Goal: Information Seeking & Learning: Learn about a topic

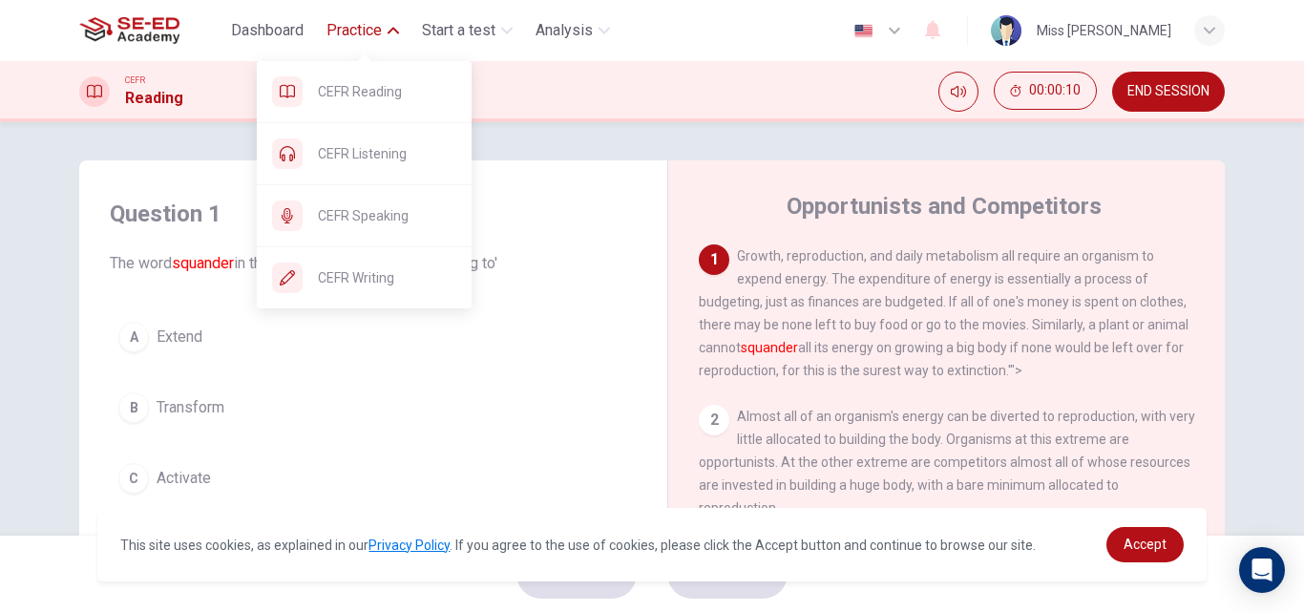
click at [365, 32] on span "Practice" at bounding box center [354, 30] width 55 height 23
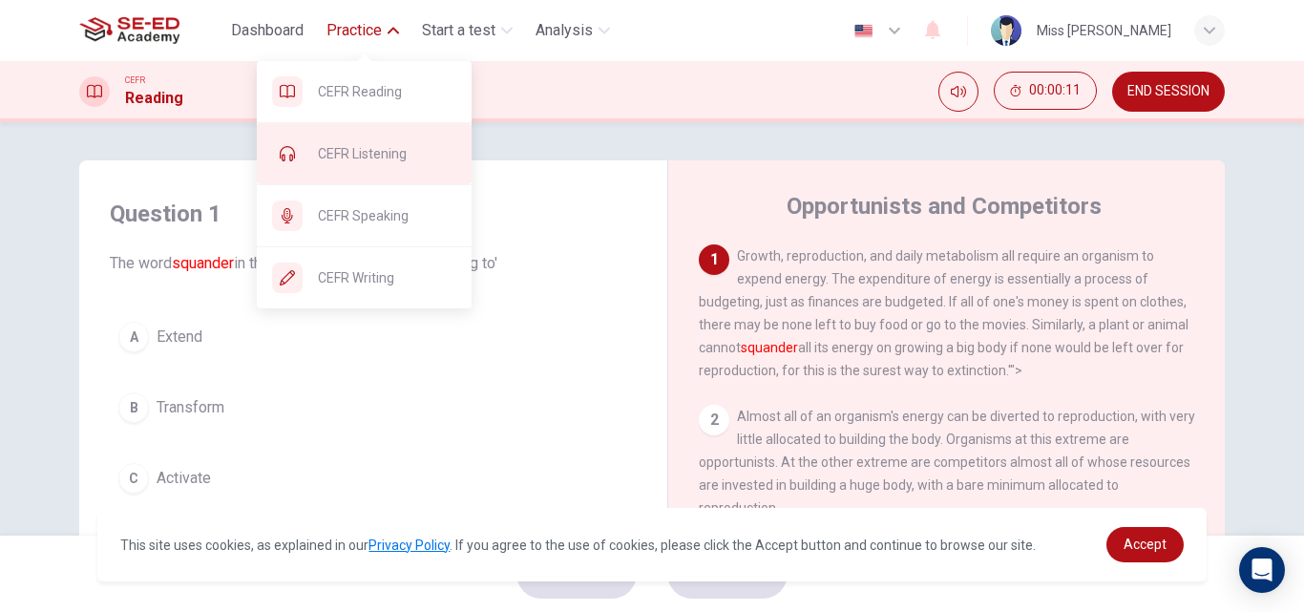
click at [348, 149] on span "CEFR Listening" at bounding box center [387, 153] width 138 height 23
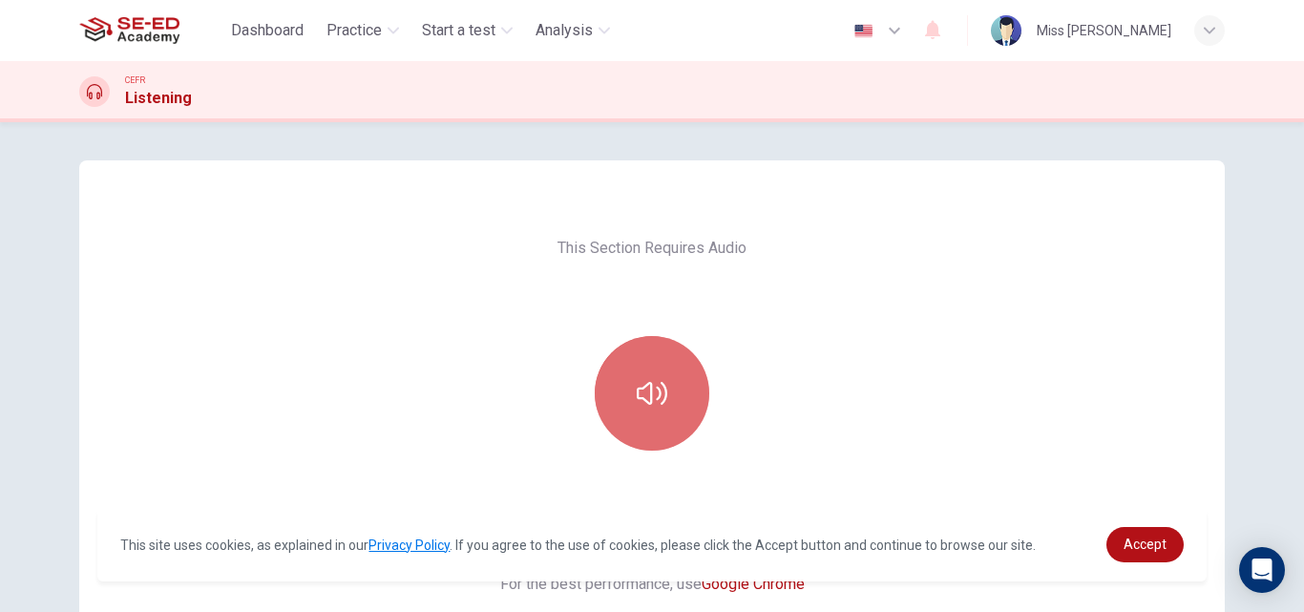
click at [650, 390] on icon "button" at bounding box center [652, 393] width 31 height 31
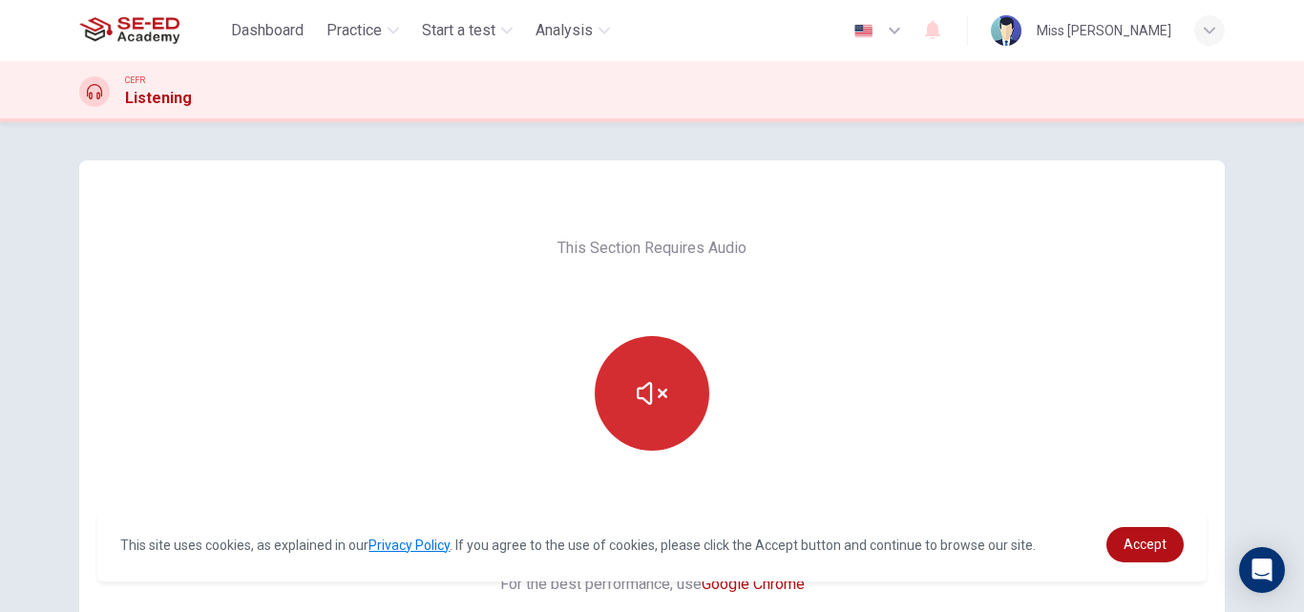
click at [652, 394] on icon "button" at bounding box center [652, 393] width 31 height 31
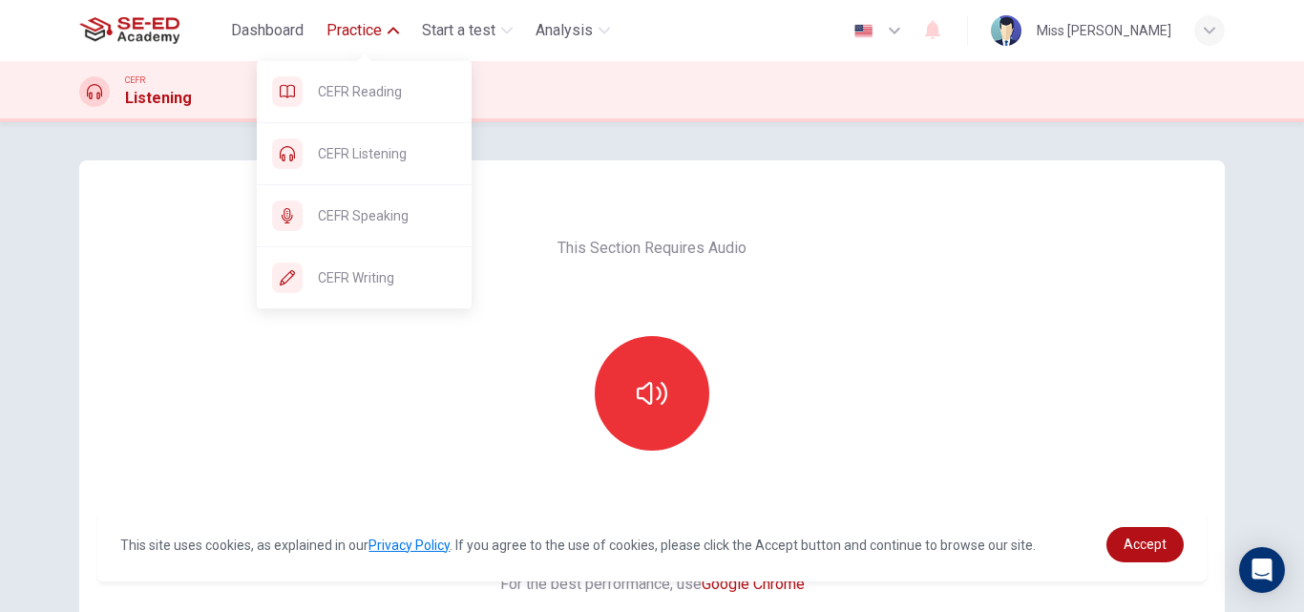
click at [358, 25] on span "Practice" at bounding box center [354, 30] width 55 height 23
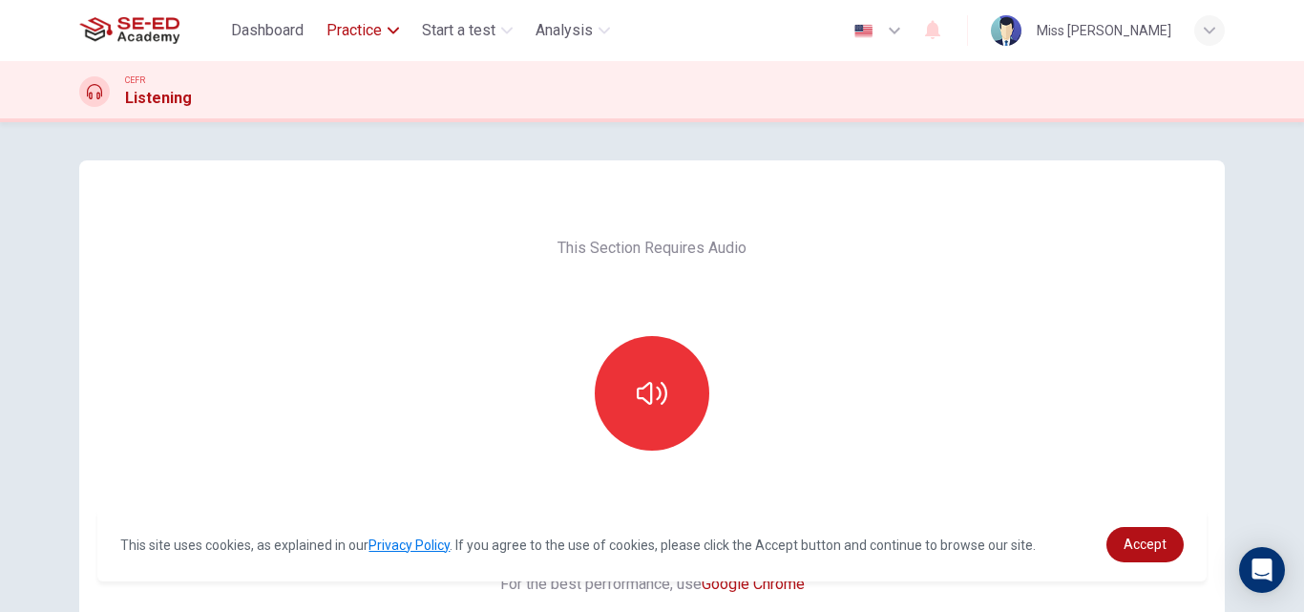
click at [358, 25] on span "Practice" at bounding box center [354, 30] width 55 height 23
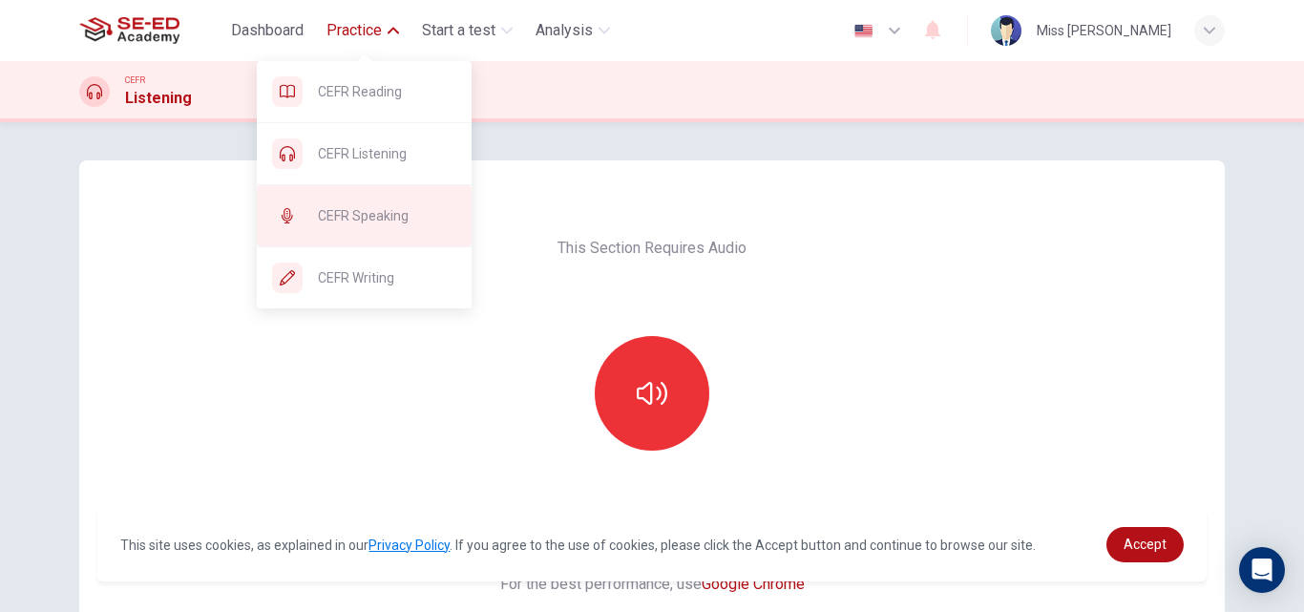
click at [369, 220] on span "CEFR Speaking" at bounding box center [387, 215] width 138 height 23
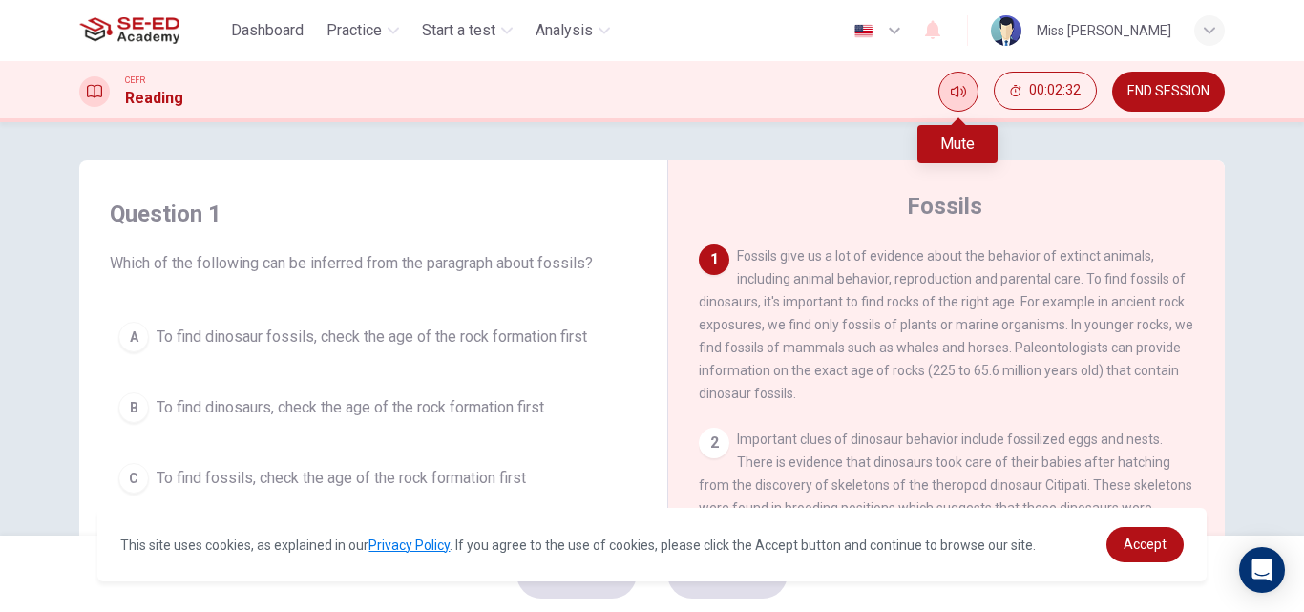
click at [960, 90] on icon "Mute" at bounding box center [958, 91] width 15 height 15
drag, startPoint x: 953, startPoint y: 91, endPoint x: 966, endPoint y: 103, distance: 18.2
click at [953, 89] on icon "Unmute" at bounding box center [958, 91] width 15 height 15
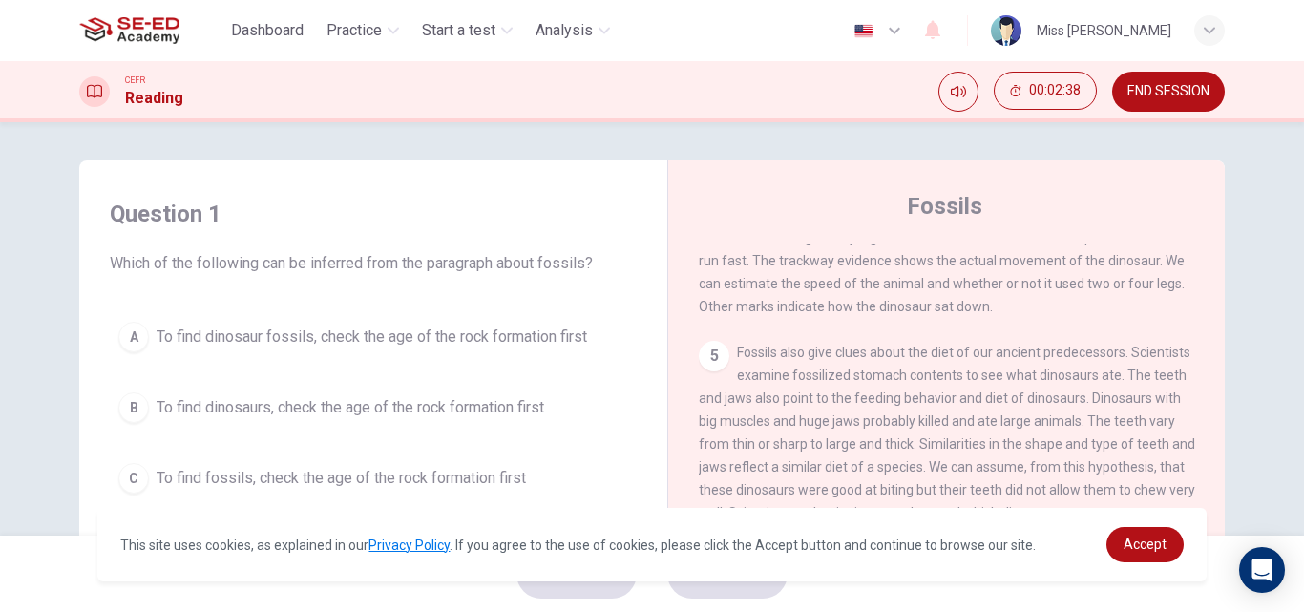
scroll to position [668, 0]
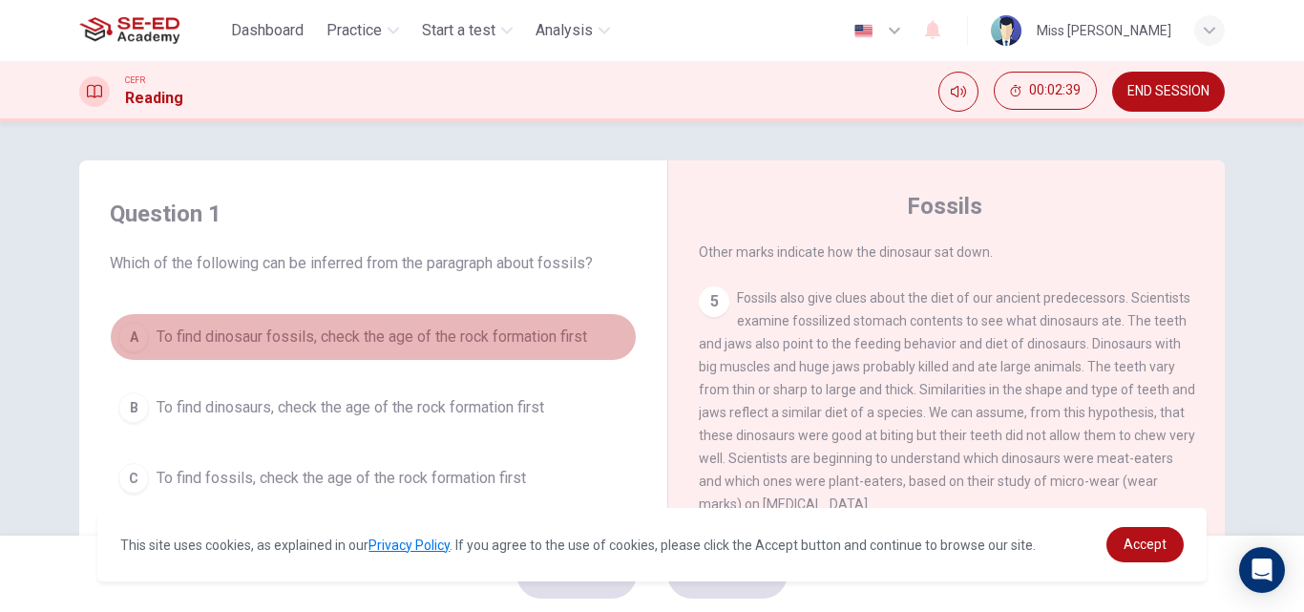
click at [181, 348] on span "To find dinosaur fossils, check the age of the rock formation first" at bounding box center [372, 337] width 431 height 23
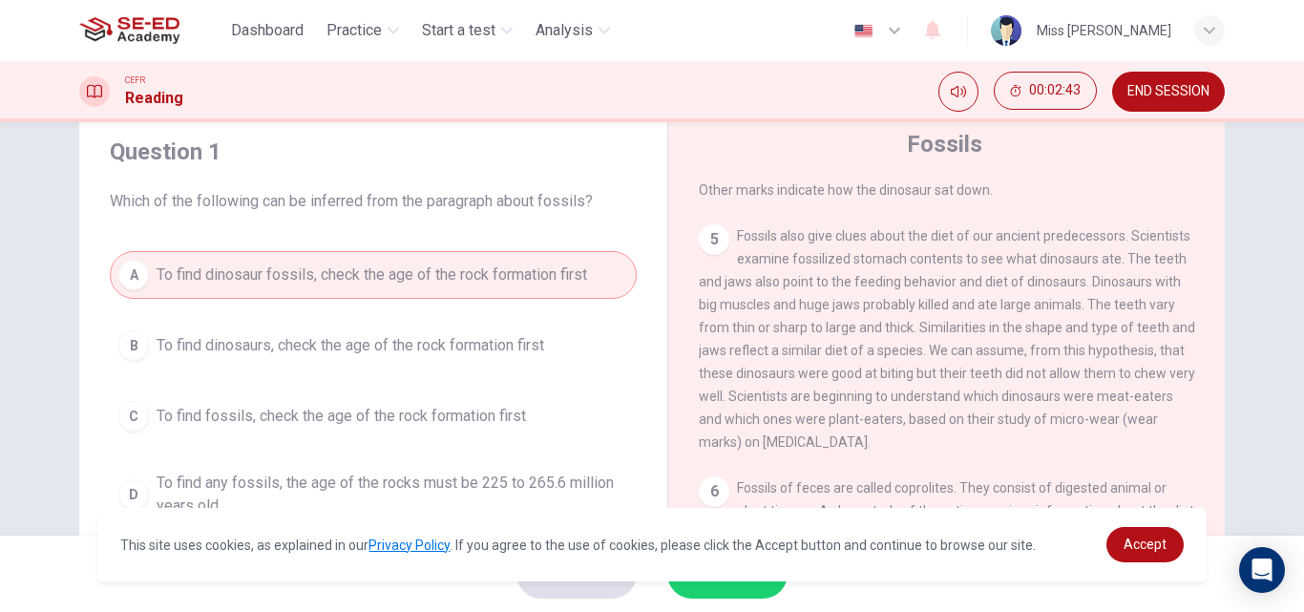
scroll to position [95, 0]
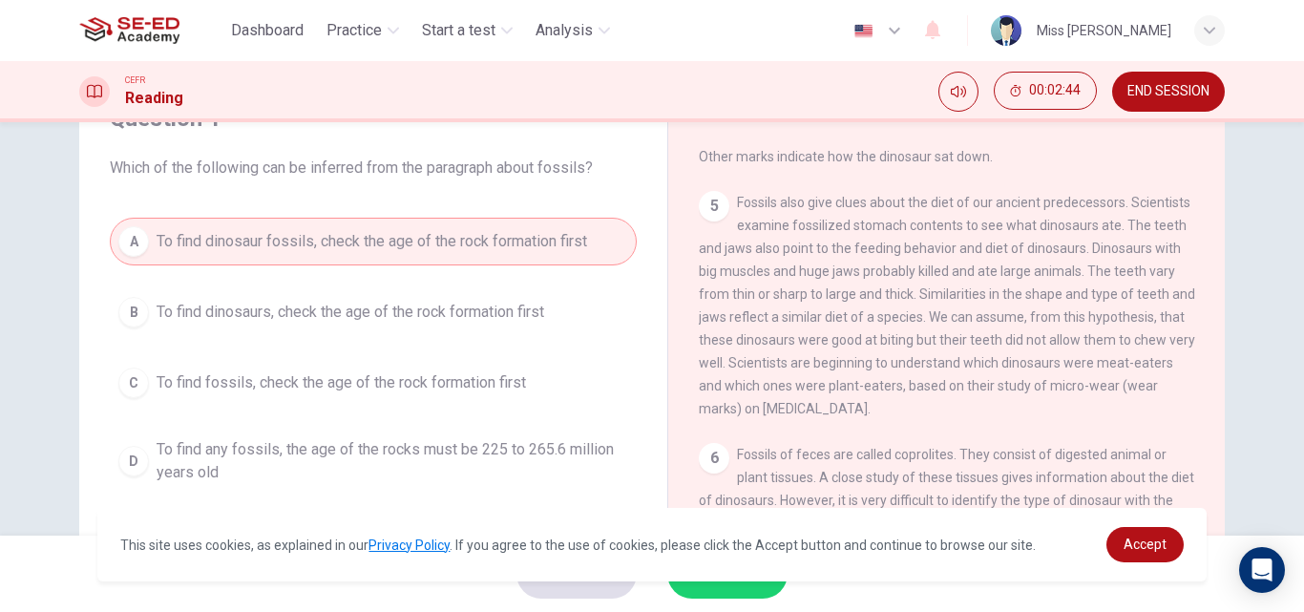
drag, startPoint x: 388, startPoint y: 537, endPoint x: 433, endPoint y: 536, distance: 45.8
click at [389, 536] on span "This site uses cookies, as explained in our Privacy Policy . If you agree to th…" at bounding box center [605, 545] width 970 height 23
click at [428, 551] on link "Privacy Policy" at bounding box center [409, 545] width 81 height 15
click at [1136, 548] on span "Accept" at bounding box center [1145, 544] width 43 height 15
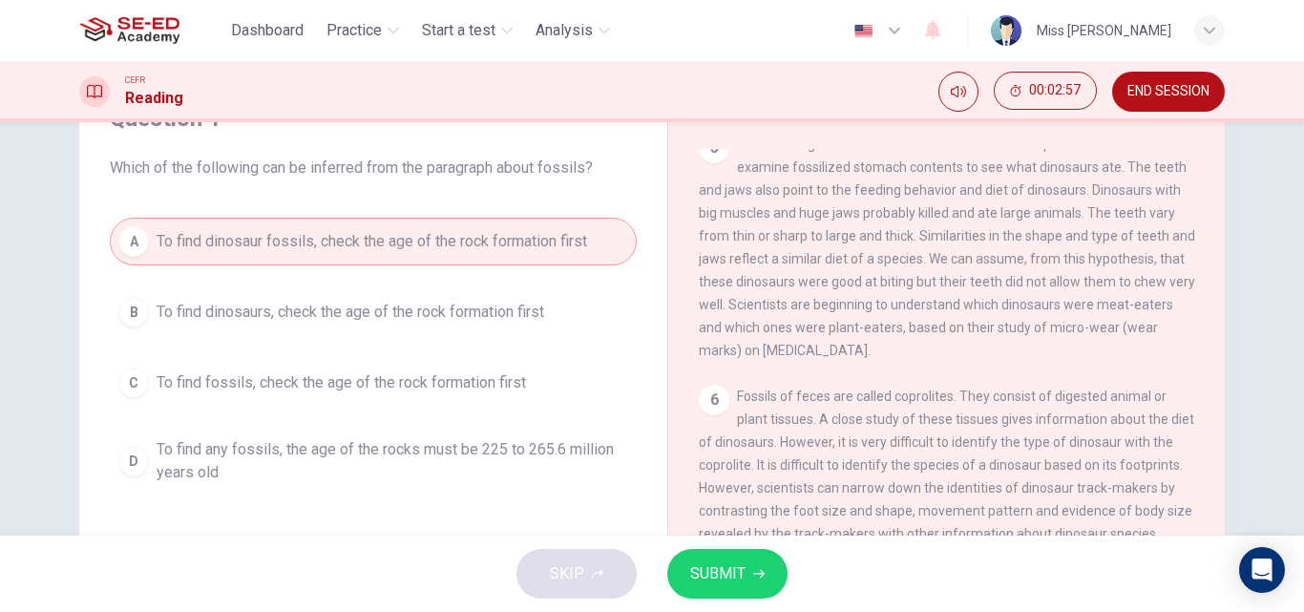
scroll to position [798, 0]
click at [735, 562] on span "SUBMIT" at bounding box center [717, 573] width 55 height 27
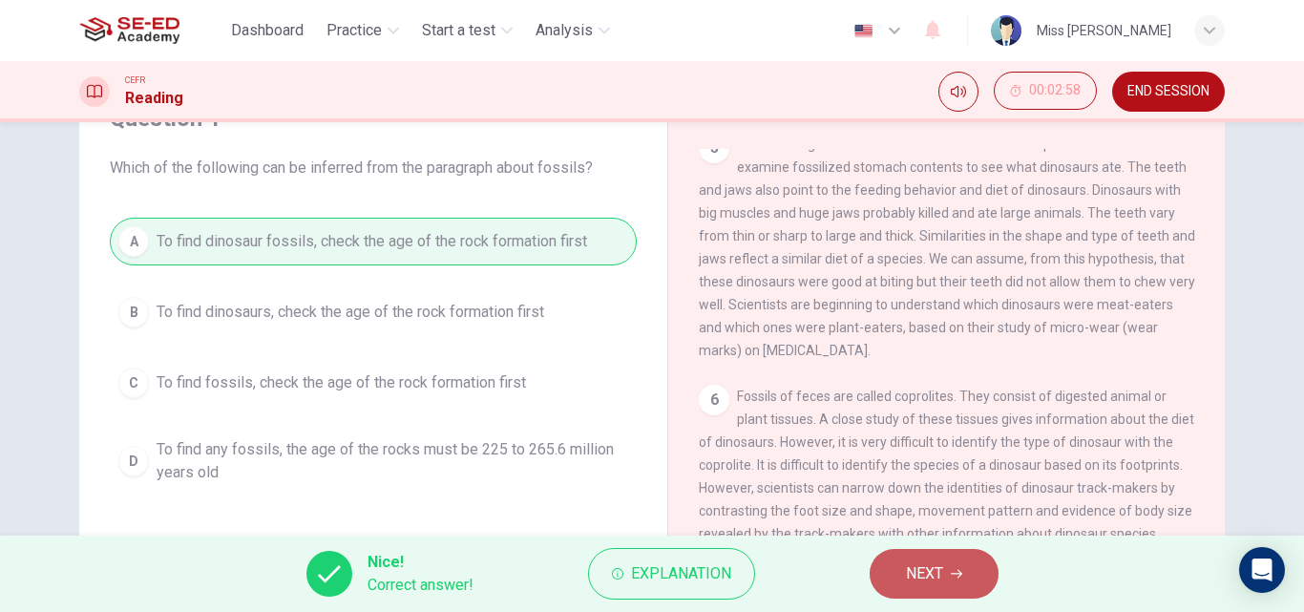
click at [958, 580] on button "NEXT" at bounding box center [934, 574] width 129 height 50
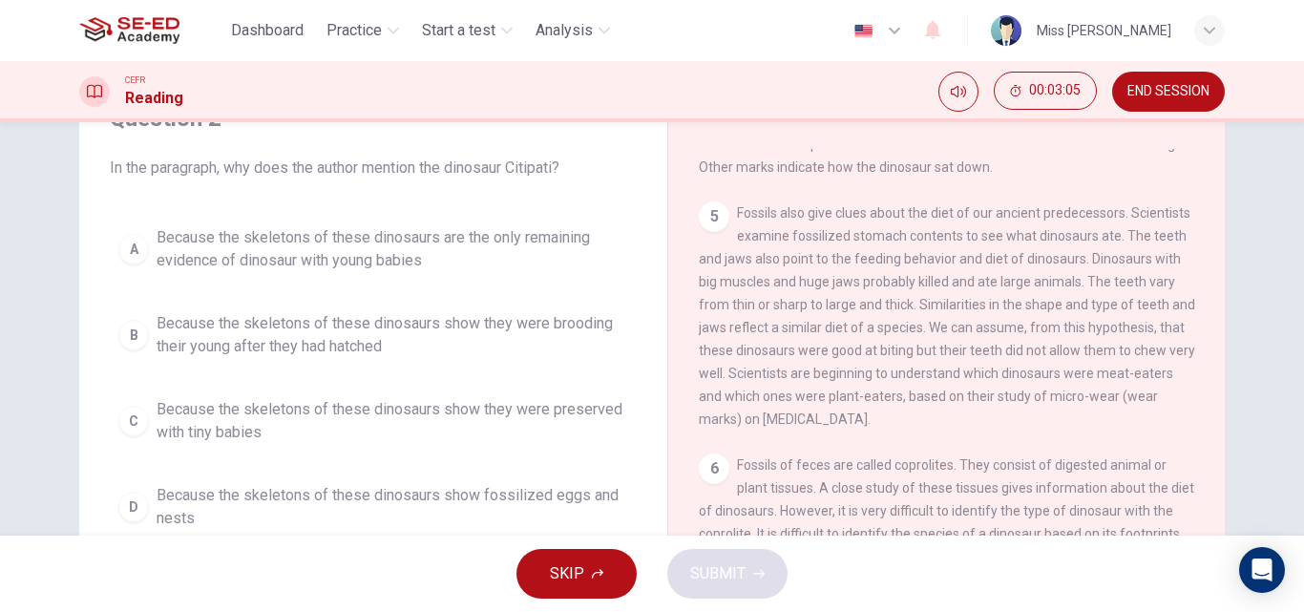
scroll to position [703, 0]
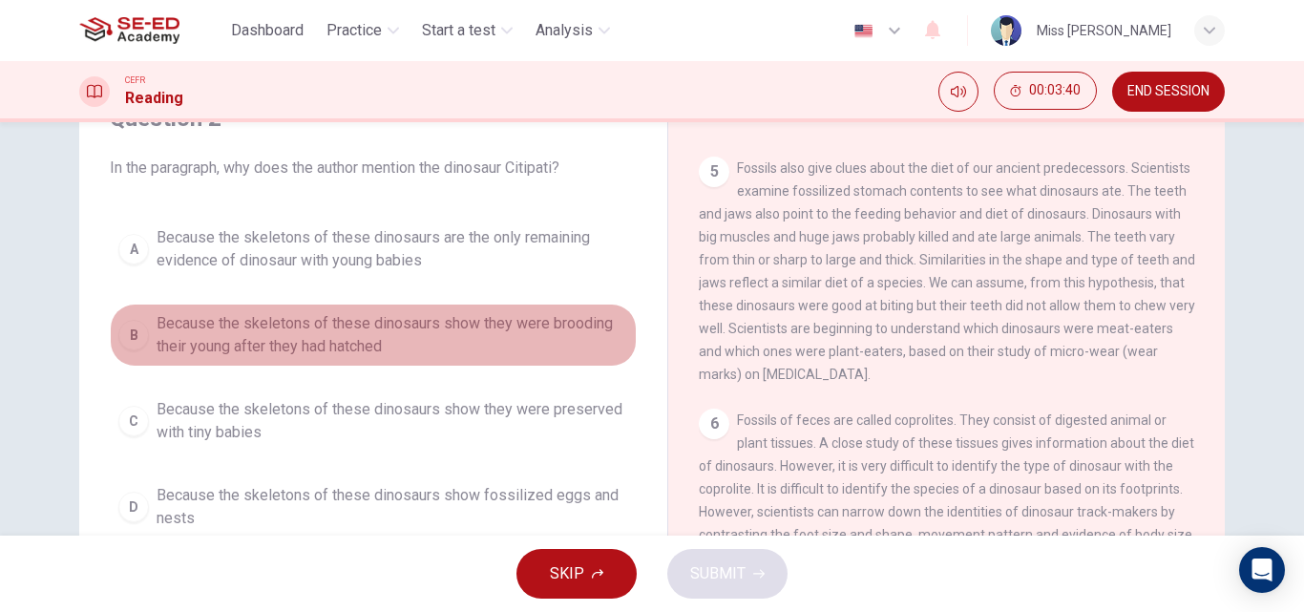
click at [324, 317] on span "Because the skeletons of these dinosaurs show they were brooding their young af…" at bounding box center [393, 335] width 472 height 46
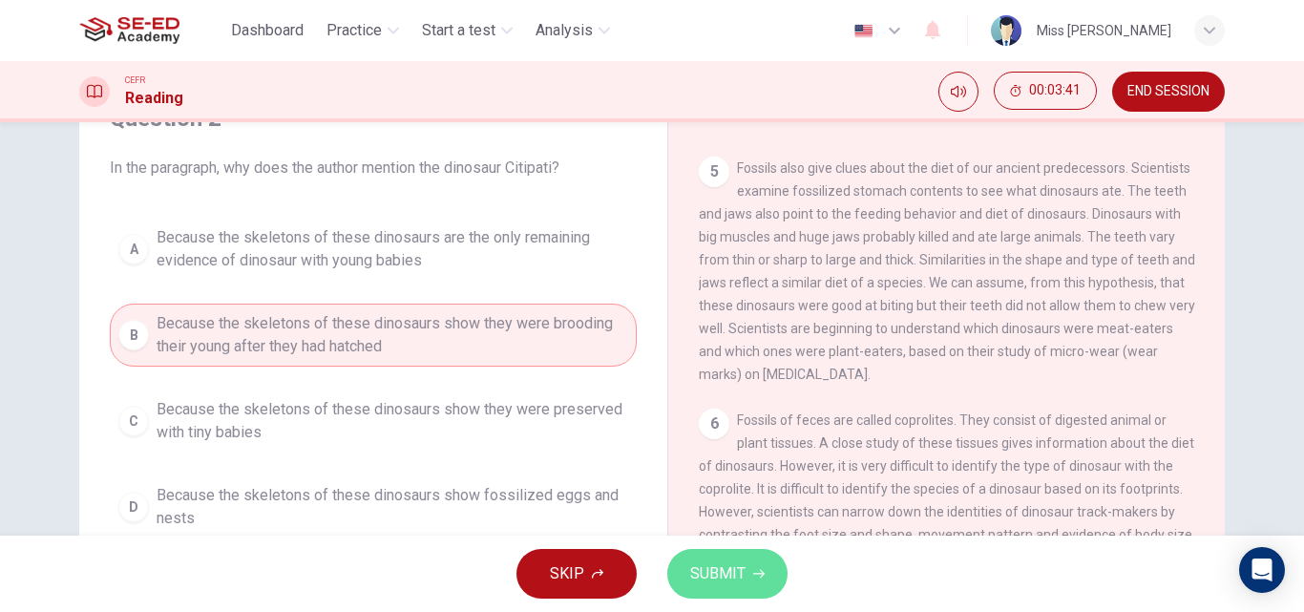
click at [728, 574] on span "SUBMIT" at bounding box center [717, 573] width 55 height 27
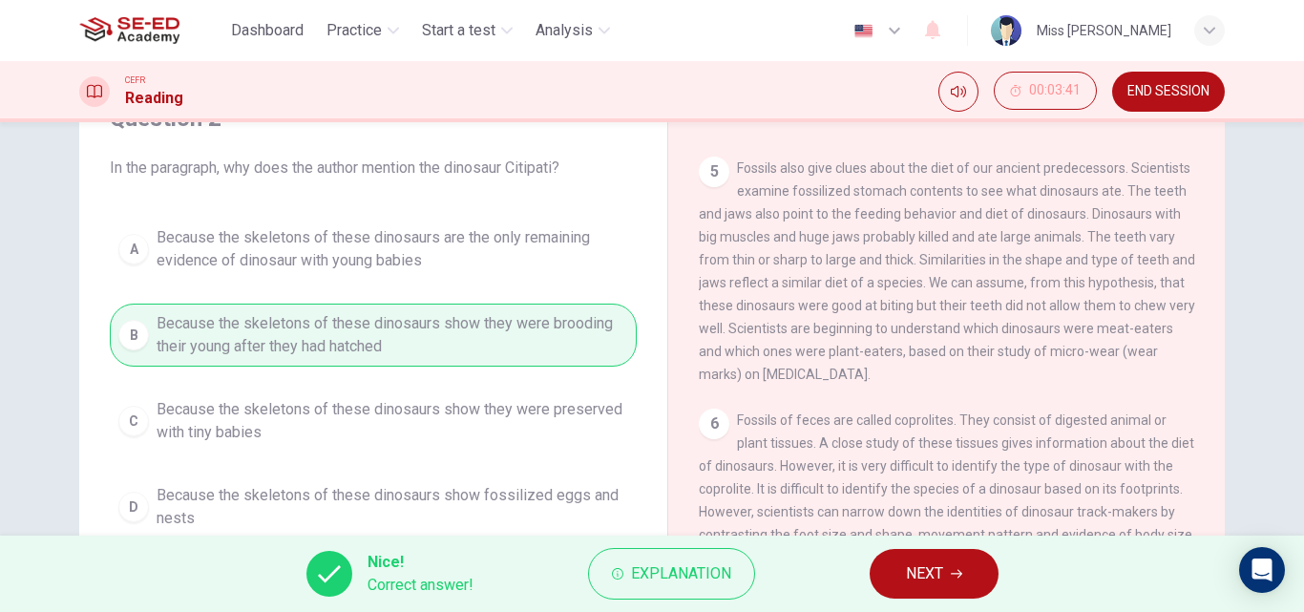
click at [895, 581] on button "NEXT" at bounding box center [934, 574] width 129 height 50
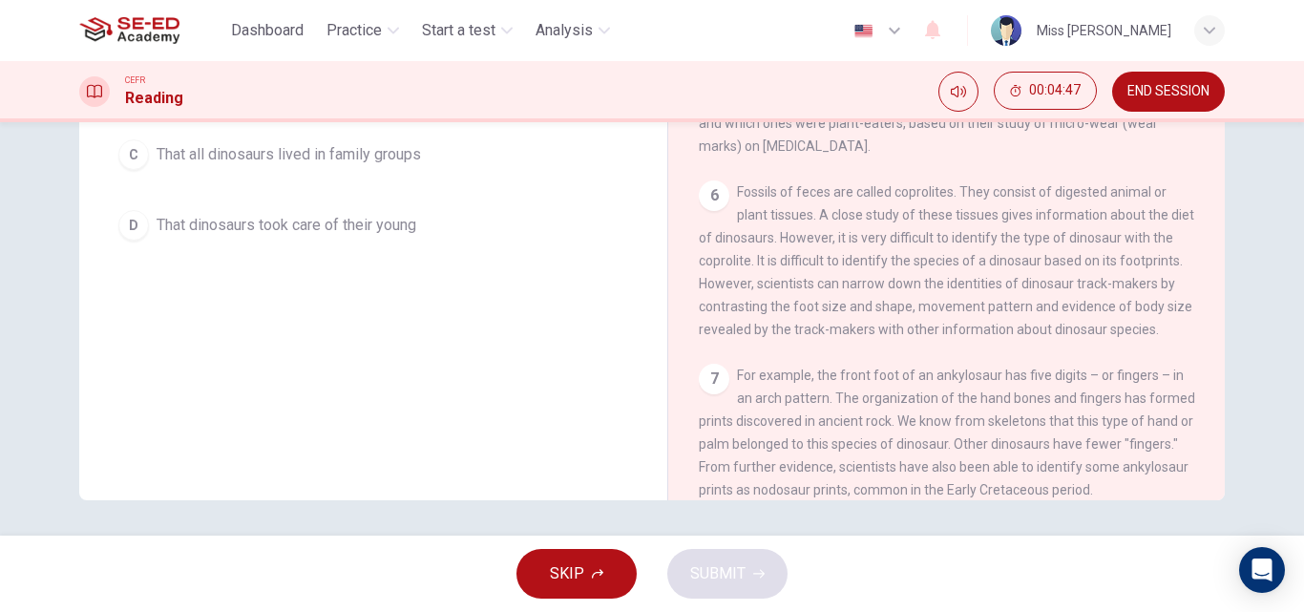
scroll to position [327, 0]
drag, startPoint x: 572, startPoint y: 570, endPoint x: 688, endPoint y: 555, distance: 117.5
click at [574, 571] on span "SKIP" at bounding box center [567, 573] width 34 height 27
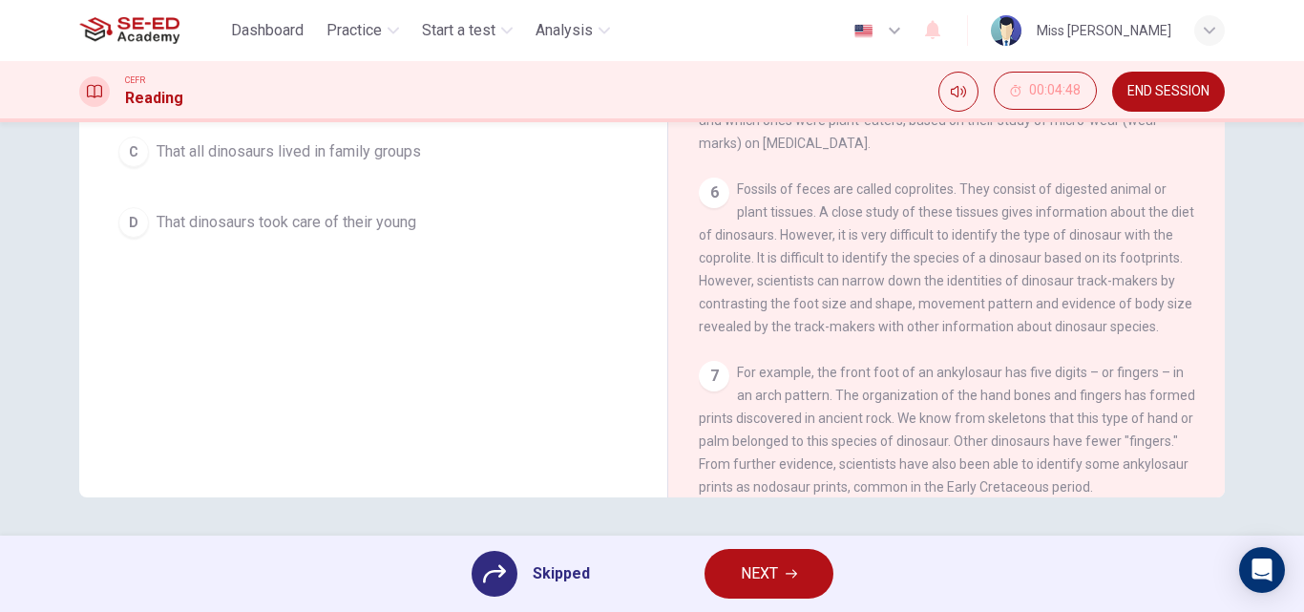
click at [758, 588] on button "NEXT" at bounding box center [769, 574] width 129 height 50
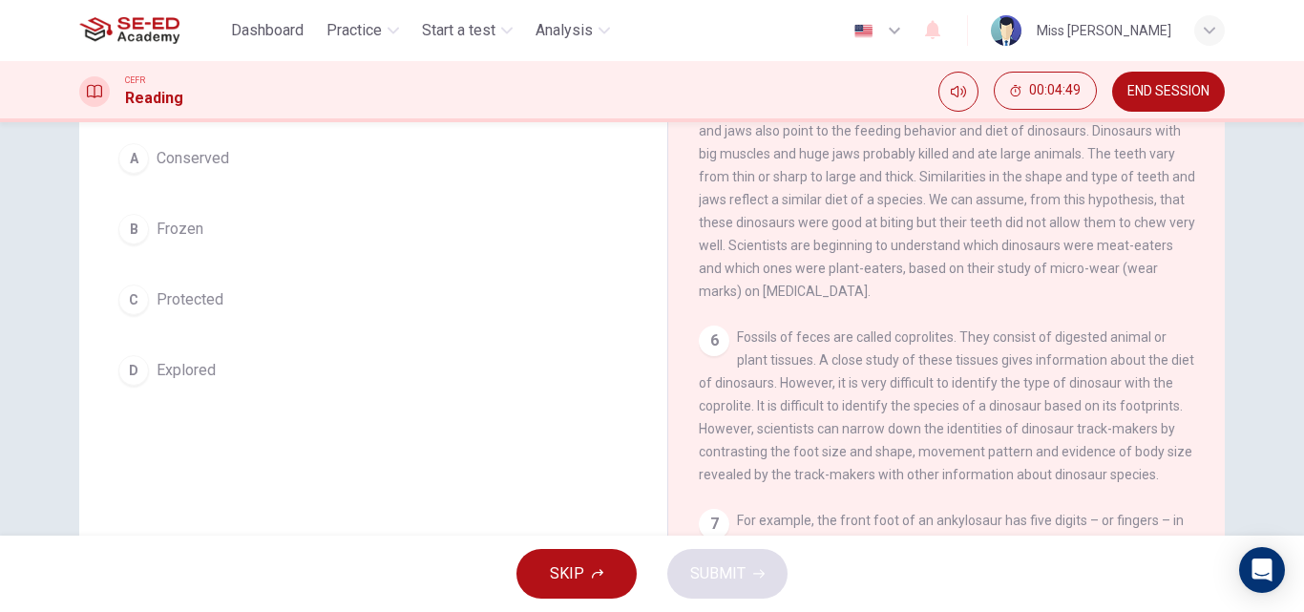
scroll to position [40, 0]
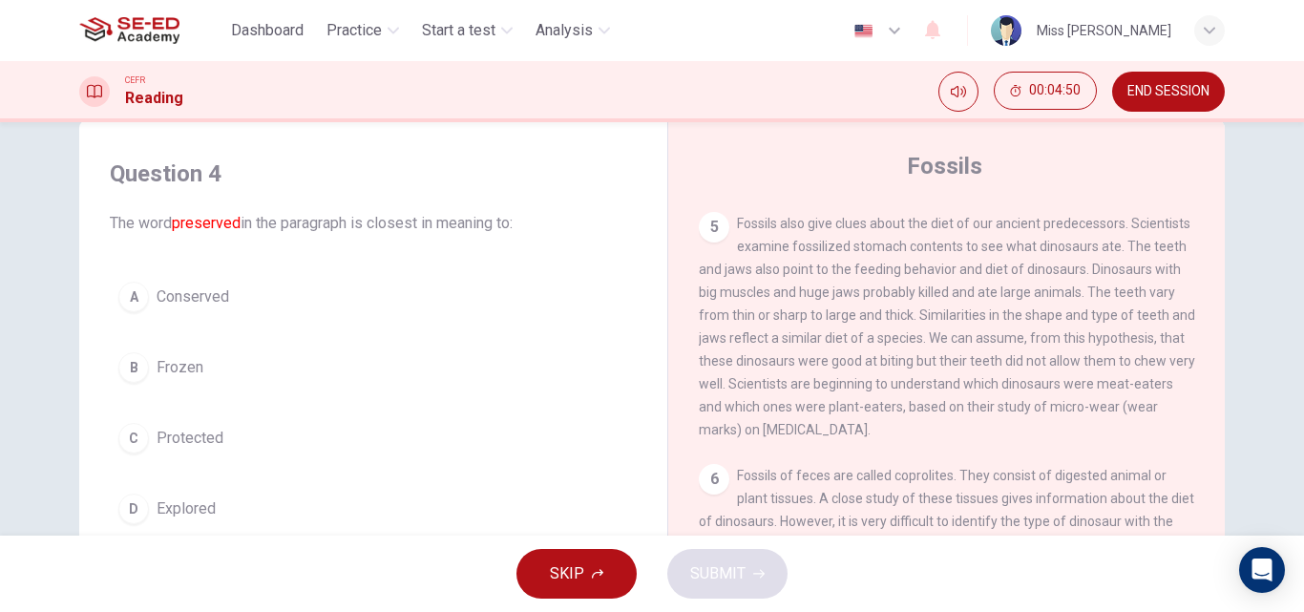
click at [148, 295] on button "A Conserved" at bounding box center [373, 297] width 527 height 48
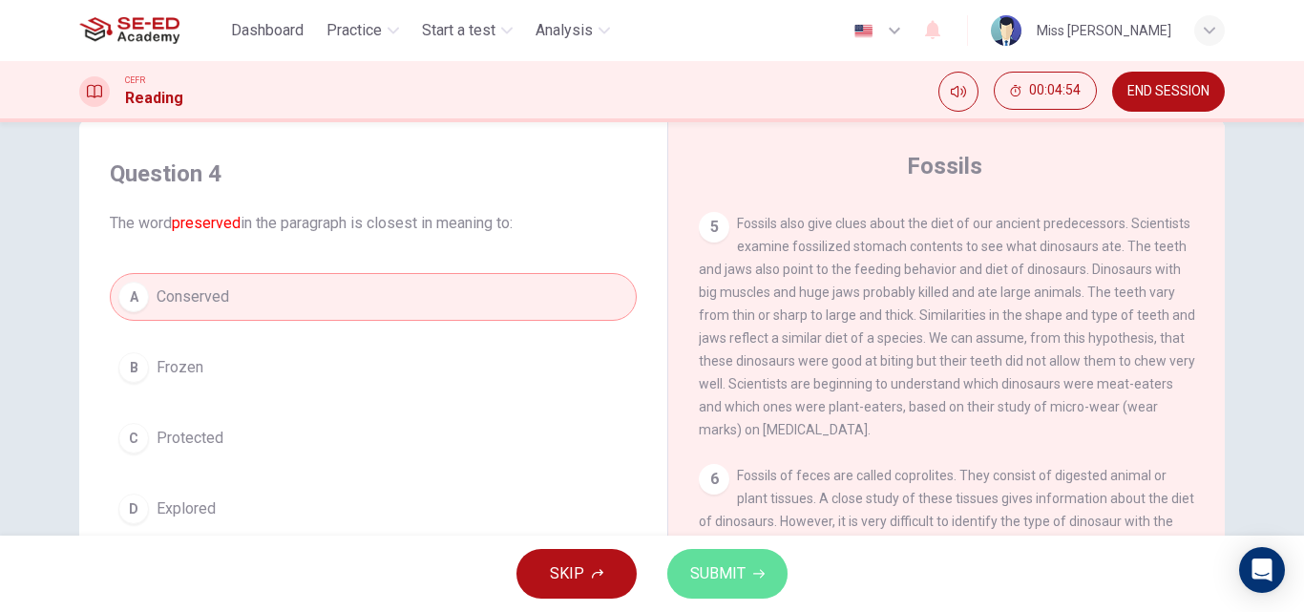
click at [734, 559] on button "SUBMIT" at bounding box center [727, 574] width 120 height 50
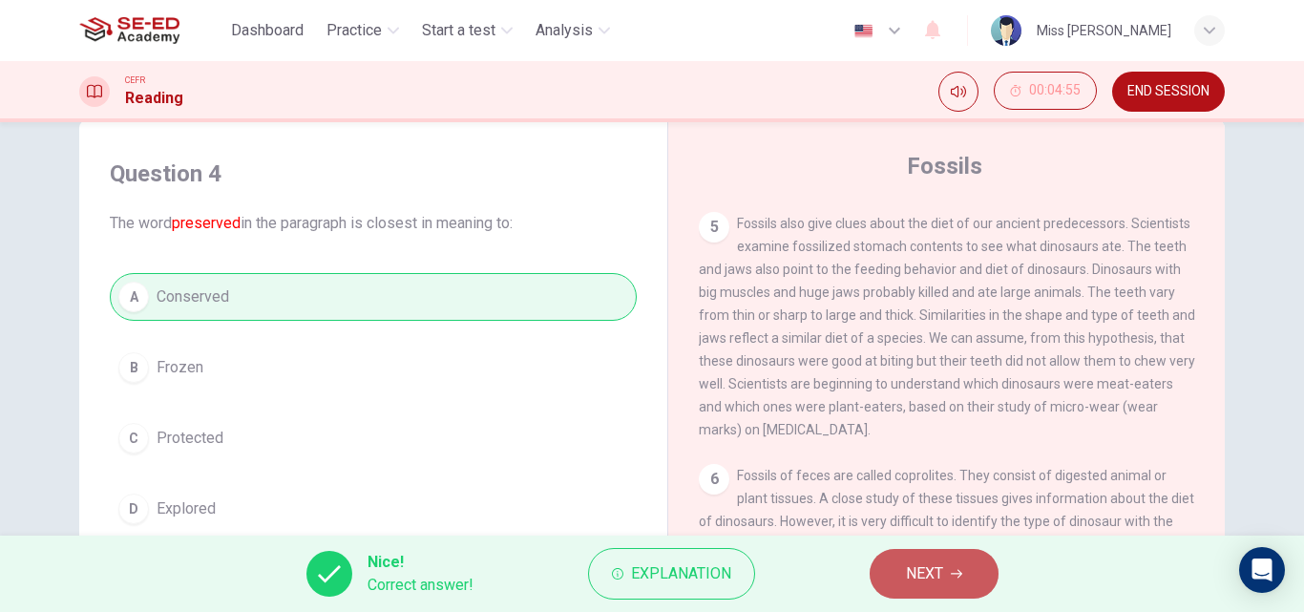
click at [926, 573] on span "NEXT" at bounding box center [924, 573] width 37 height 27
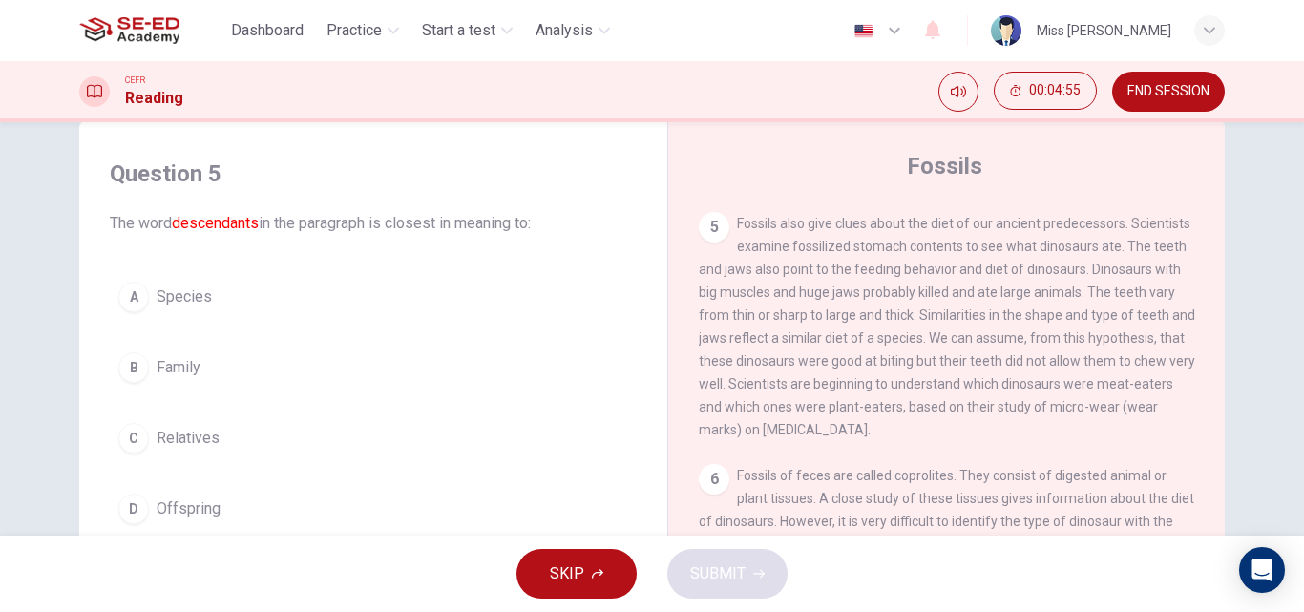
click at [197, 424] on button "C Relatives" at bounding box center [373, 438] width 527 height 48
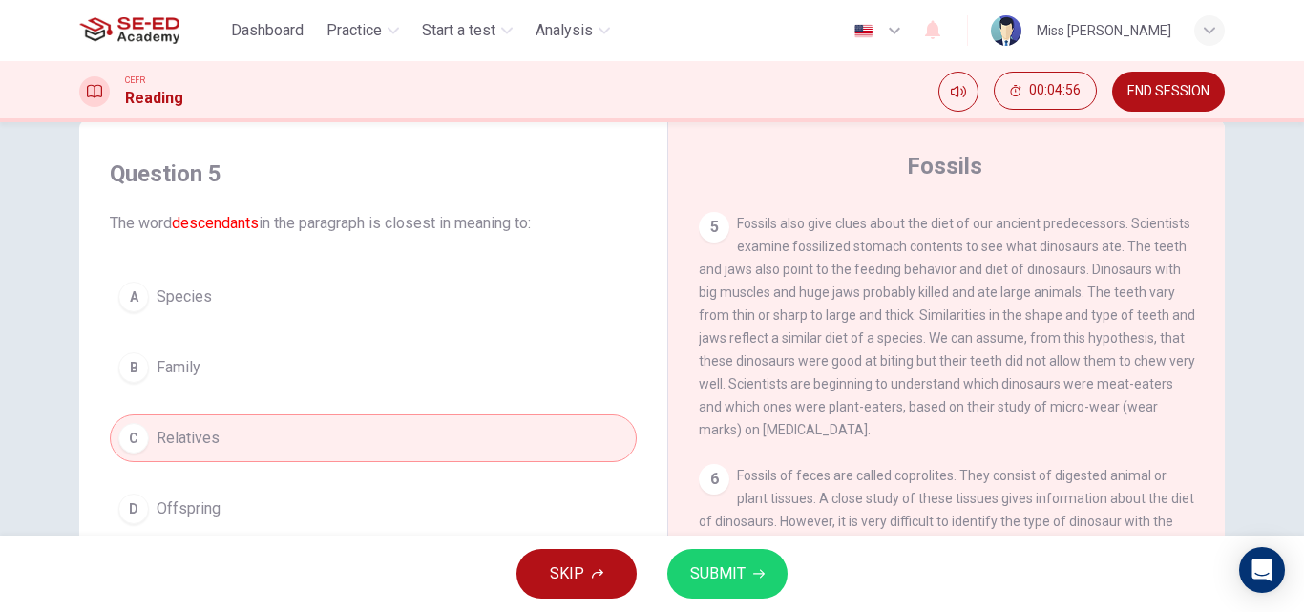
click at [720, 568] on span "SUBMIT" at bounding box center [717, 573] width 55 height 27
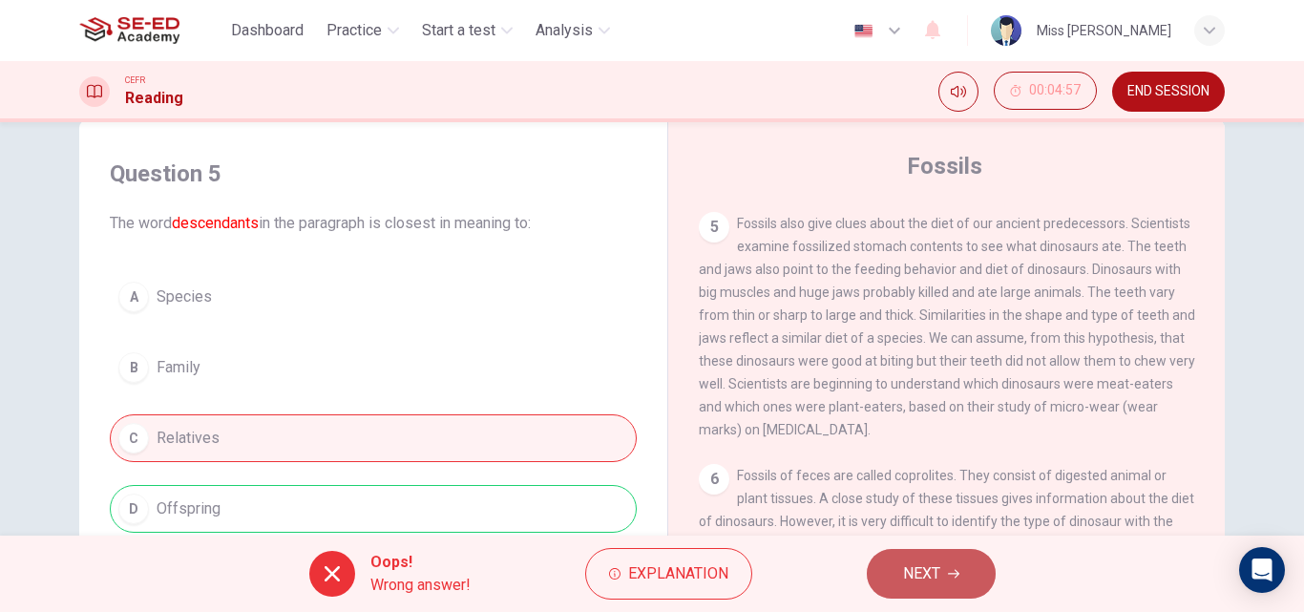
click at [957, 568] on icon "button" at bounding box center [953, 573] width 11 height 11
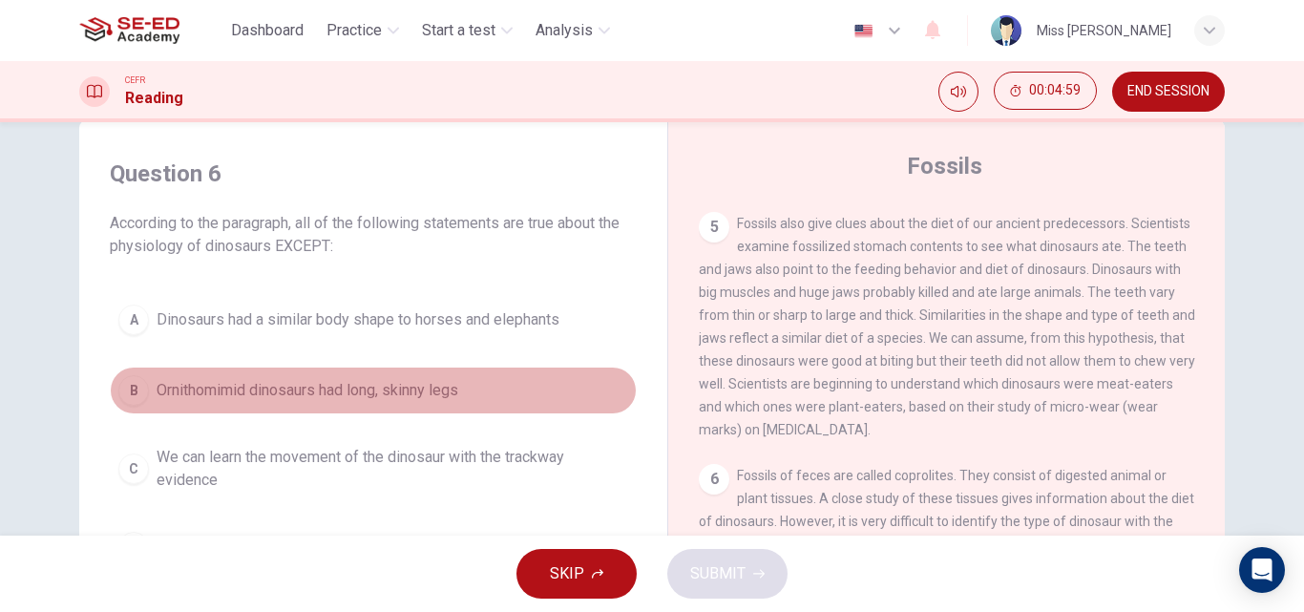
click at [254, 389] on span "Ornithomimid dinosaurs had long, skinny legs" at bounding box center [308, 390] width 302 height 23
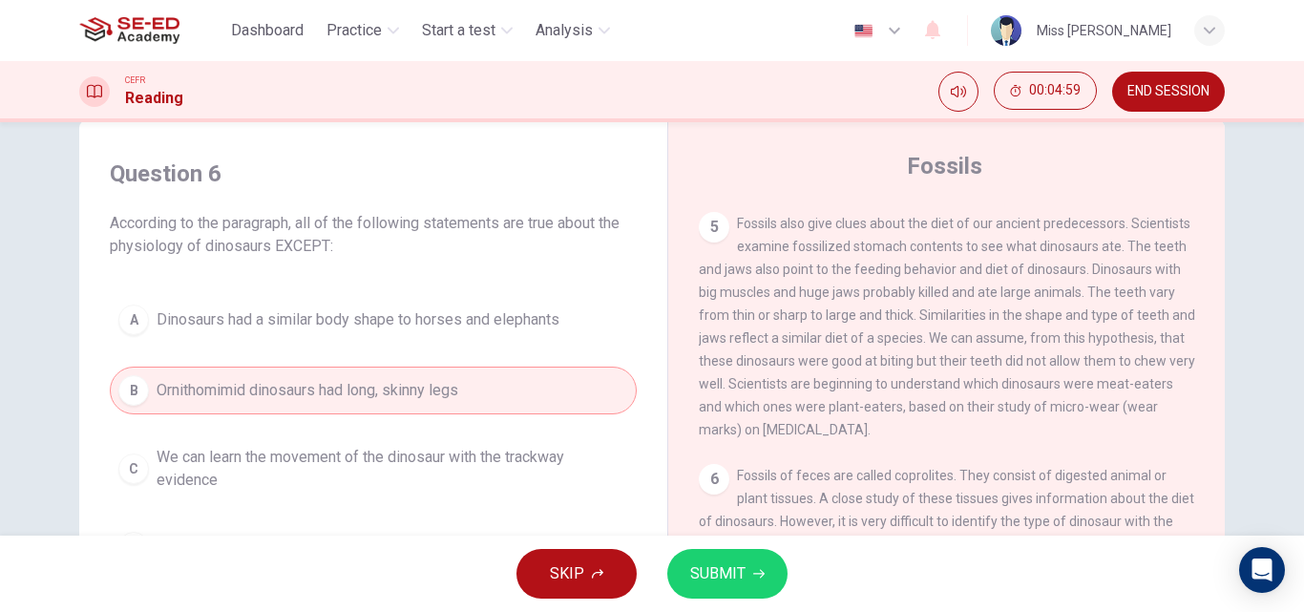
click at [750, 568] on button "SUBMIT" at bounding box center [727, 574] width 120 height 50
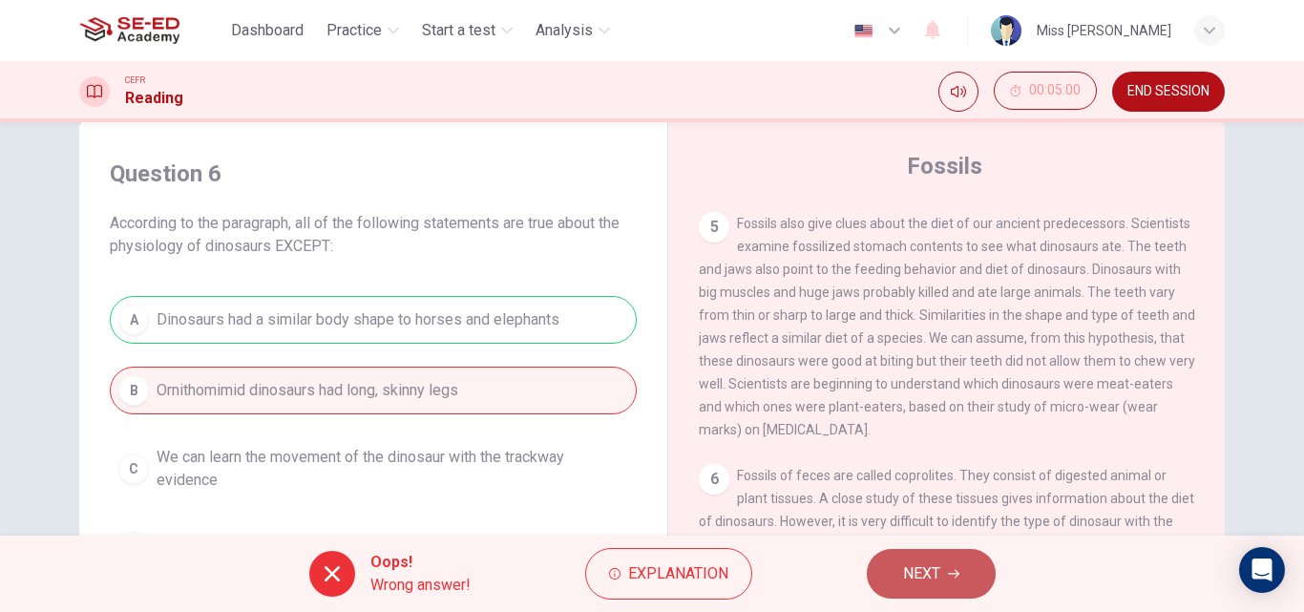
click at [944, 586] on button "NEXT" at bounding box center [931, 574] width 129 height 50
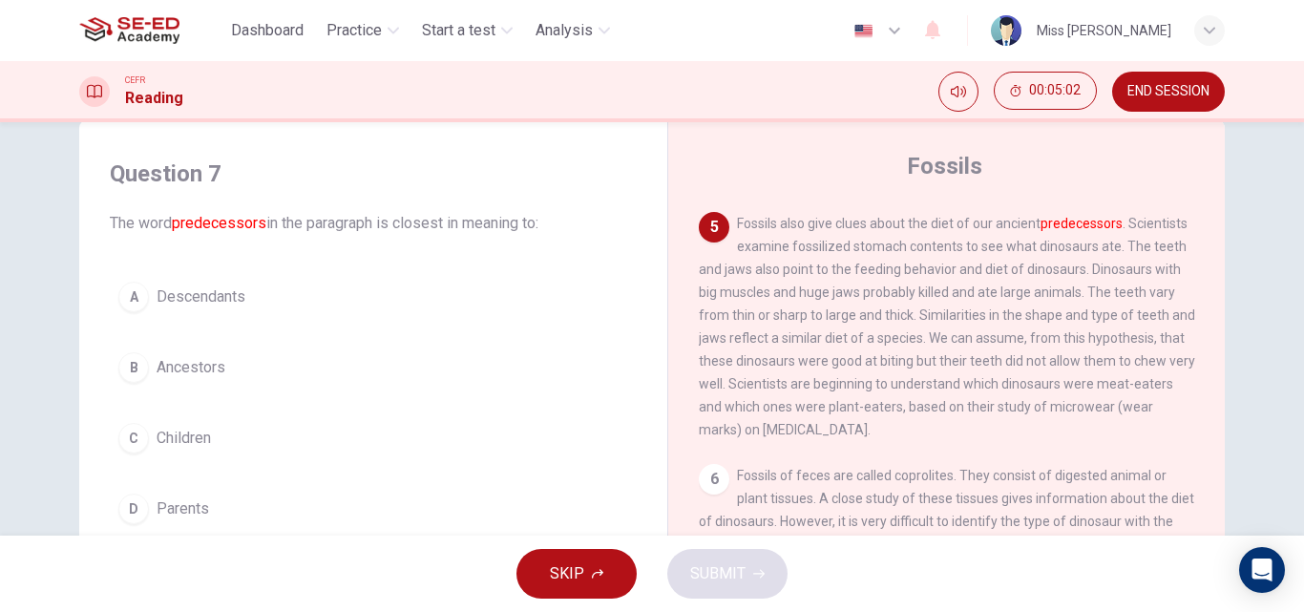
click at [220, 306] on span "Descendants" at bounding box center [201, 296] width 89 height 23
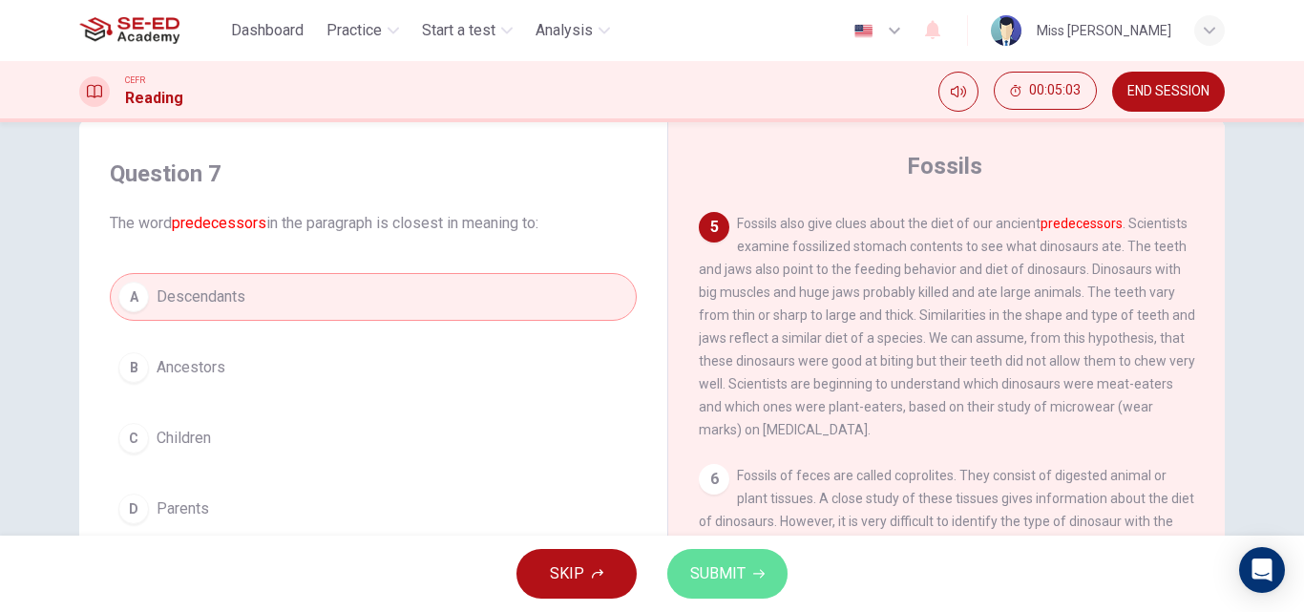
click at [725, 580] on span "SUBMIT" at bounding box center [717, 573] width 55 height 27
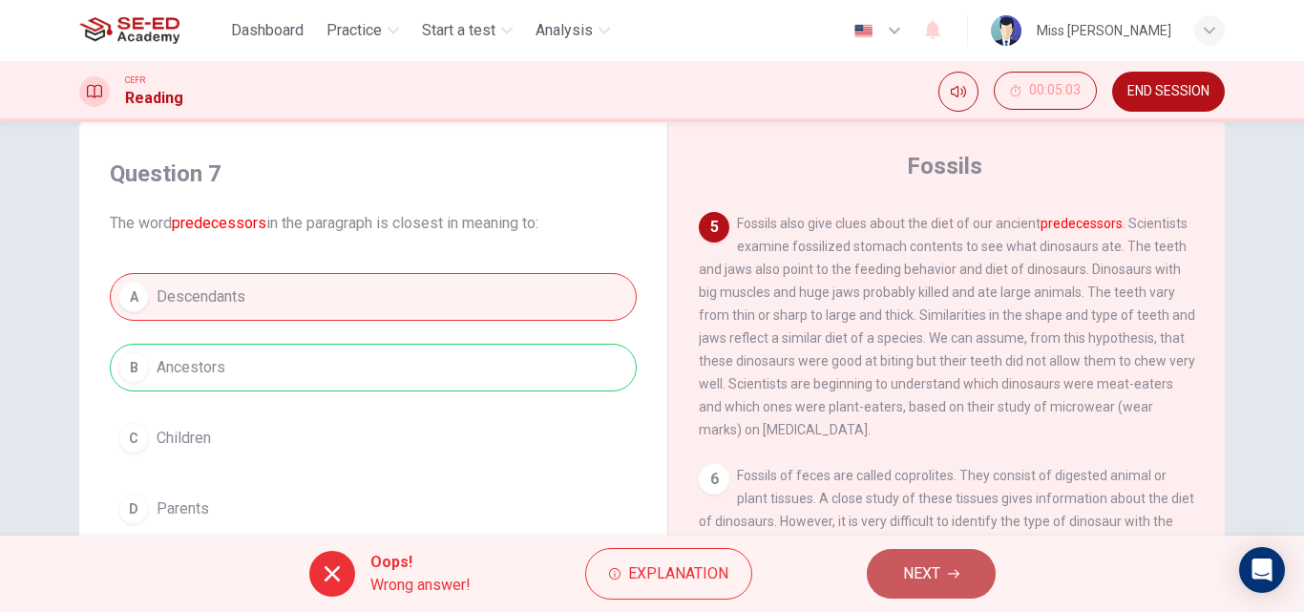
click at [926, 577] on span "NEXT" at bounding box center [921, 573] width 37 height 27
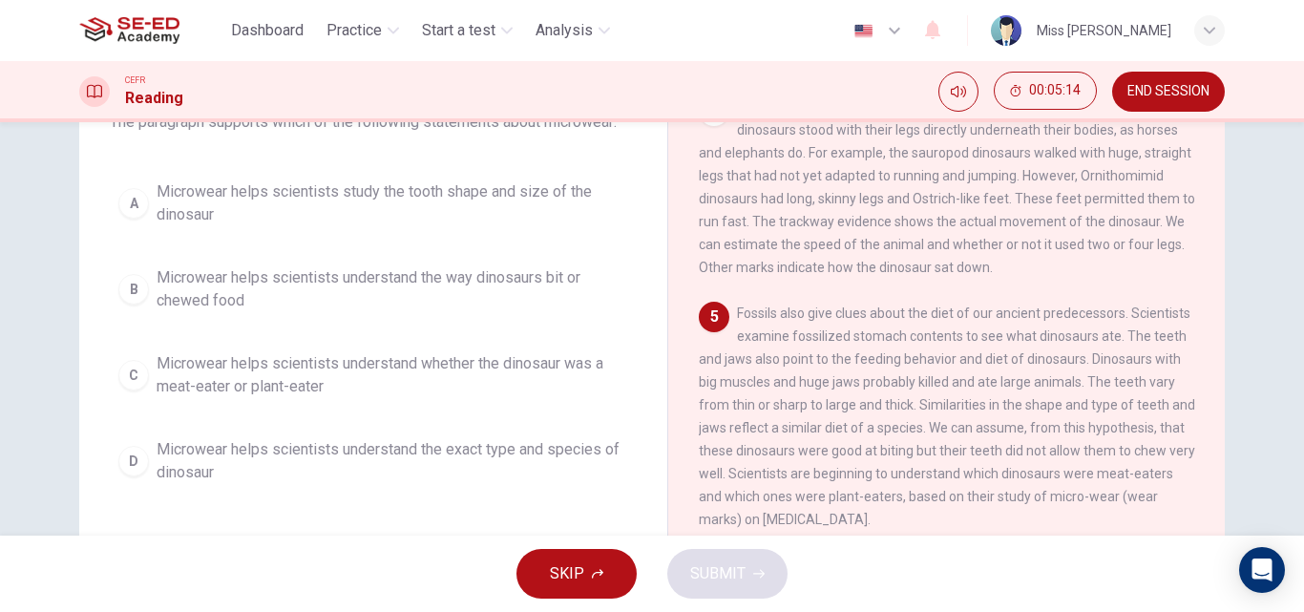
scroll to position [136, 0]
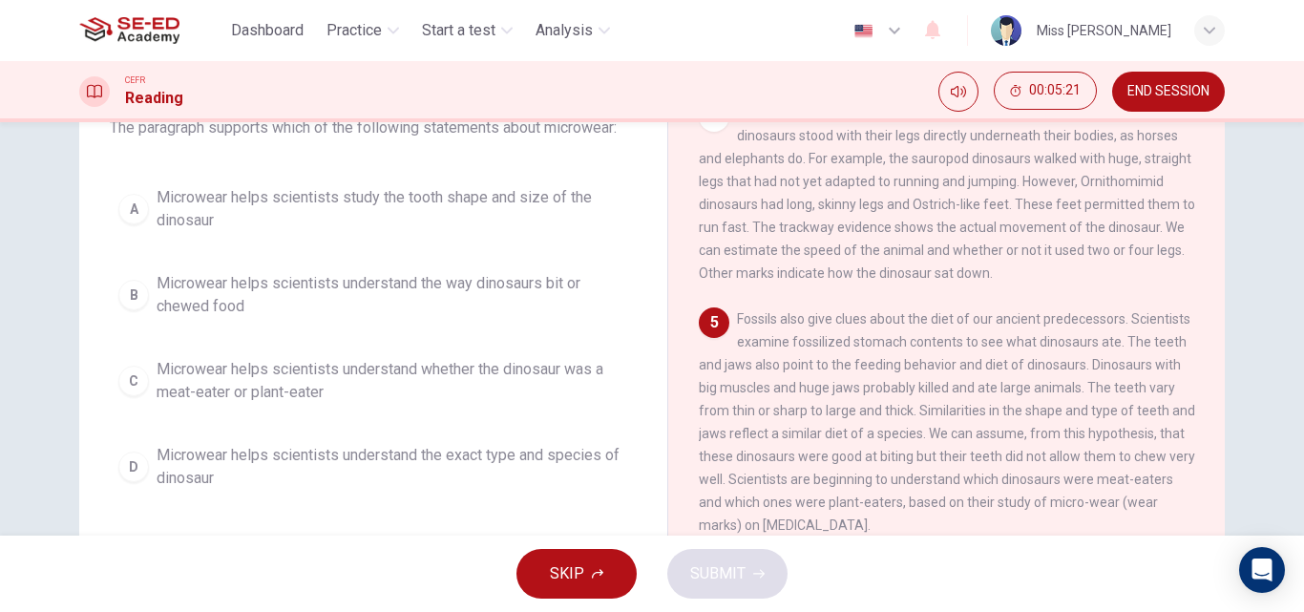
click at [371, 463] on span "Microwear helps scientists understand the exact type and species of dinosaur" at bounding box center [393, 467] width 472 height 46
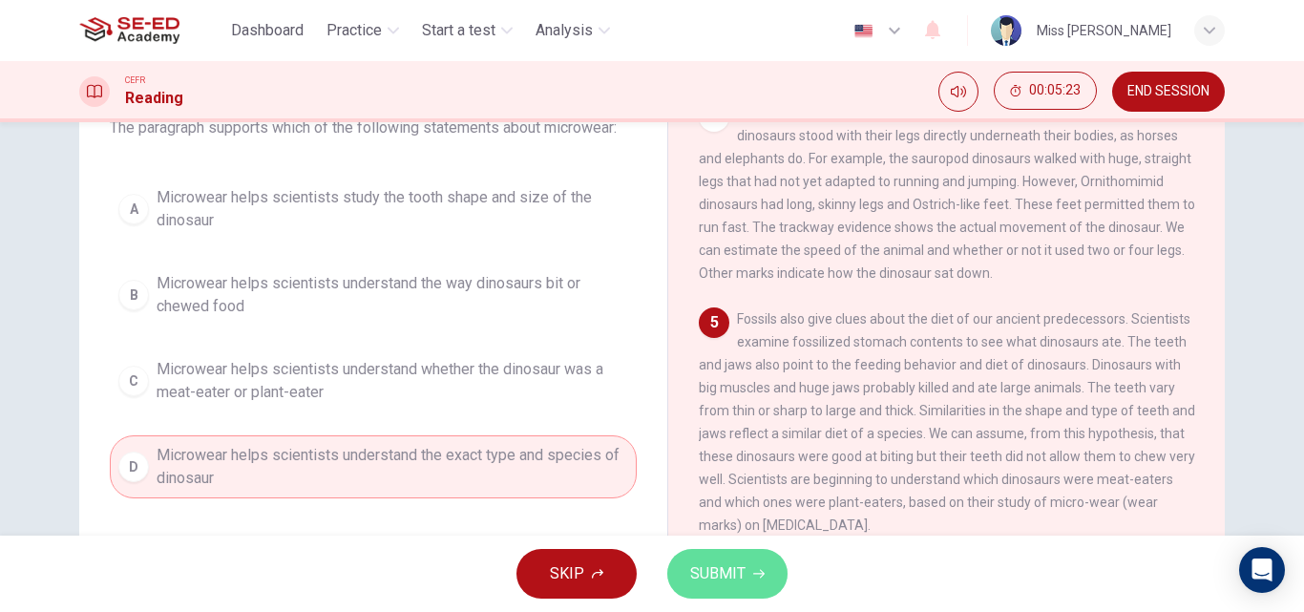
click at [756, 591] on button "SUBMIT" at bounding box center [727, 574] width 120 height 50
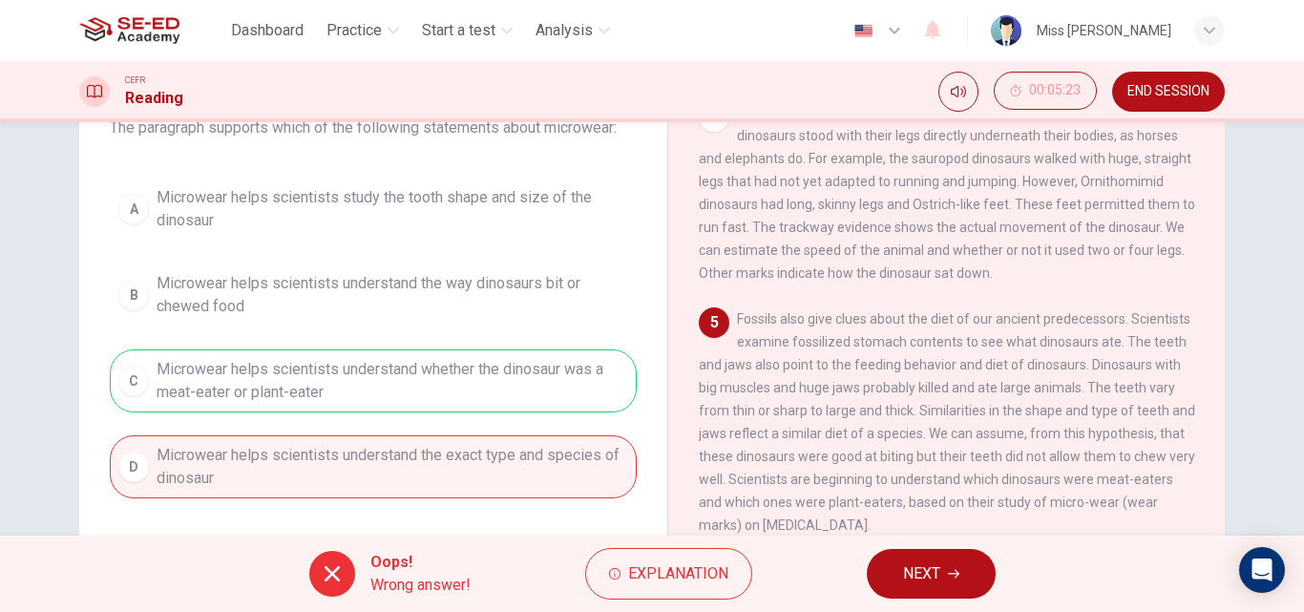
click at [950, 599] on div "Oops! Wrong answer! Explanation NEXT" at bounding box center [652, 574] width 1304 height 76
click at [939, 578] on span "NEXT" at bounding box center [921, 573] width 37 height 27
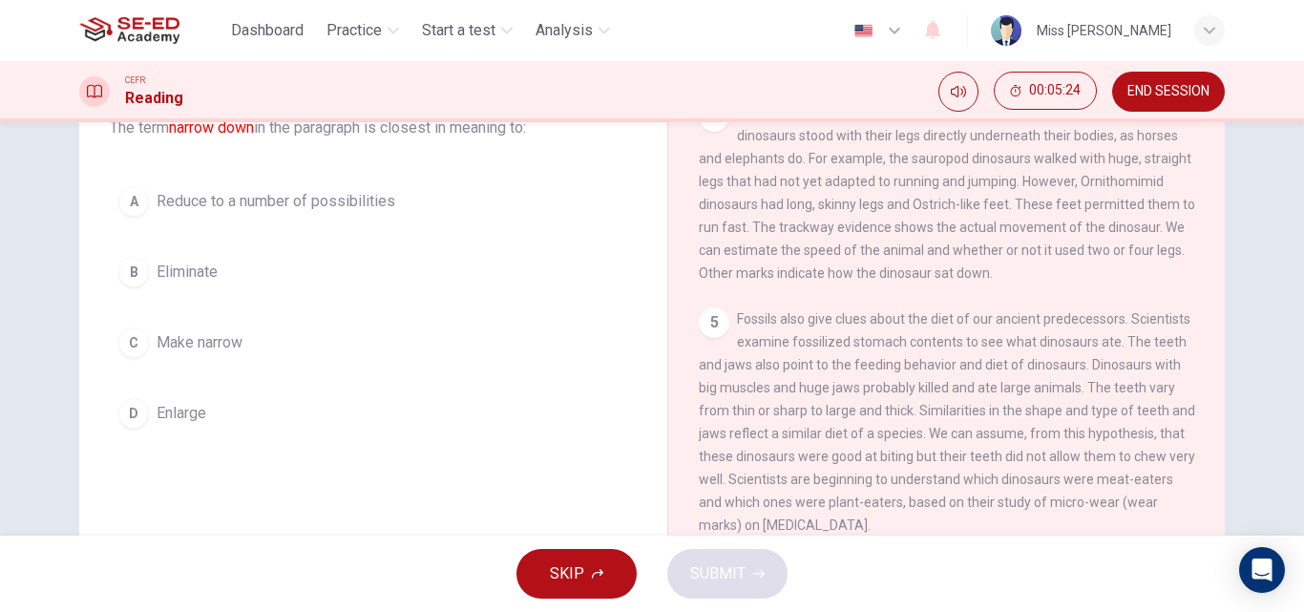
click at [247, 343] on button "C Make narrow" at bounding box center [373, 343] width 527 height 48
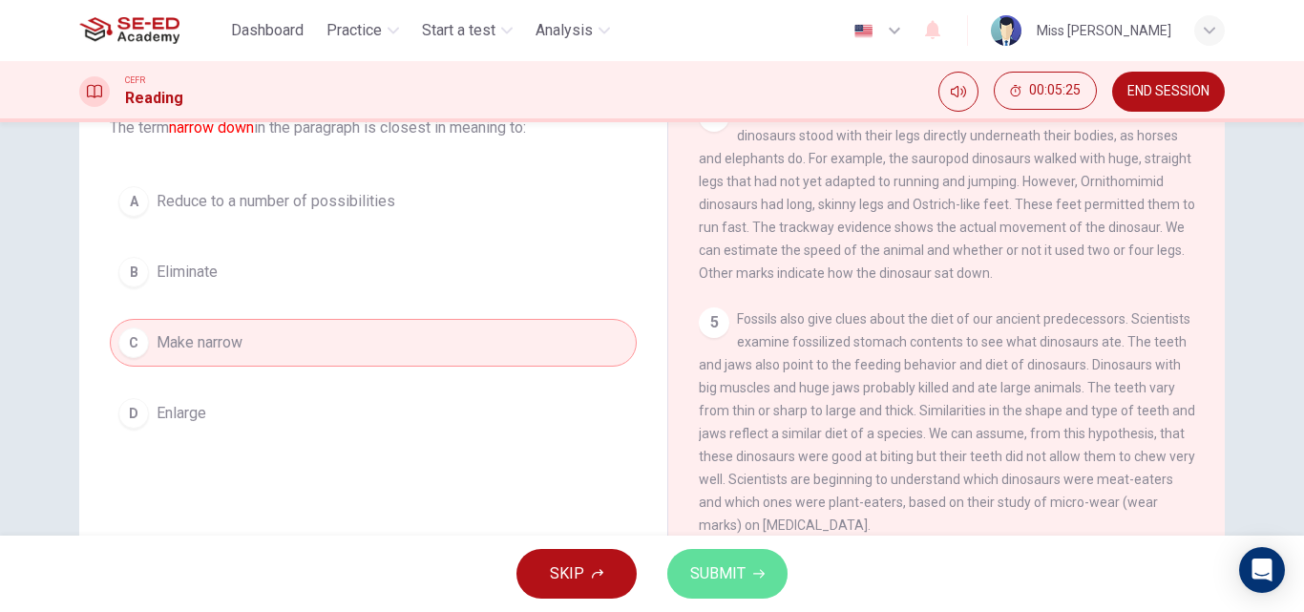
click at [731, 582] on span "SUBMIT" at bounding box center [717, 573] width 55 height 27
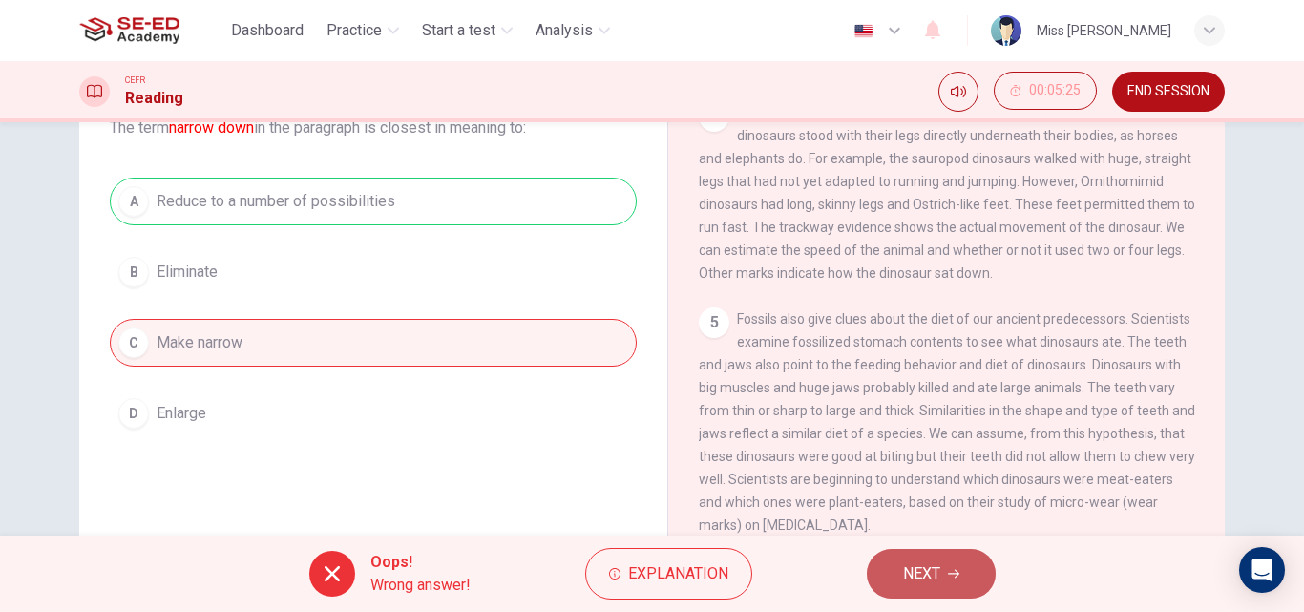
click at [916, 566] on span "NEXT" at bounding box center [921, 573] width 37 height 27
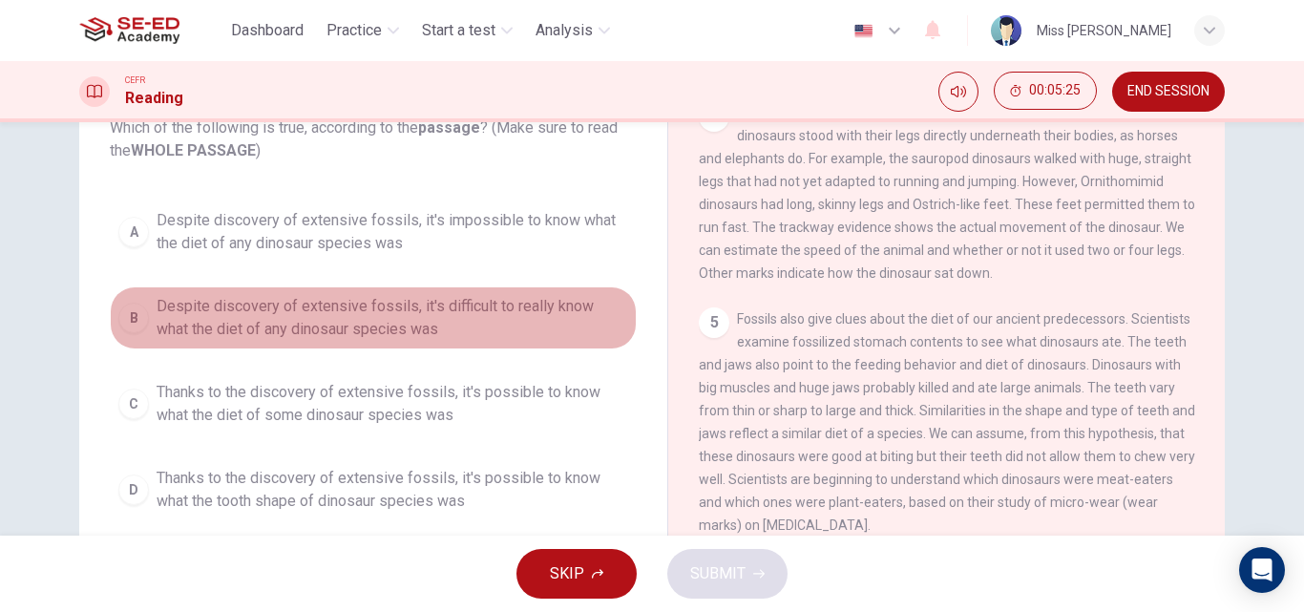
click at [452, 340] on span "Despite discovery of extensive fossils, it's difficult to really know what the …" at bounding box center [393, 318] width 472 height 46
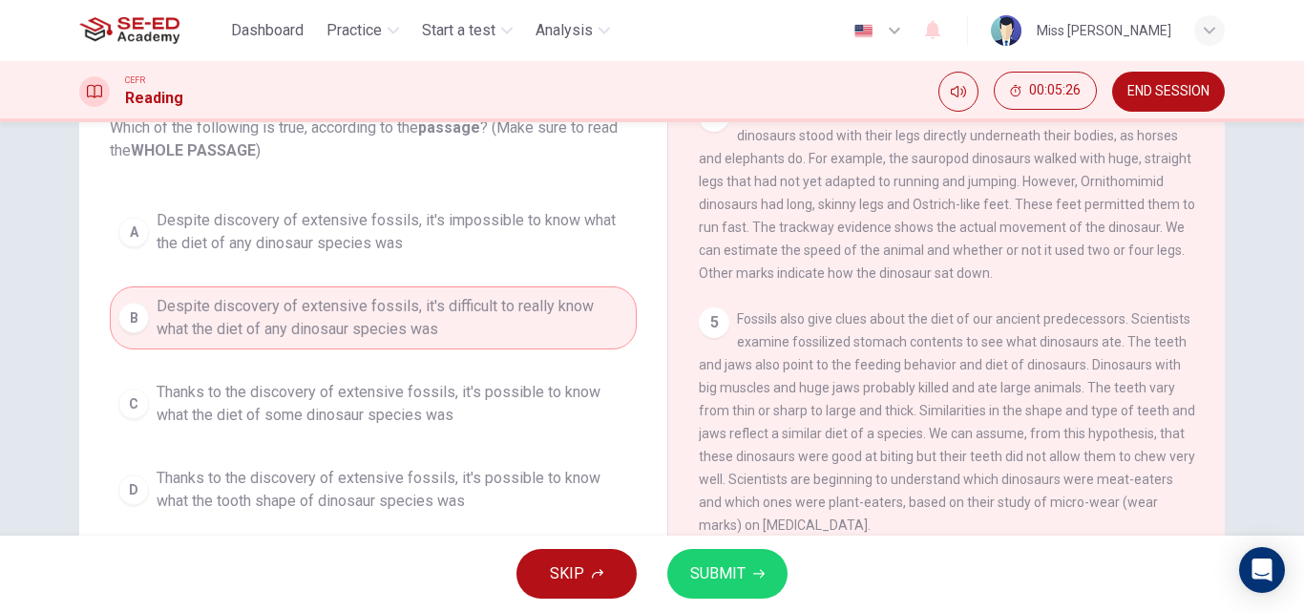
click at [706, 571] on span "SUBMIT" at bounding box center [717, 573] width 55 height 27
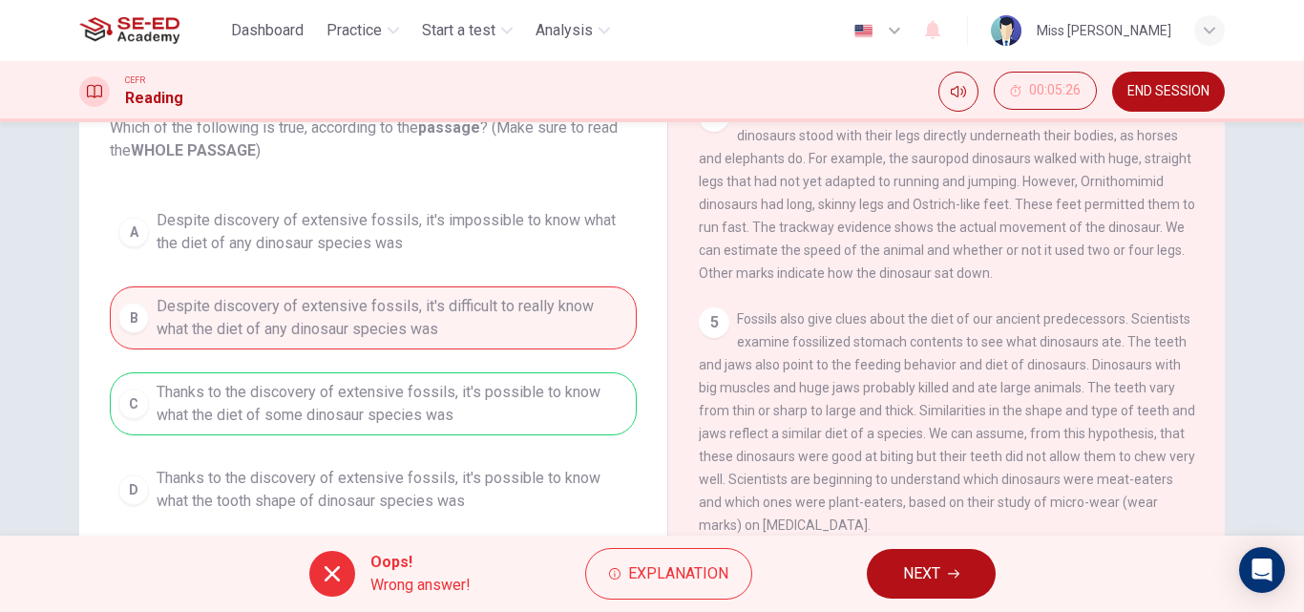
click at [916, 574] on span "NEXT" at bounding box center [921, 573] width 37 height 27
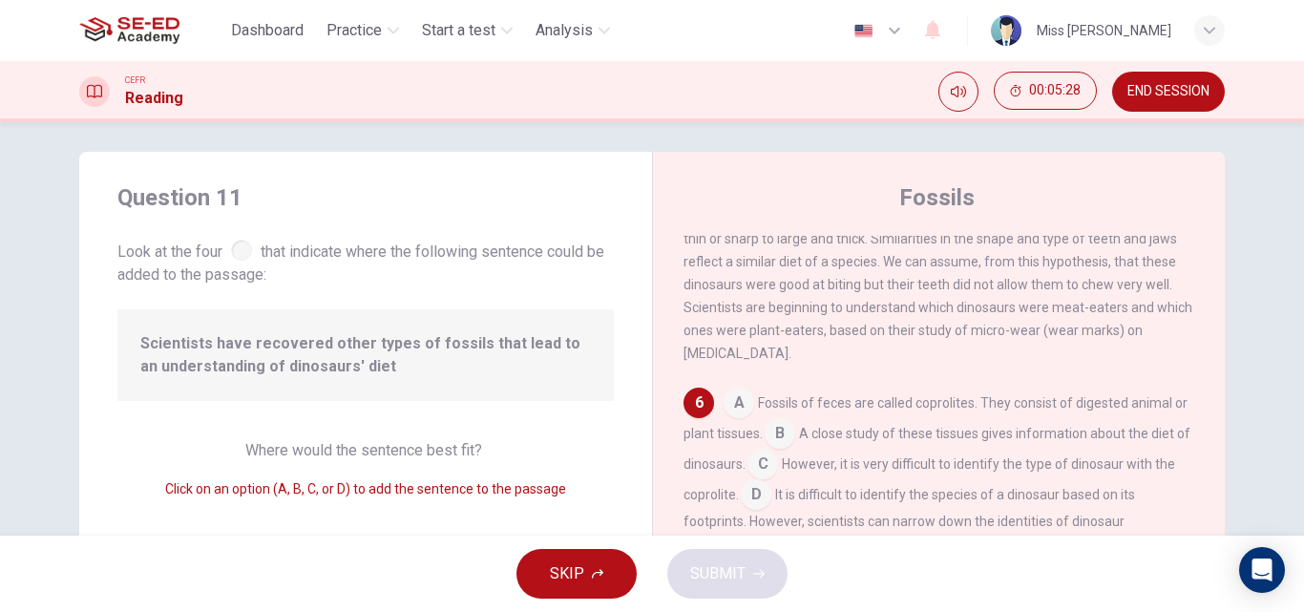
scroll to position [0, 0]
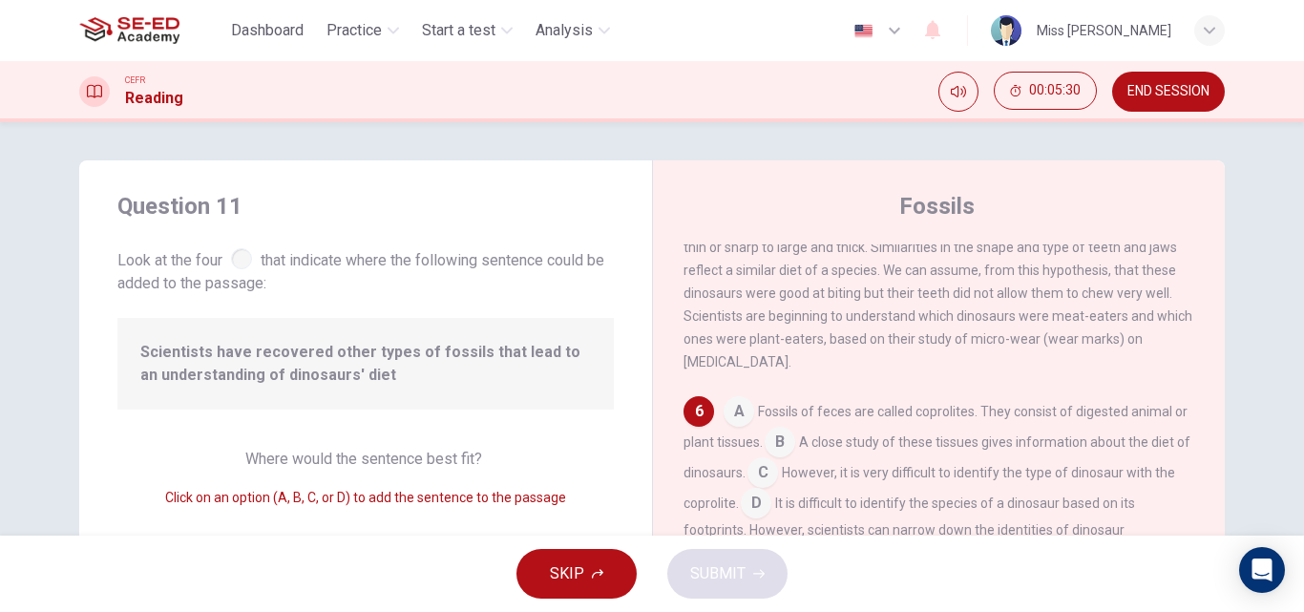
click at [463, 457] on span "Where would the sentence best fit?" at bounding box center [365, 459] width 241 height 18
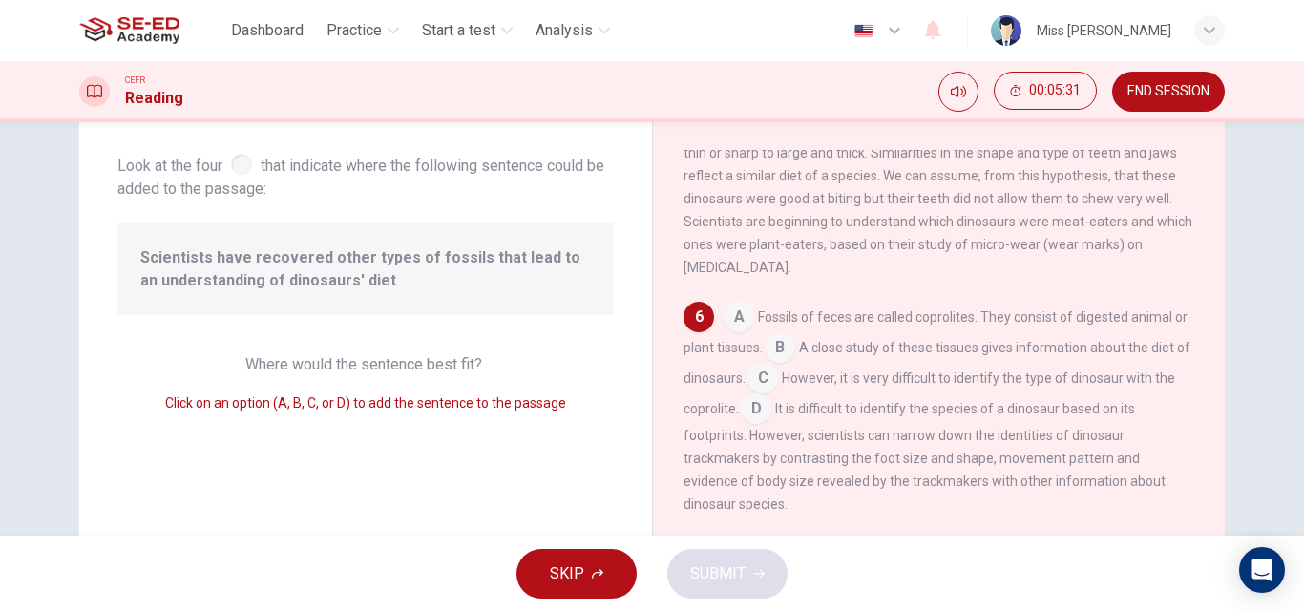
scroll to position [95, 0]
click at [795, 342] on input at bounding box center [780, 348] width 31 height 31
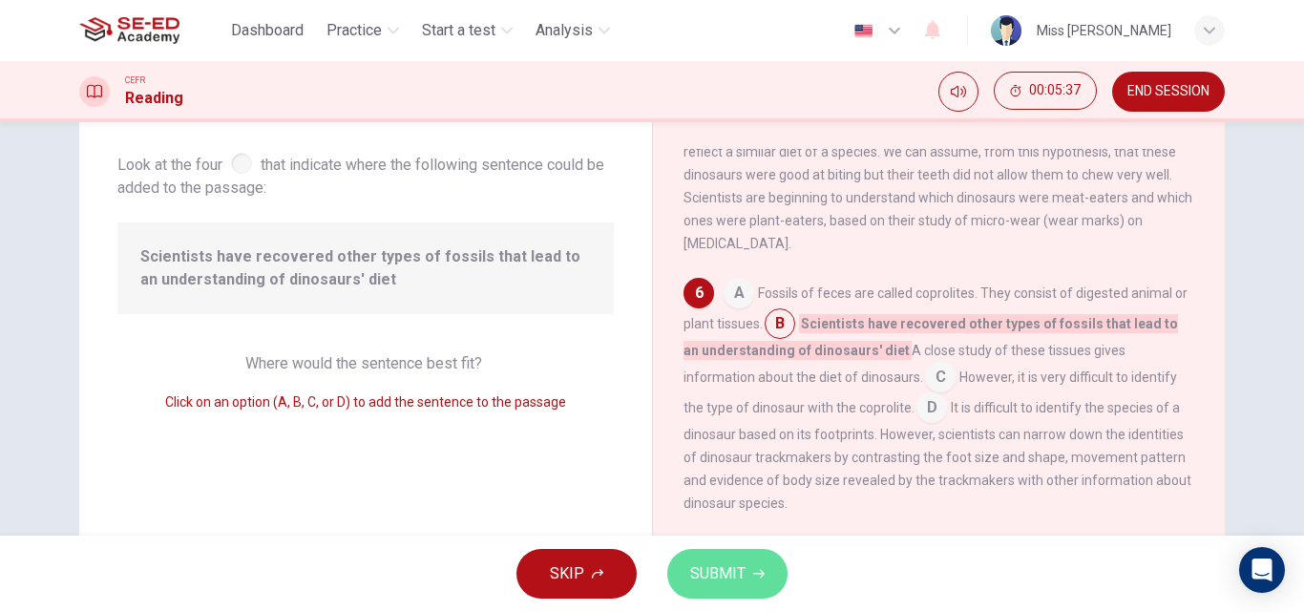
click at [723, 559] on button "SUBMIT" at bounding box center [727, 574] width 120 height 50
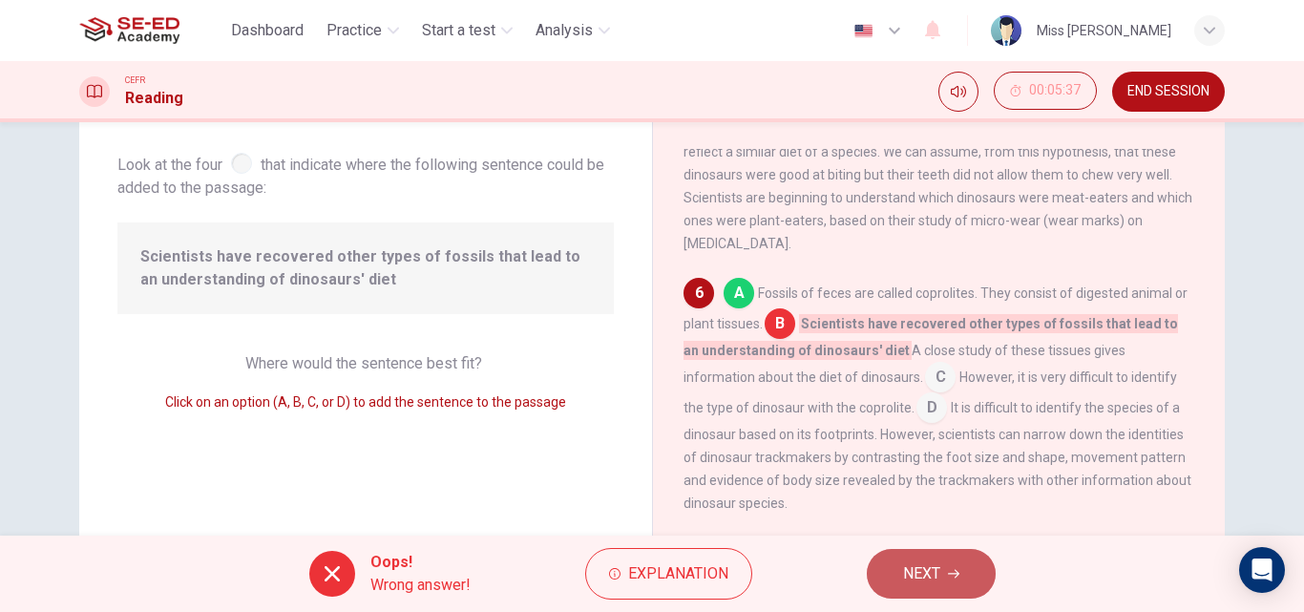
click at [960, 581] on button "NEXT" at bounding box center [931, 574] width 129 height 50
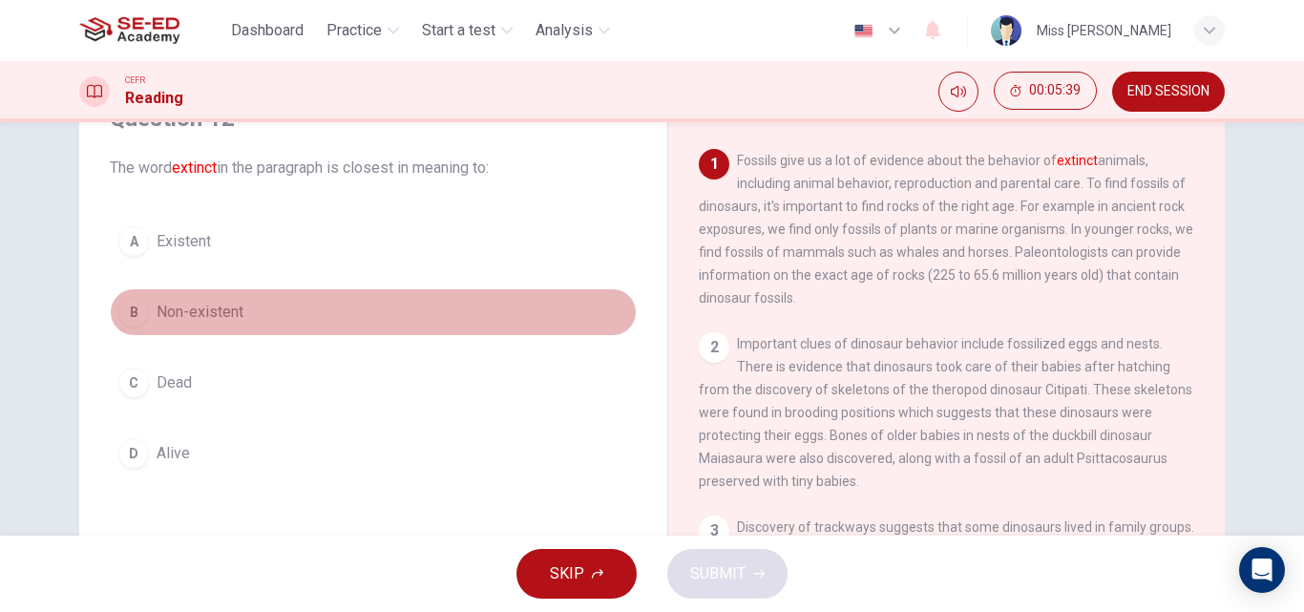
click at [185, 319] on span "Non-existent" at bounding box center [200, 312] width 87 height 23
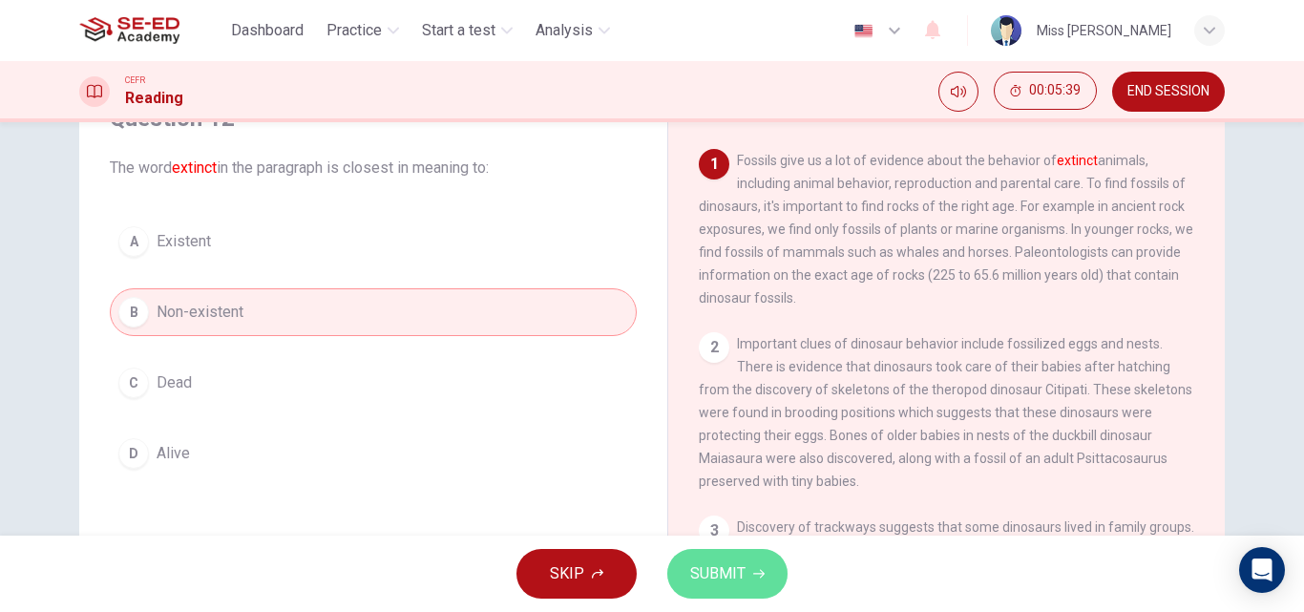
click at [728, 576] on span "SUBMIT" at bounding box center [717, 573] width 55 height 27
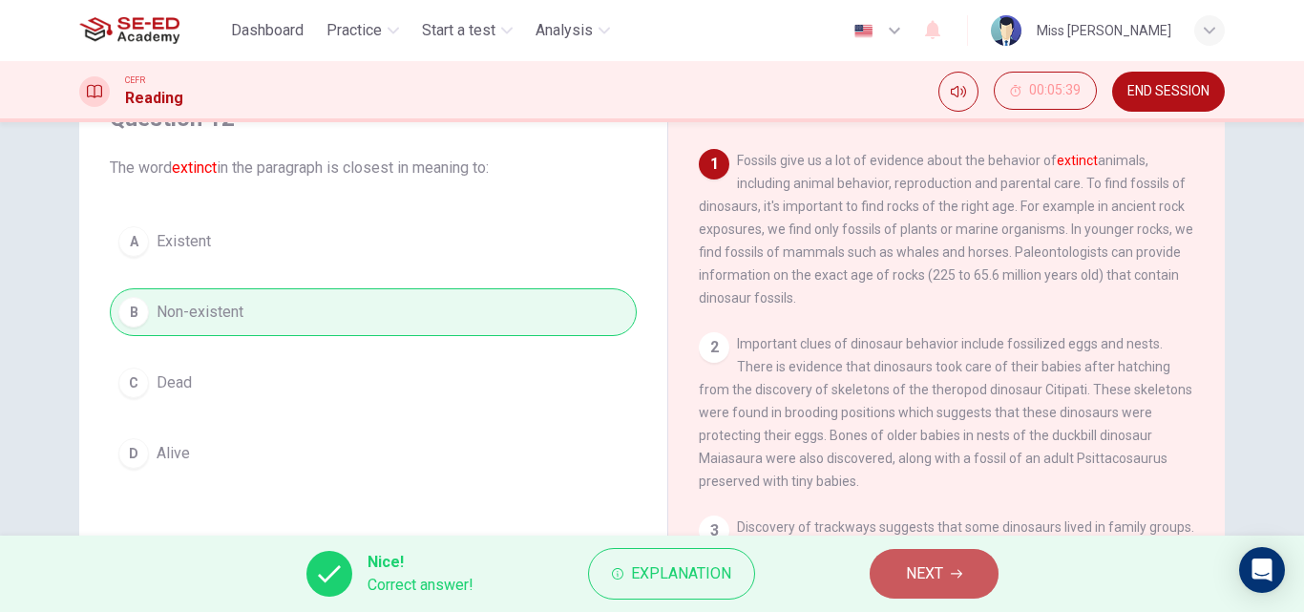
click at [934, 580] on span "NEXT" at bounding box center [924, 573] width 37 height 27
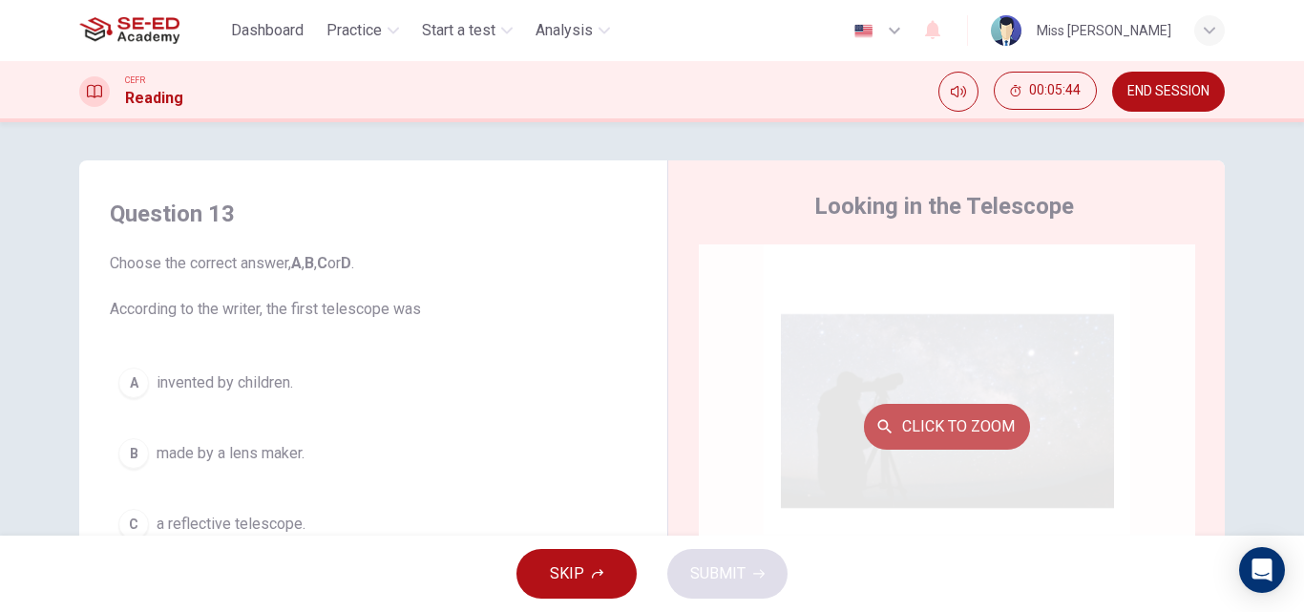
click at [951, 421] on button "Click to Zoom" at bounding box center [947, 427] width 166 height 46
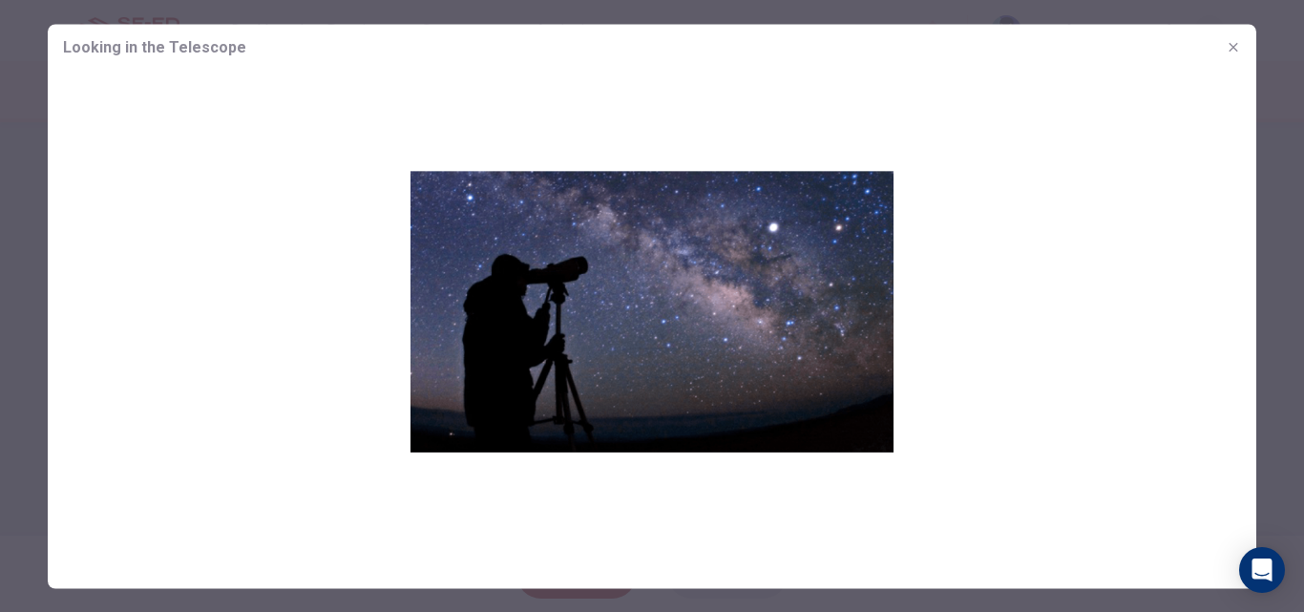
click at [715, 369] on img at bounding box center [652, 311] width 1209 height 483
click at [1236, 47] on icon "button" at bounding box center [1233, 46] width 15 height 15
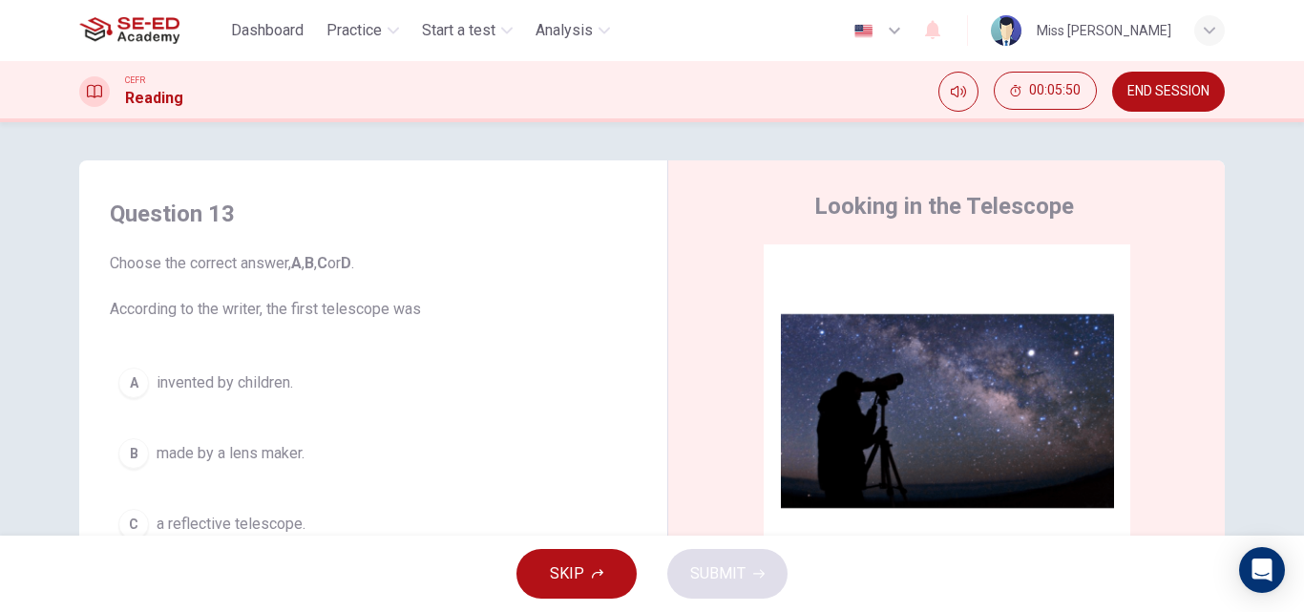
scroll to position [95, 0]
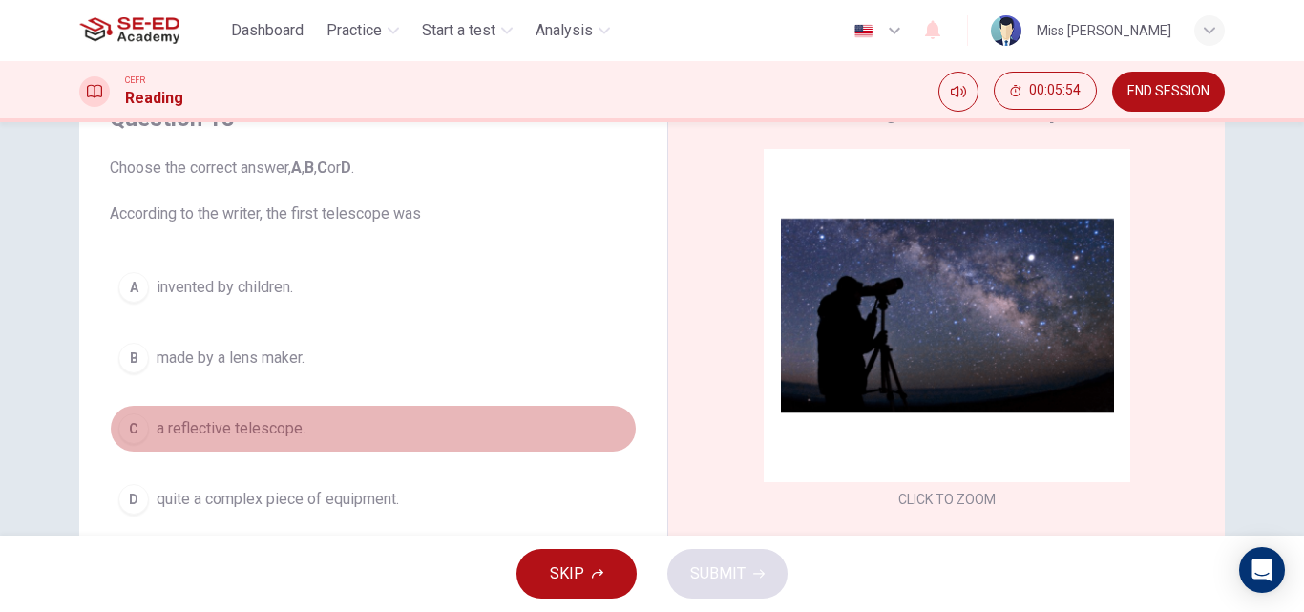
click at [242, 433] on span "a reflective telescope." at bounding box center [231, 428] width 149 height 23
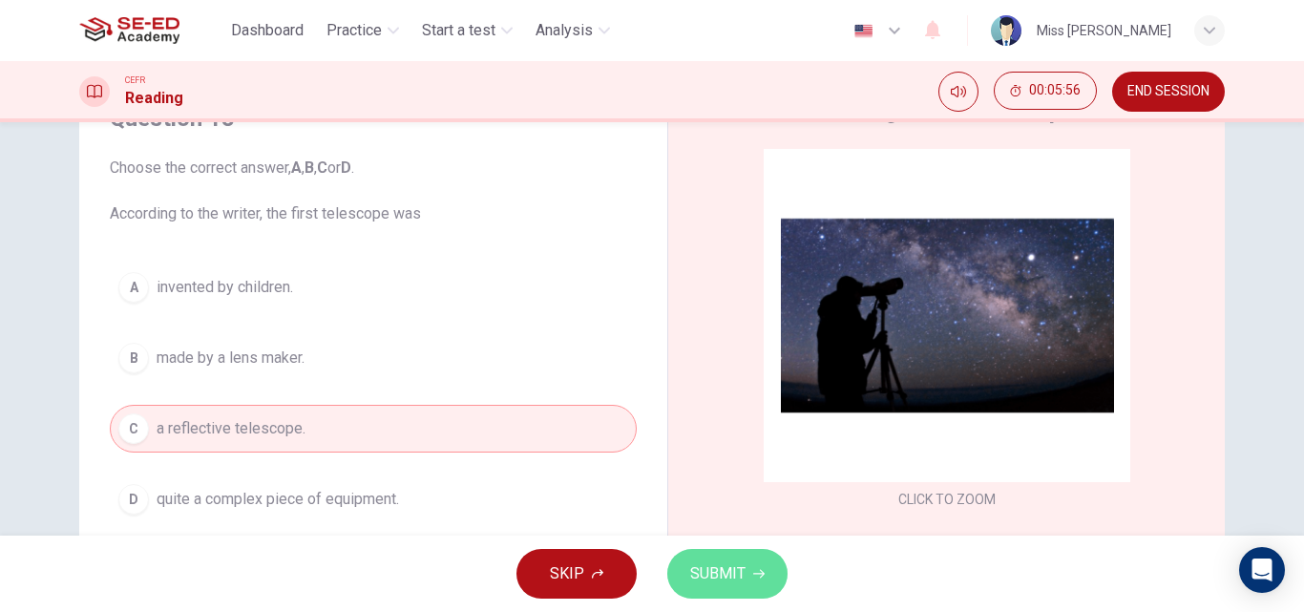
click at [723, 567] on span "SUBMIT" at bounding box center [717, 573] width 55 height 27
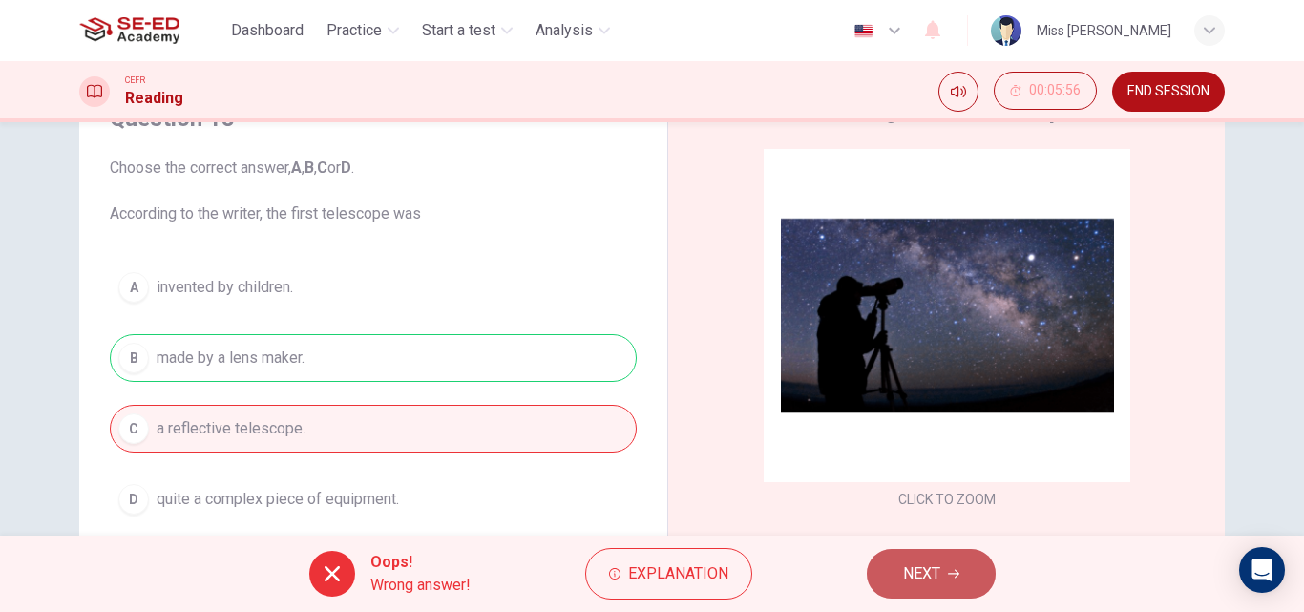
click at [899, 572] on button "NEXT" at bounding box center [931, 574] width 129 height 50
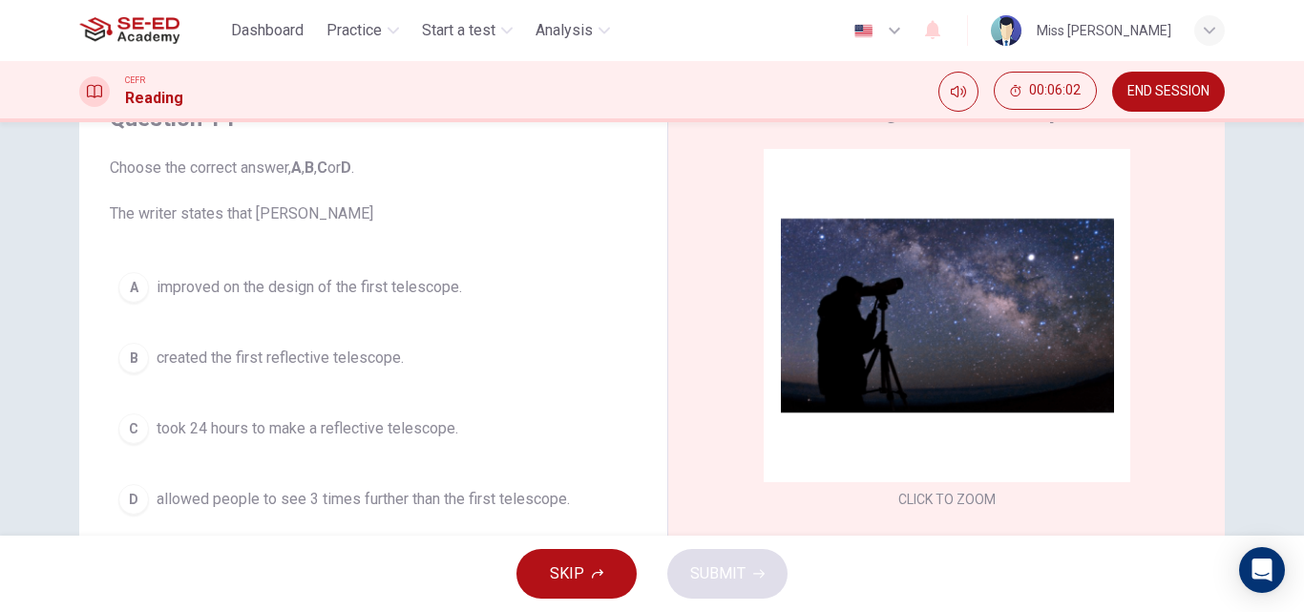
click at [321, 287] on span "improved on the design of the first telescope." at bounding box center [310, 287] width 306 height 23
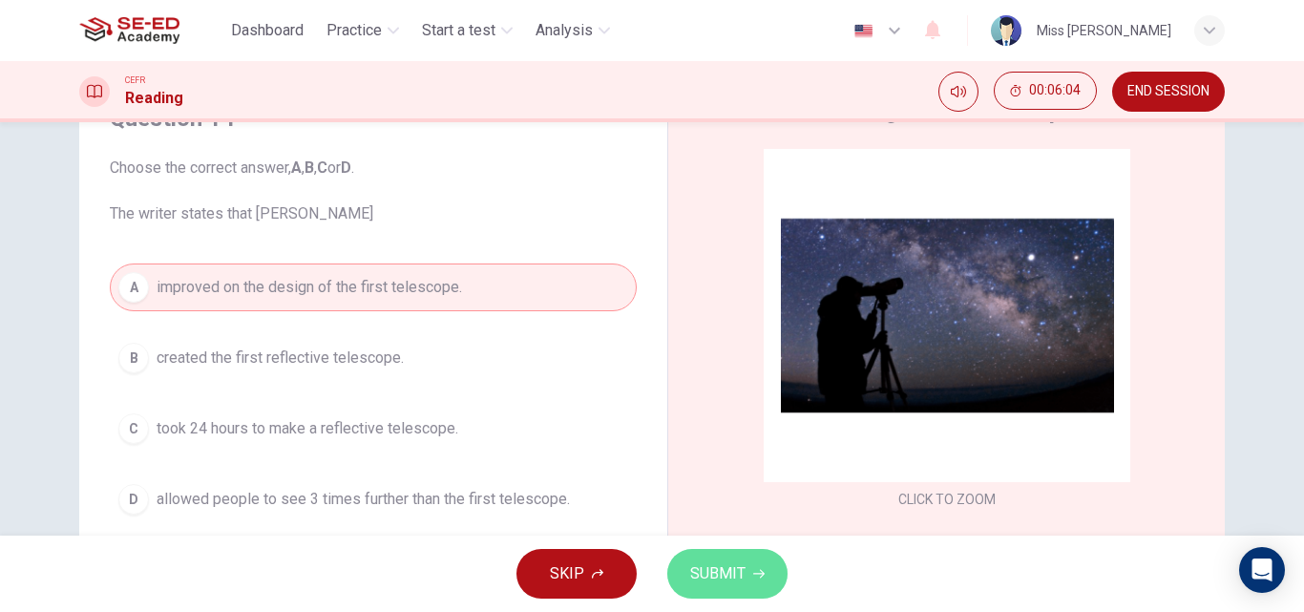
click at [745, 581] on button "SUBMIT" at bounding box center [727, 574] width 120 height 50
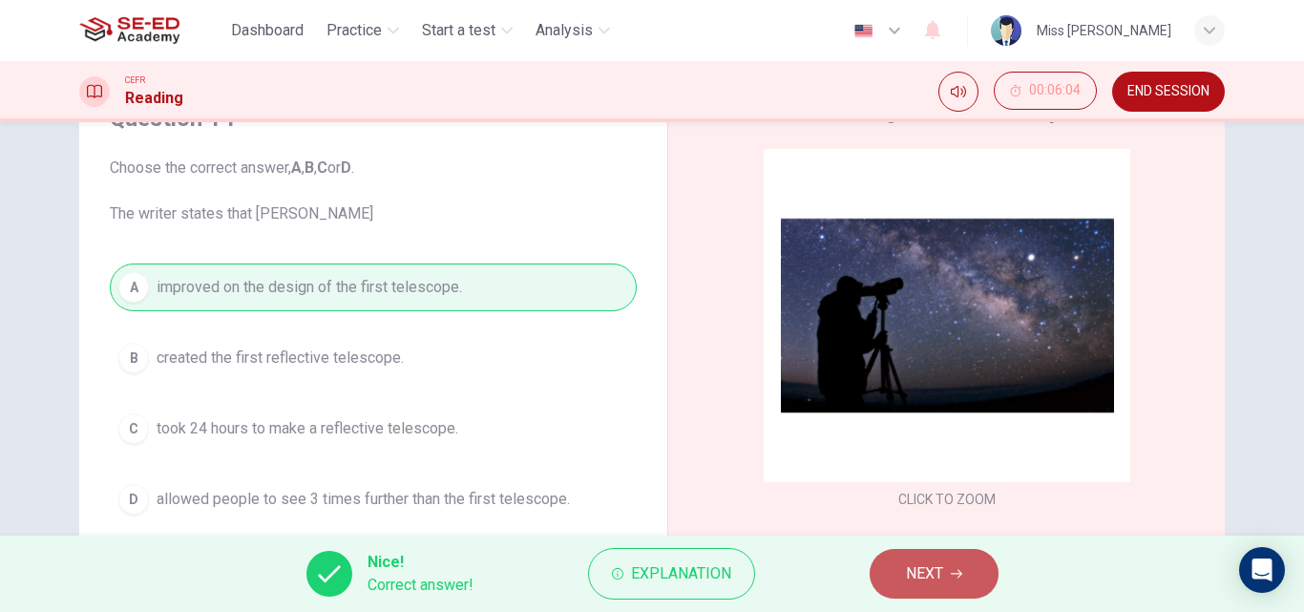
click at [940, 570] on span "NEXT" at bounding box center [924, 573] width 37 height 27
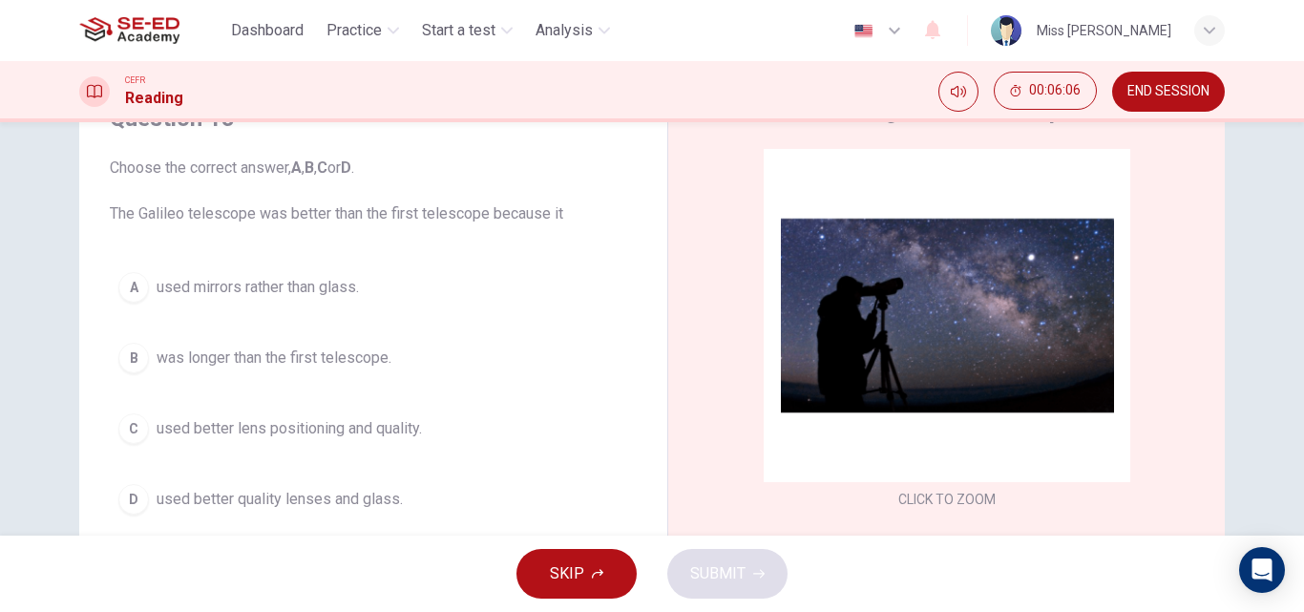
click at [254, 279] on span "used mirrors rather than glass." at bounding box center [258, 287] width 202 height 23
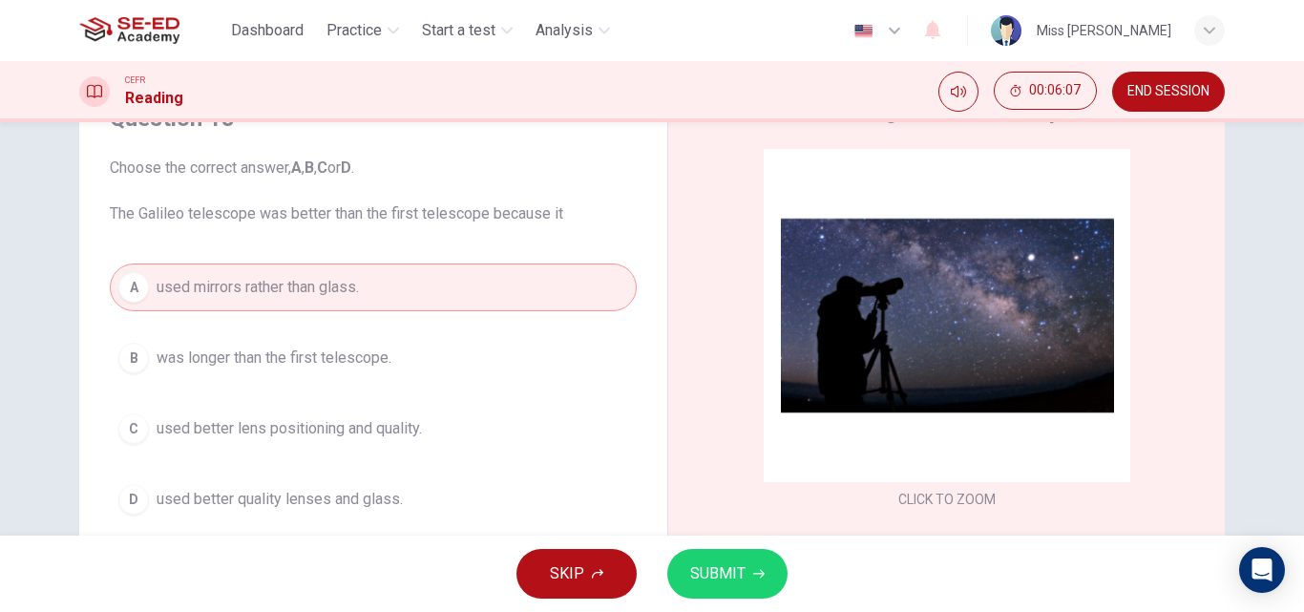
click at [735, 578] on span "SUBMIT" at bounding box center [717, 573] width 55 height 27
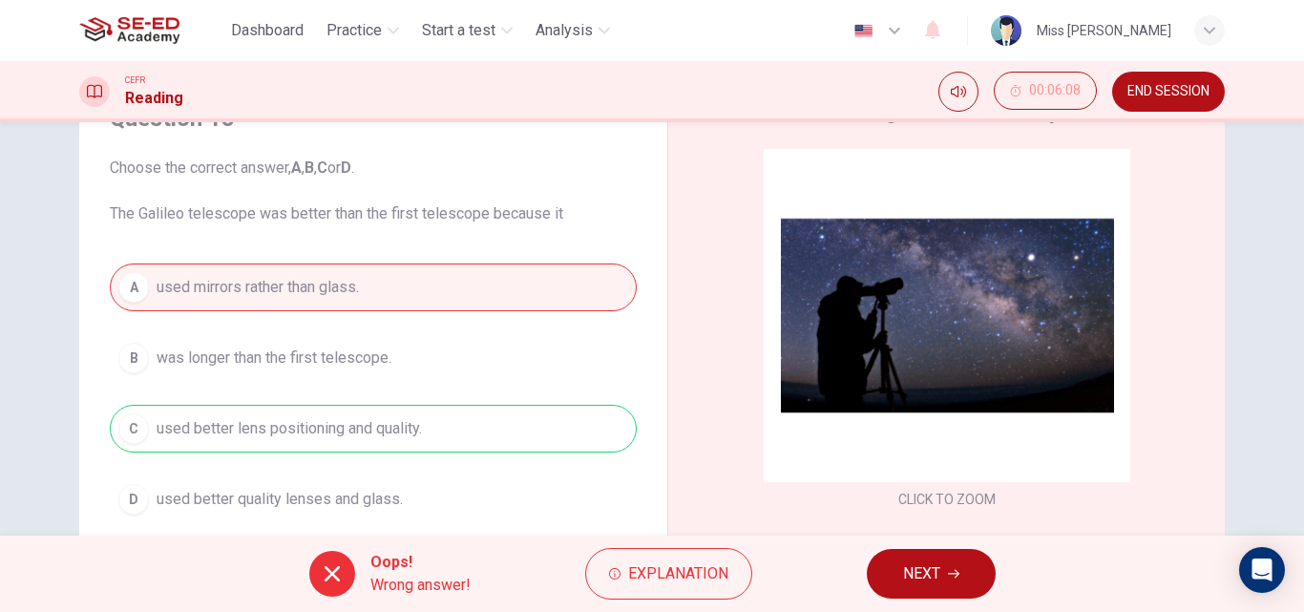
click at [964, 584] on button "NEXT" at bounding box center [931, 574] width 129 height 50
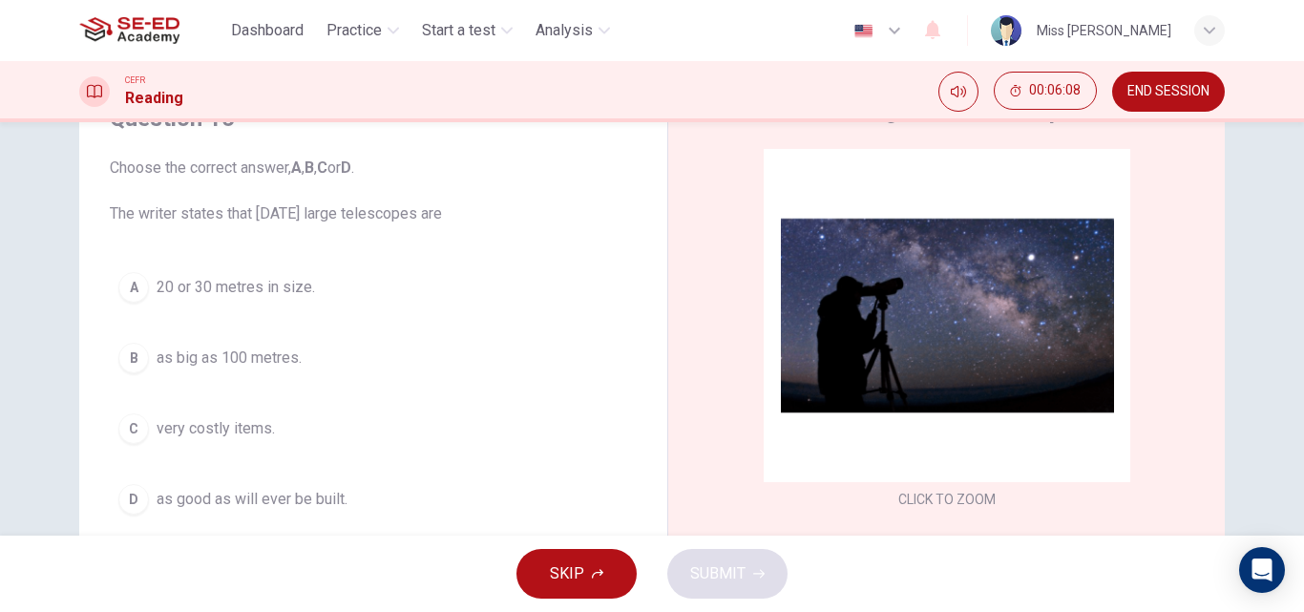
click at [191, 436] on span "very costly items." at bounding box center [216, 428] width 118 height 23
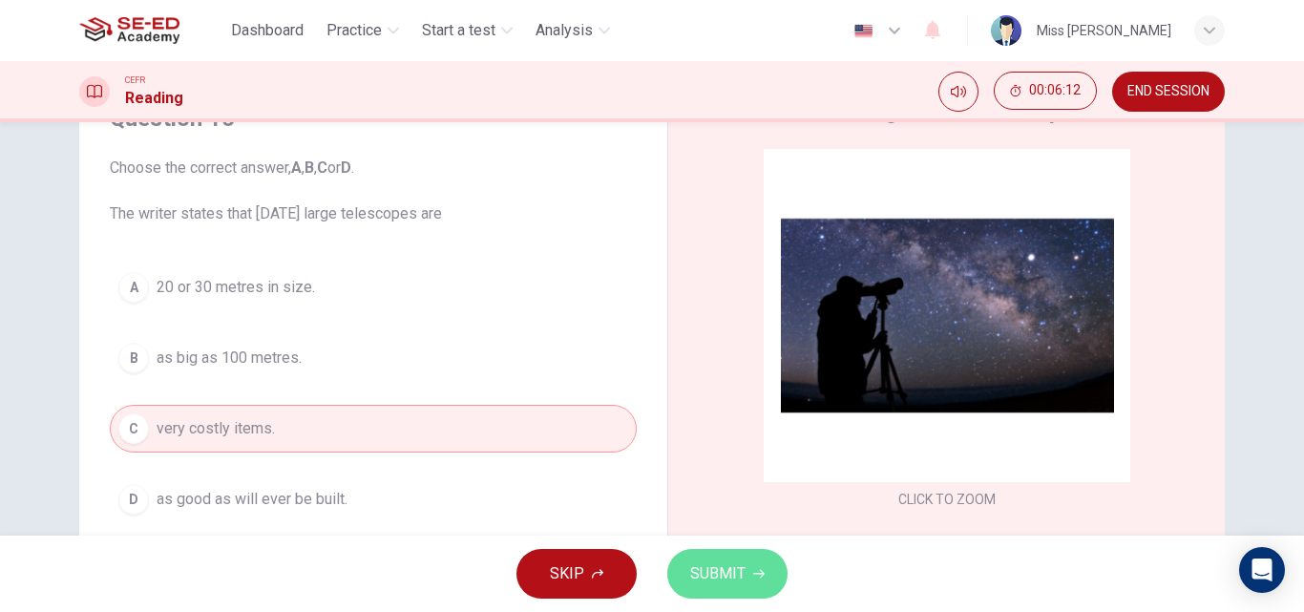
click at [725, 580] on span "SUBMIT" at bounding box center [717, 573] width 55 height 27
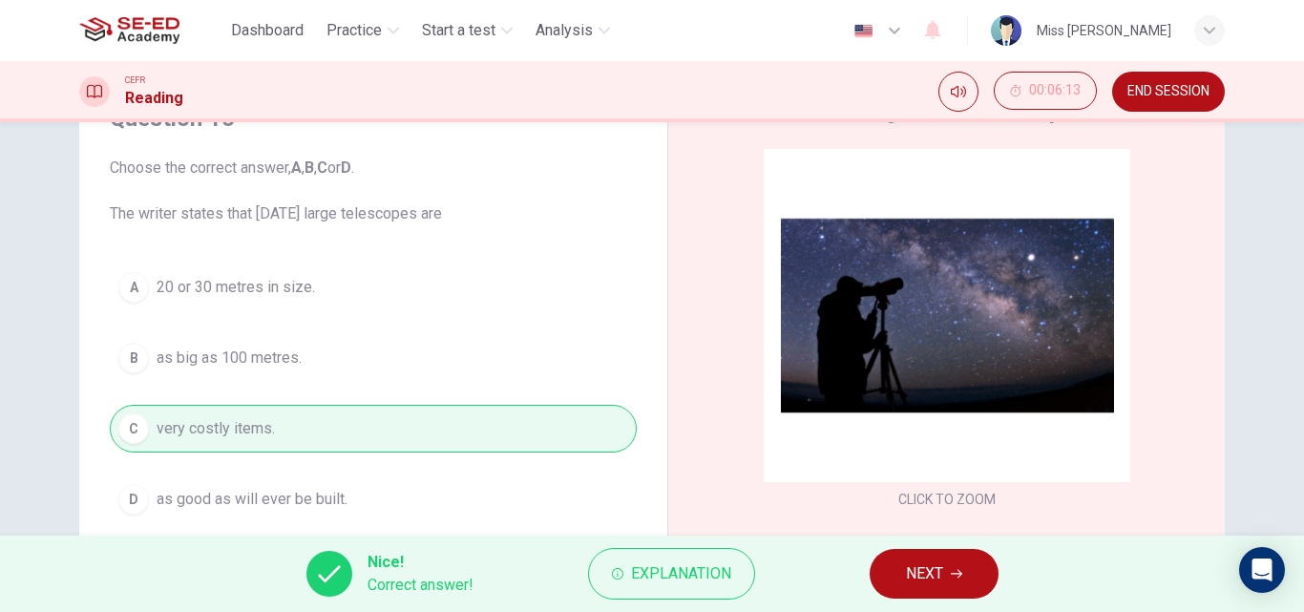
click at [923, 576] on span "NEXT" at bounding box center [924, 573] width 37 height 27
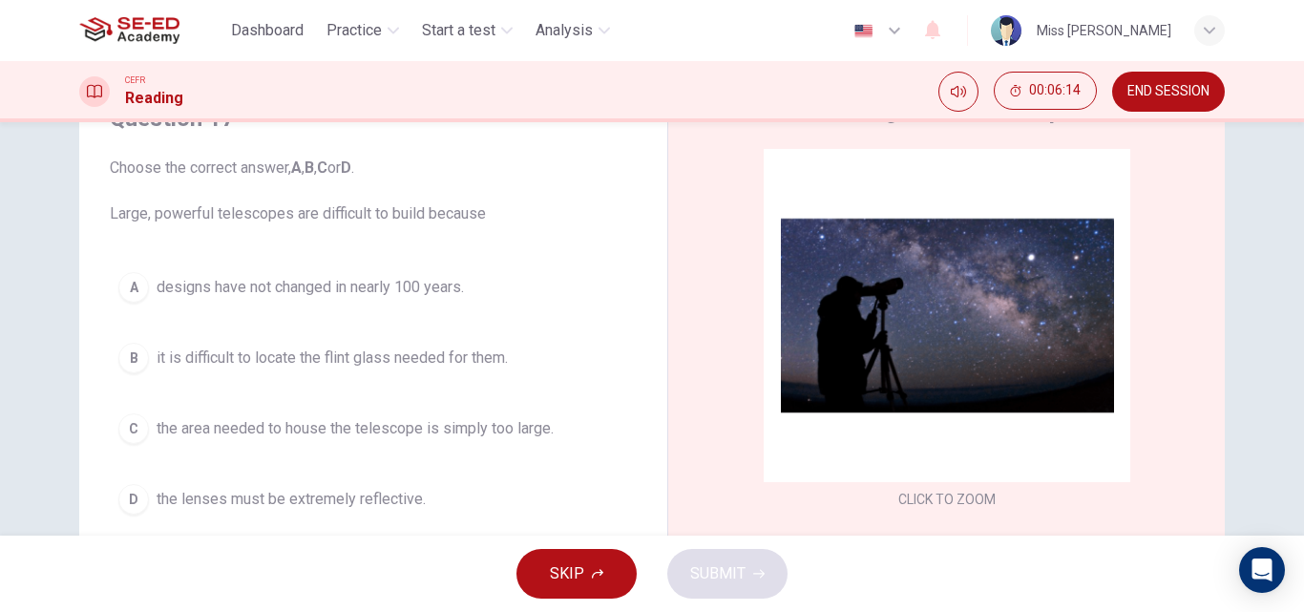
click at [319, 283] on span "designs have not changed in nearly 100 years." at bounding box center [310, 287] width 307 height 23
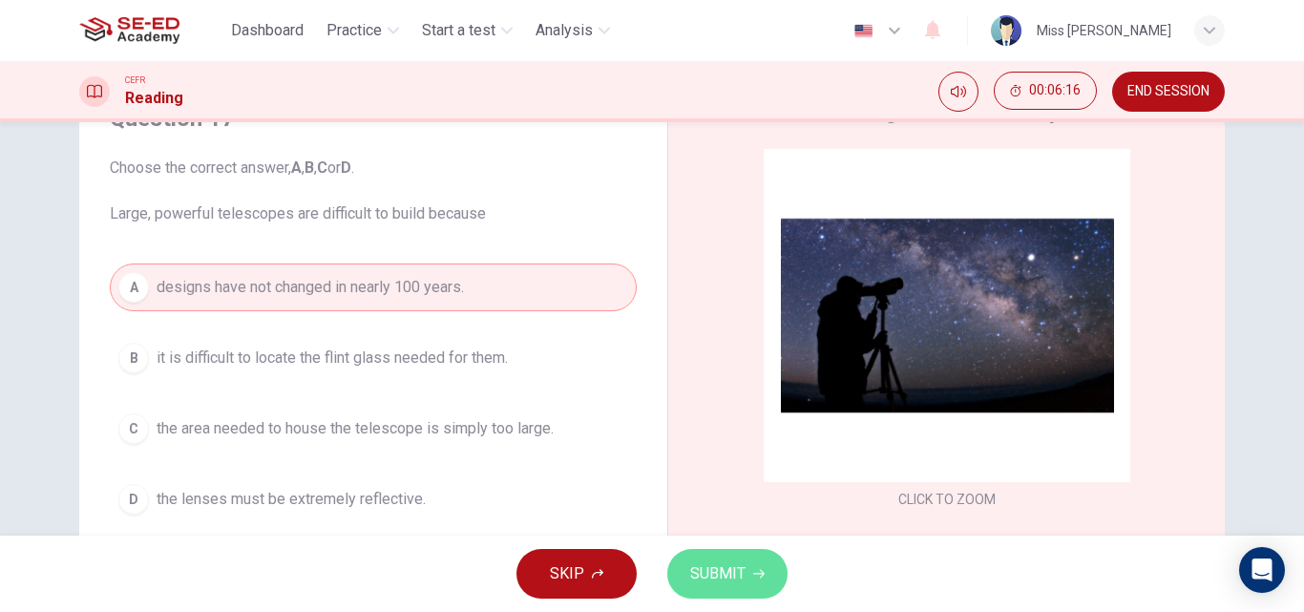
click at [754, 583] on button "SUBMIT" at bounding box center [727, 574] width 120 height 50
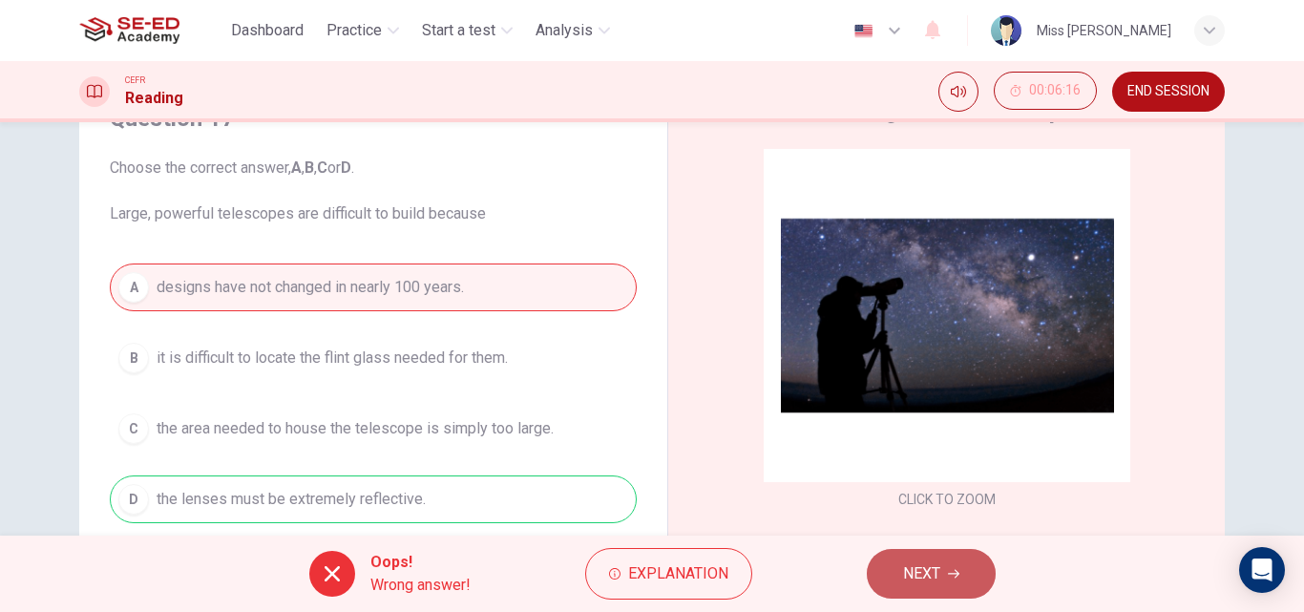
click at [955, 580] on button "NEXT" at bounding box center [931, 574] width 129 height 50
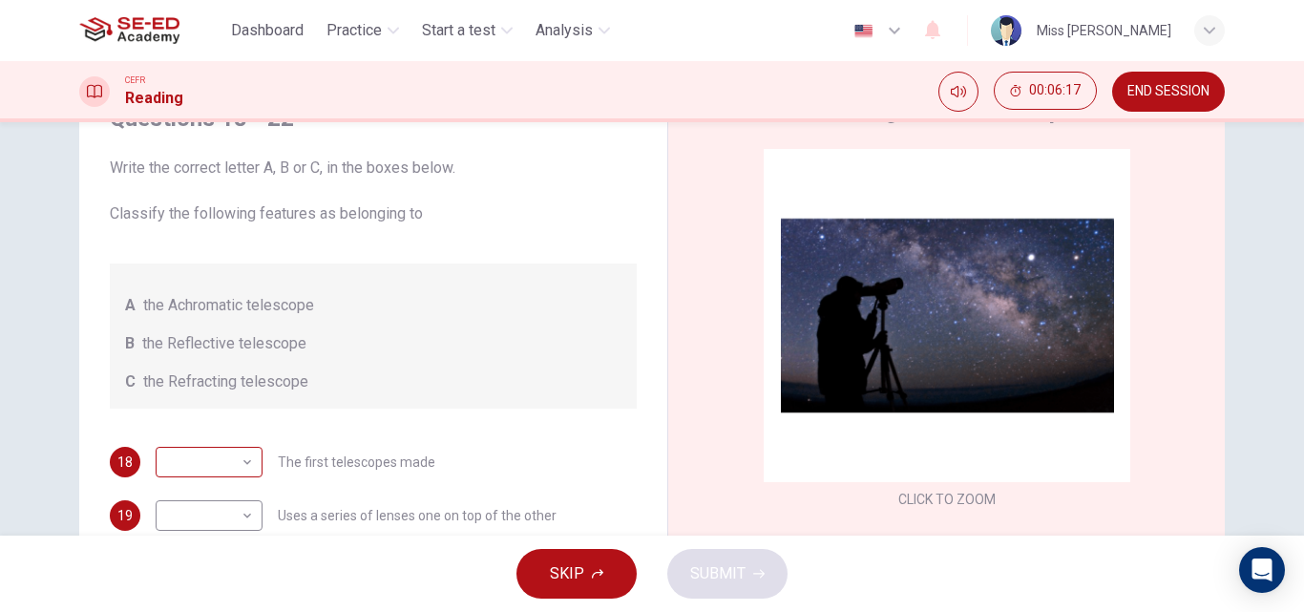
click at [210, 465] on body "This site uses cookies, as explained in our Privacy Policy . If you agree to th…" at bounding box center [652, 306] width 1304 height 612
click at [191, 501] on li "A" at bounding box center [204, 492] width 107 height 31
type input "A"
click at [193, 525] on body "This site uses cookies, as explained in our Privacy Policy . If you agree to th…" at bounding box center [652, 306] width 1304 height 612
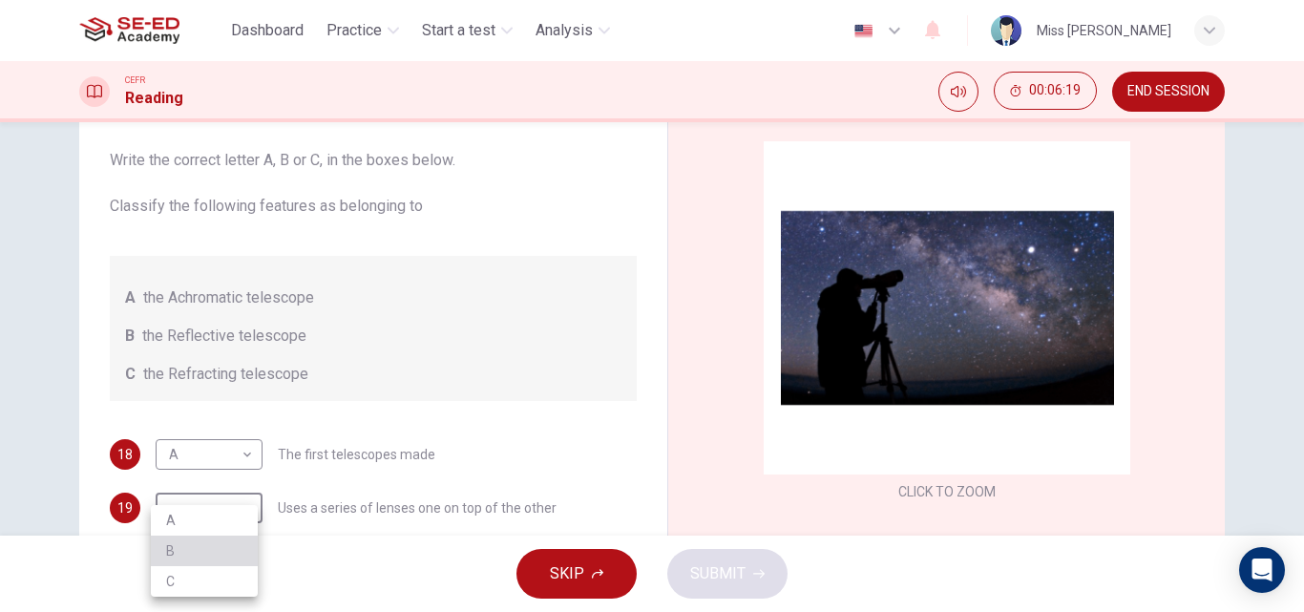
click at [192, 549] on li "B" at bounding box center [204, 551] width 107 height 31
type input "B"
click at [202, 311] on div "A the Achromatic telescope B the Reflective telescope C the Refracting telescope" at bounding box center [373, 328] width 527 height 145
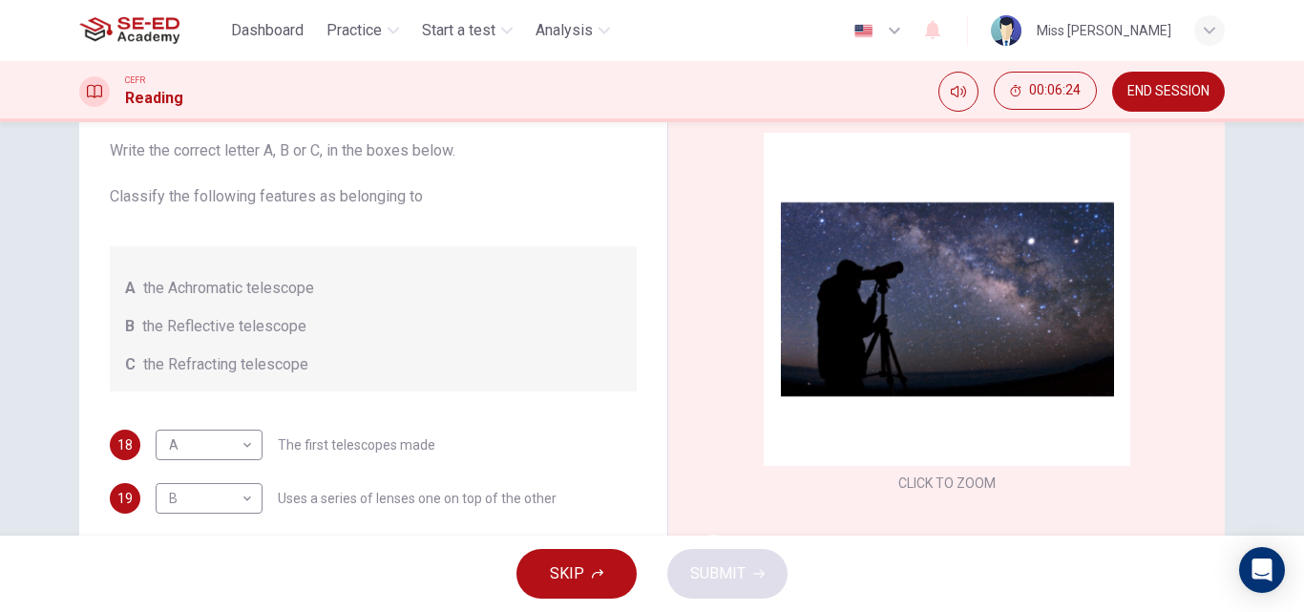
scroll to position [327, 0]
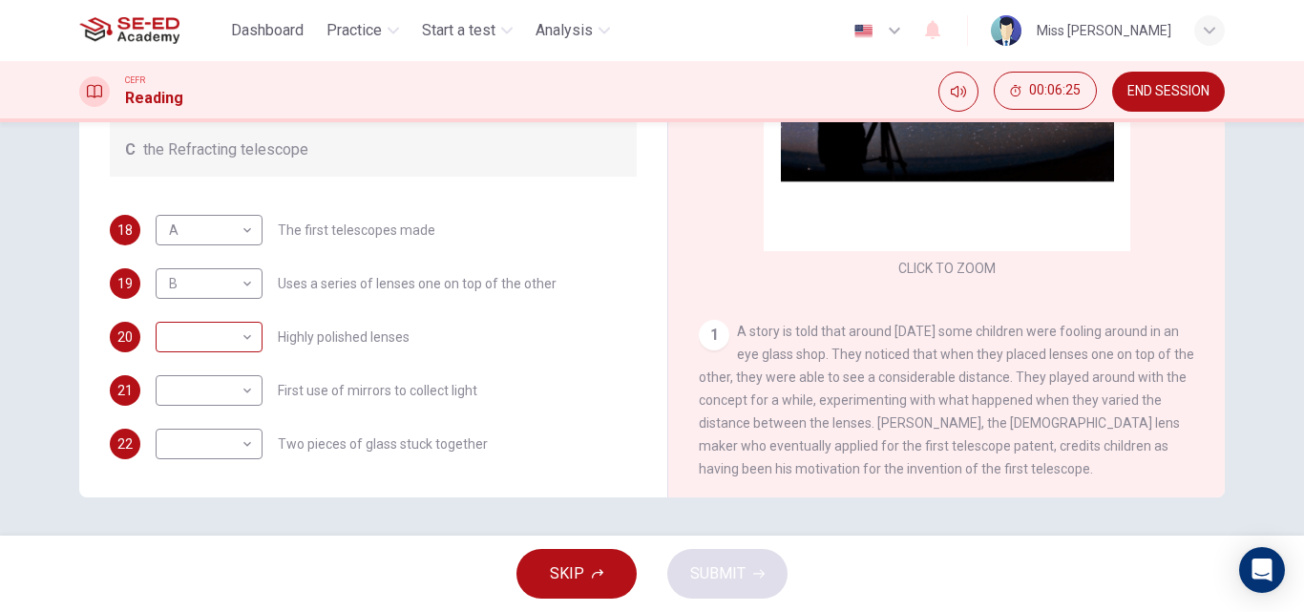
click at [225, 333] on body "This site uses cookies, as explained in our Privacy Policy . If you agree to th…" at bounding box center [652, 306] width 1304 height 612
click at [223, 401] on li "B" at bounding box center [204, 398] width 107 height 31
type input "B"
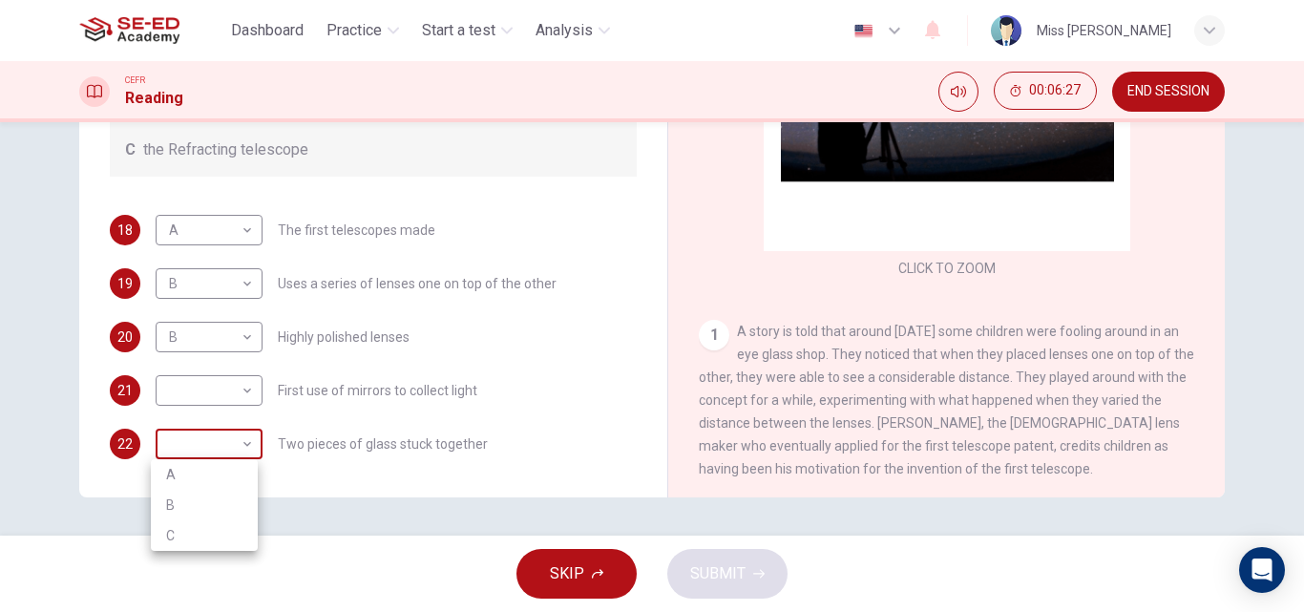
click at [212, 439] on body "This site uses cookies, as explained in our Privacy Policy . If you agree to th…" at bounding box center [652, 306] width 1304 height 612
click at [201, 491] on li "B" at bounding box center [204, 505] width 107 height 31
type input "B"
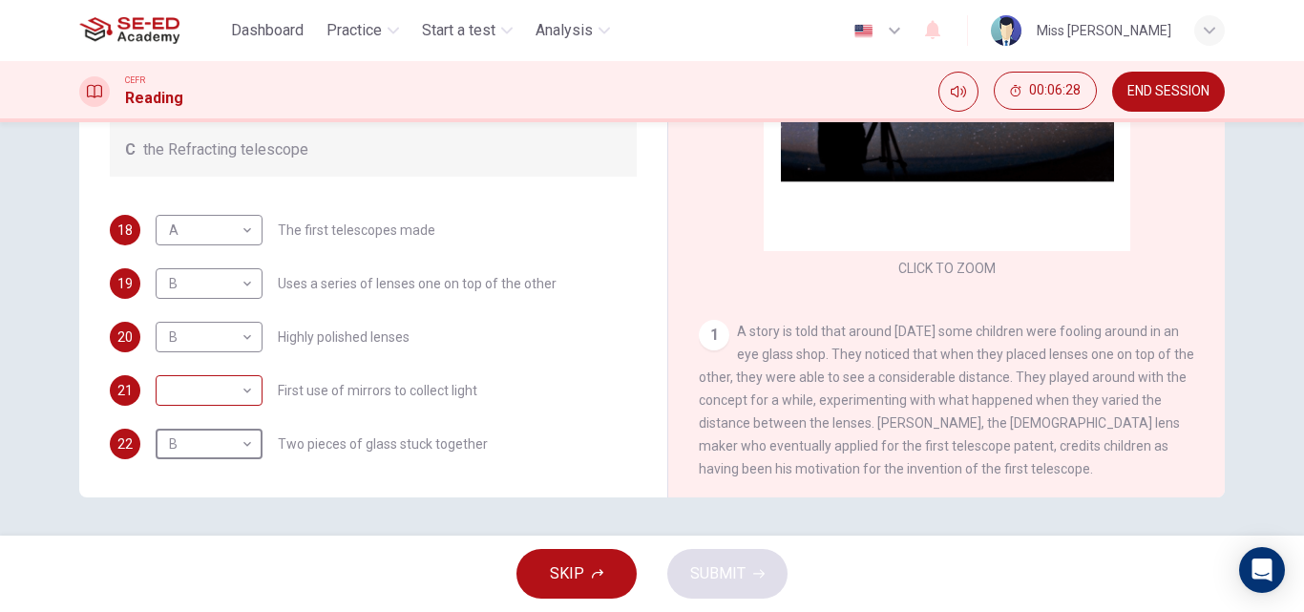
click at [218, 390] on body "This site uses cookies, as explained in our Privacy Policy . If you agree to th…" at bounding box center [652, 306] width 1304 height 612
click at [203, 431] on li "A" at bounding box center [204, 421] width 107 height 31
type input "A"
click at [702, 566] on span "SUBMIT" at bounding box center [717, 573] width 55 height 27
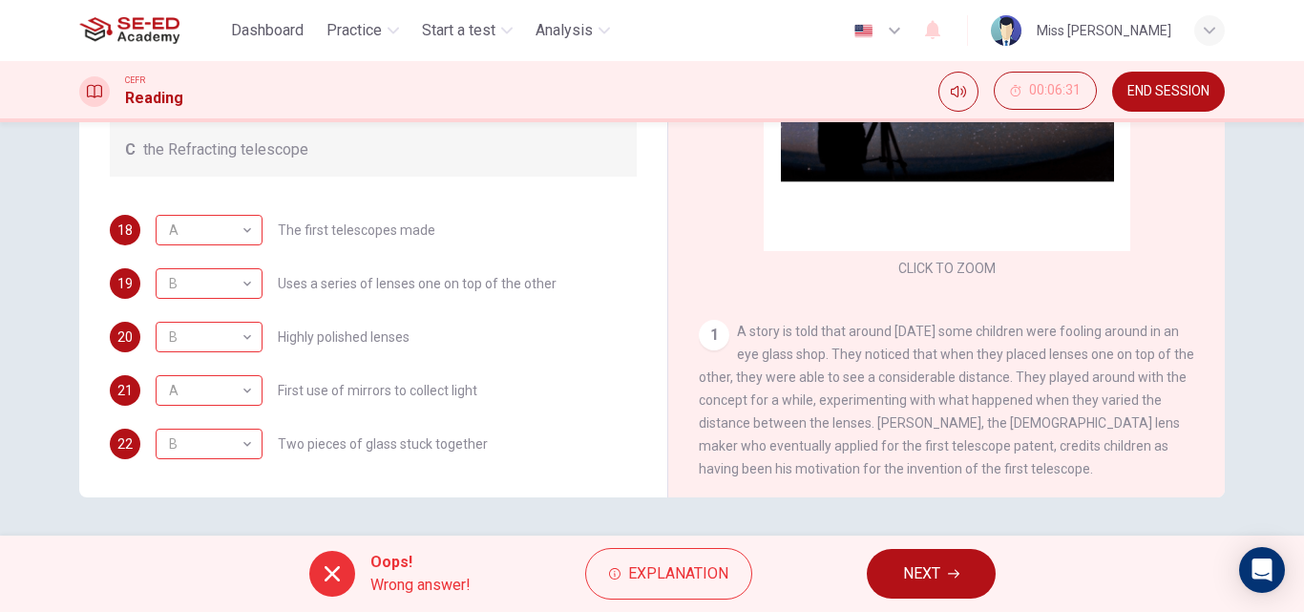
click at [920, 569] on span "NEXT" at bounding box center [921, 573] width 37 height 27
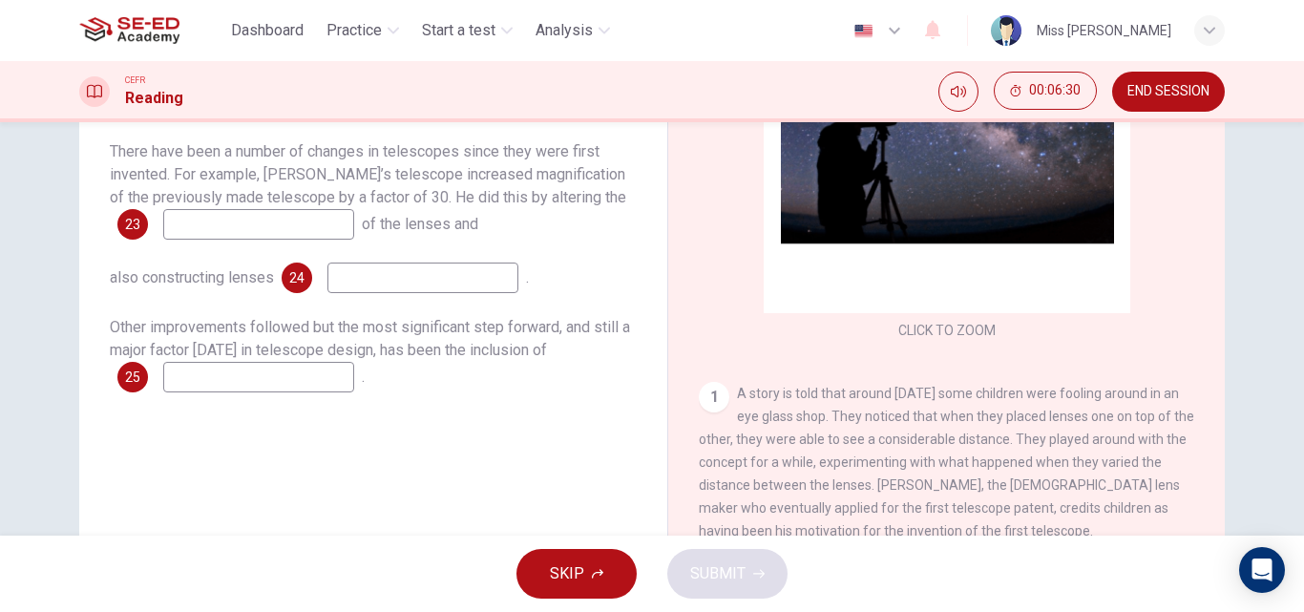
scroll to position [40, 0]
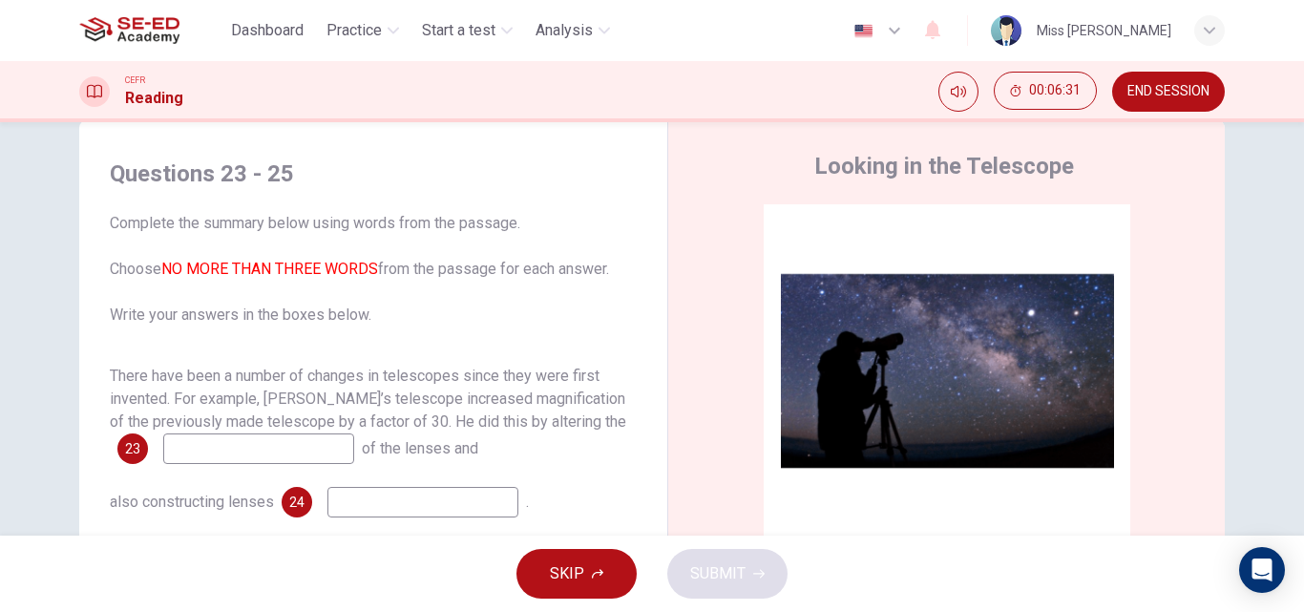
click at [294, 443] on input at bounding box center [258, 448] width 191 height 31
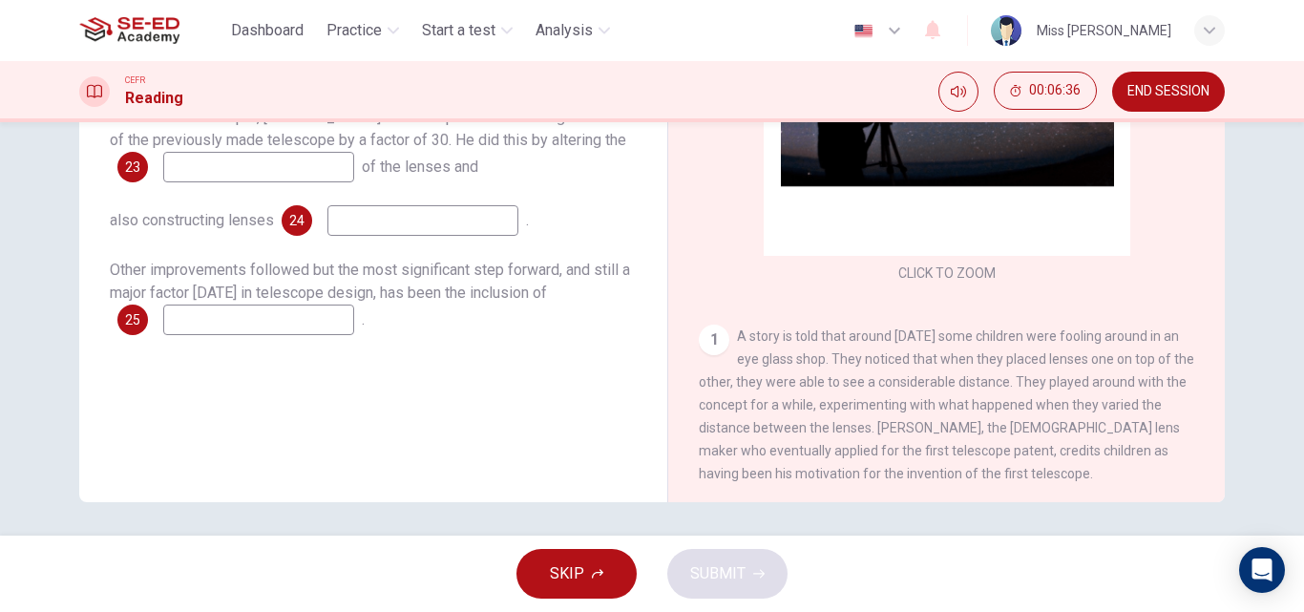
scroll to position [327, 0]
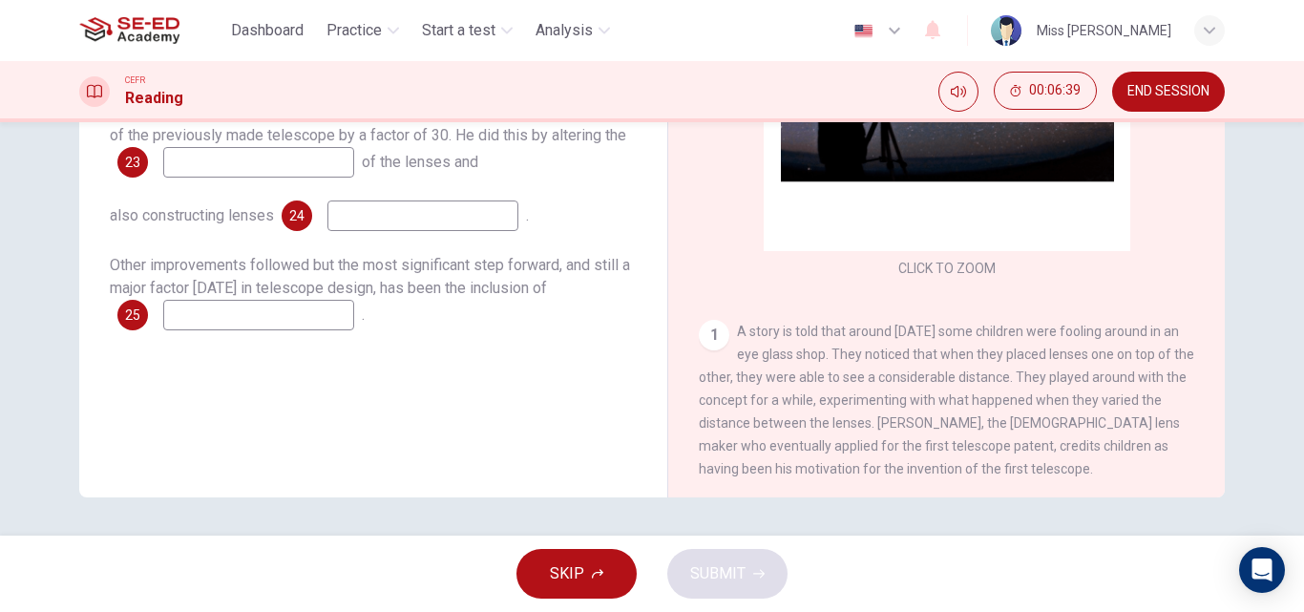
click at [439, 222] on input at bounding box center [422, 215] width 191 height 31
click at [566, 564] on span "SKIP" at bounding box center [567, 573] width 34 height 27
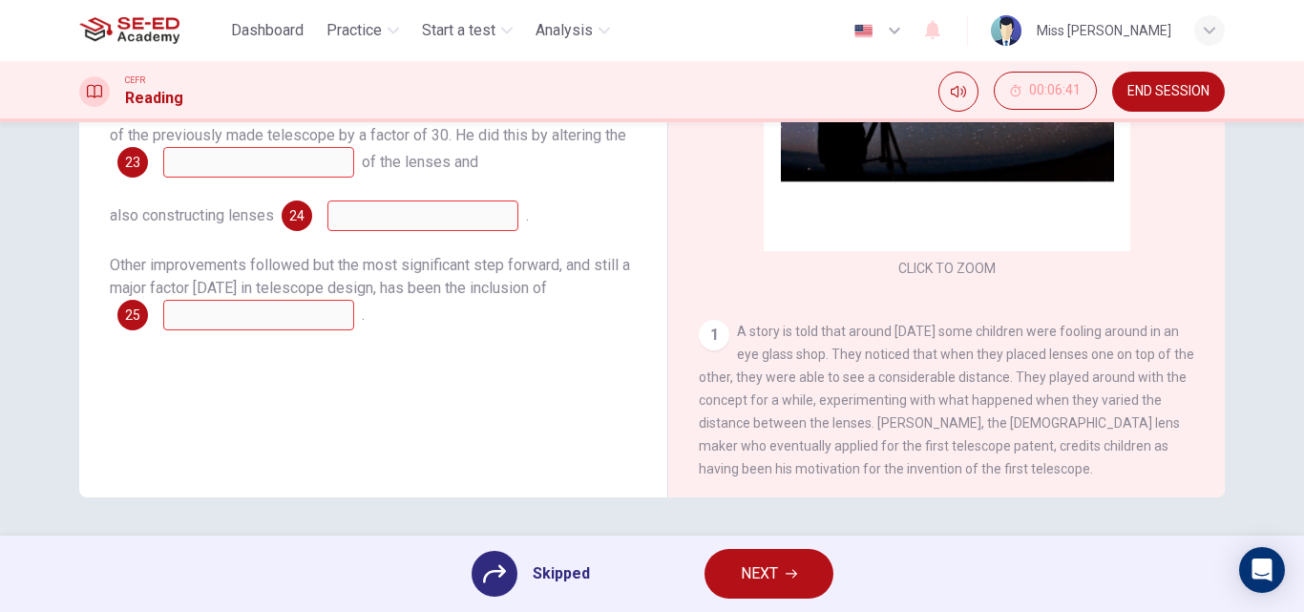
click at [771, 569] on span "NEXT" at bounding box center [759, 573] width 37 height 27
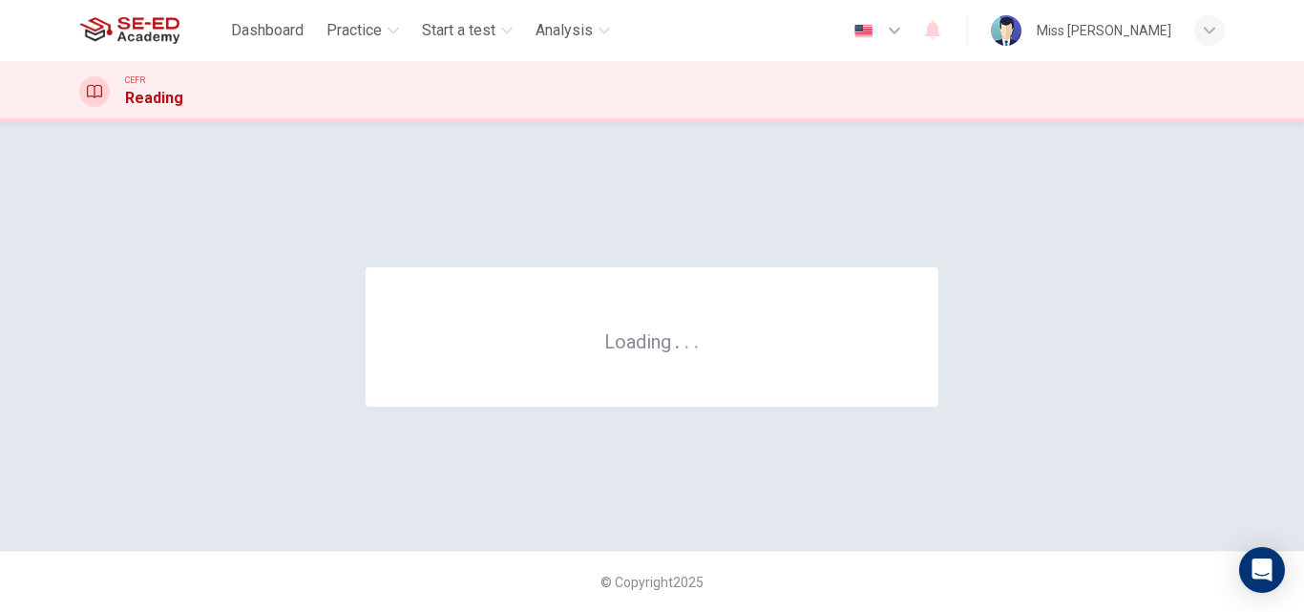
scroll to position [0, 0]
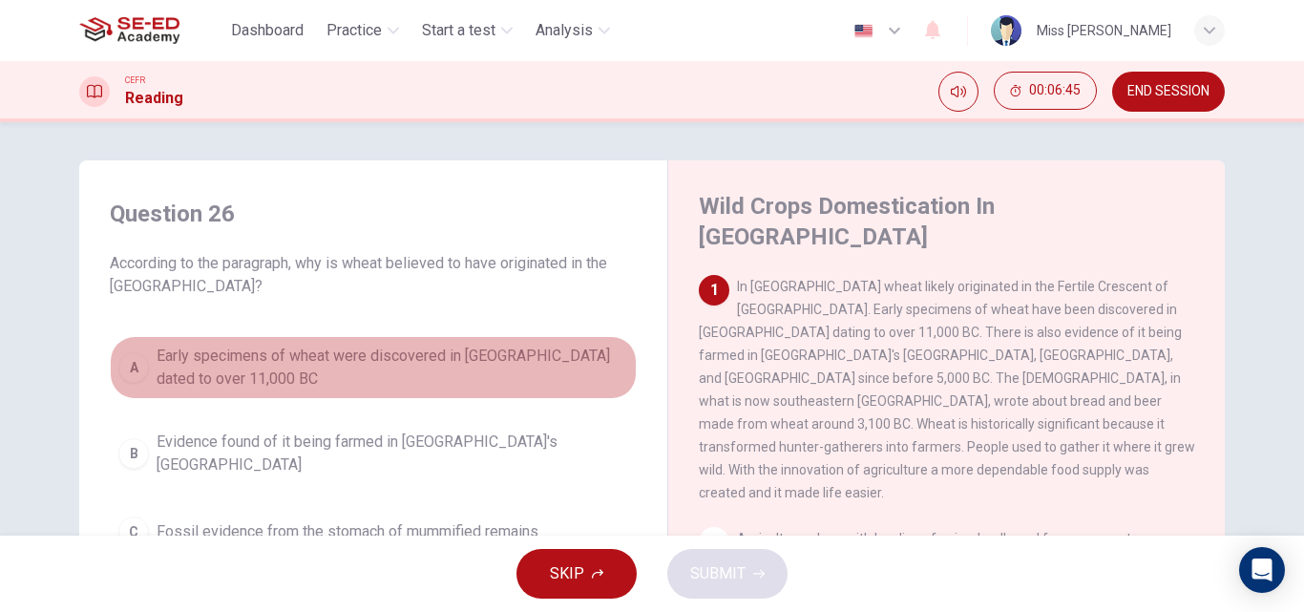
click at [268, 355] on span "Early specimens of wheat were discovered in Iraq dated to over 11,000 BC" at bounding box center [393, 368] width 472 height 46
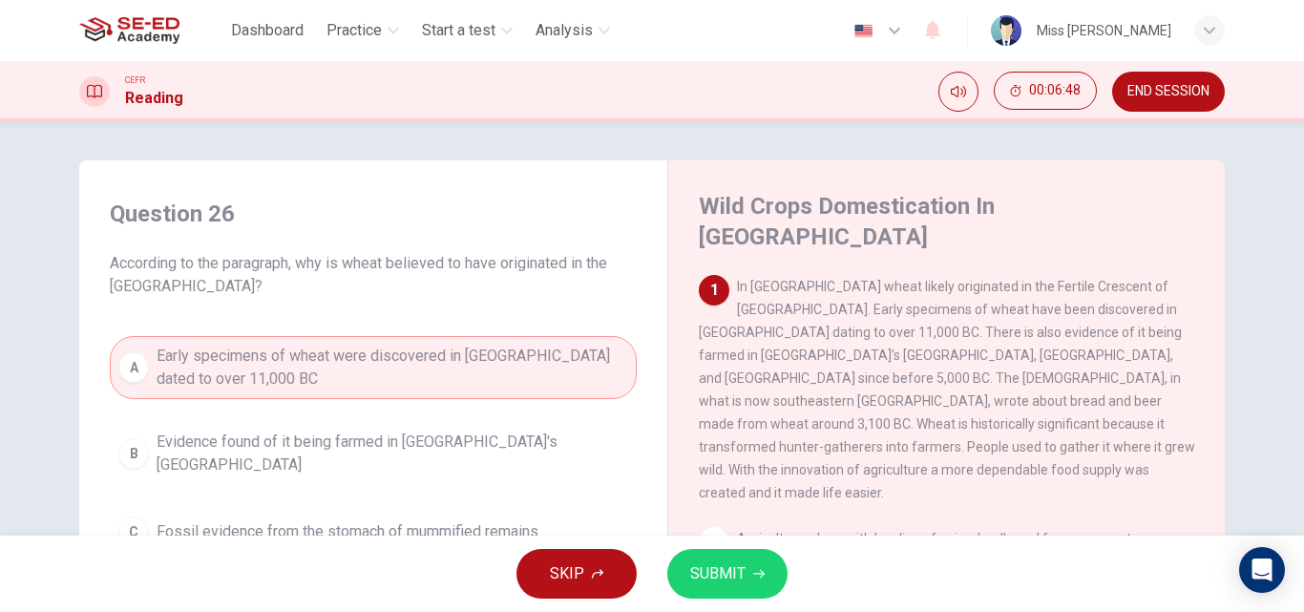
click at [718, 571] on span "SUBMIT" at bounding box center [717, 573] width 55 height 27
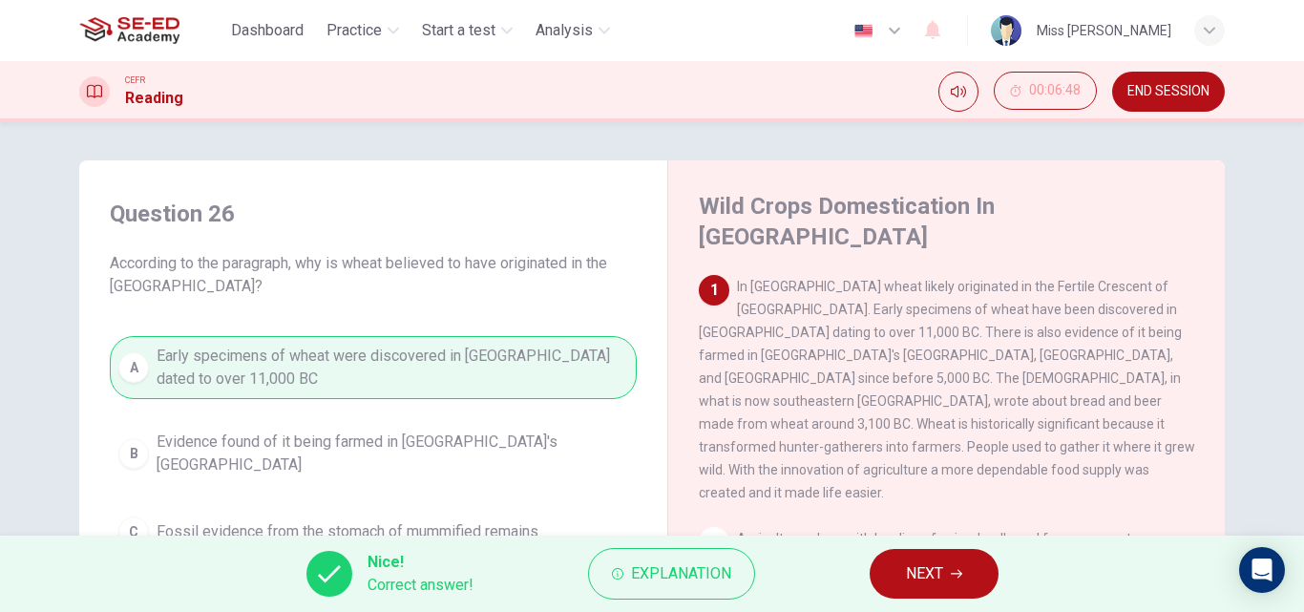
click at [940, 580] on span "NEXT" at bounding box center [924, 573] width 37 height 27
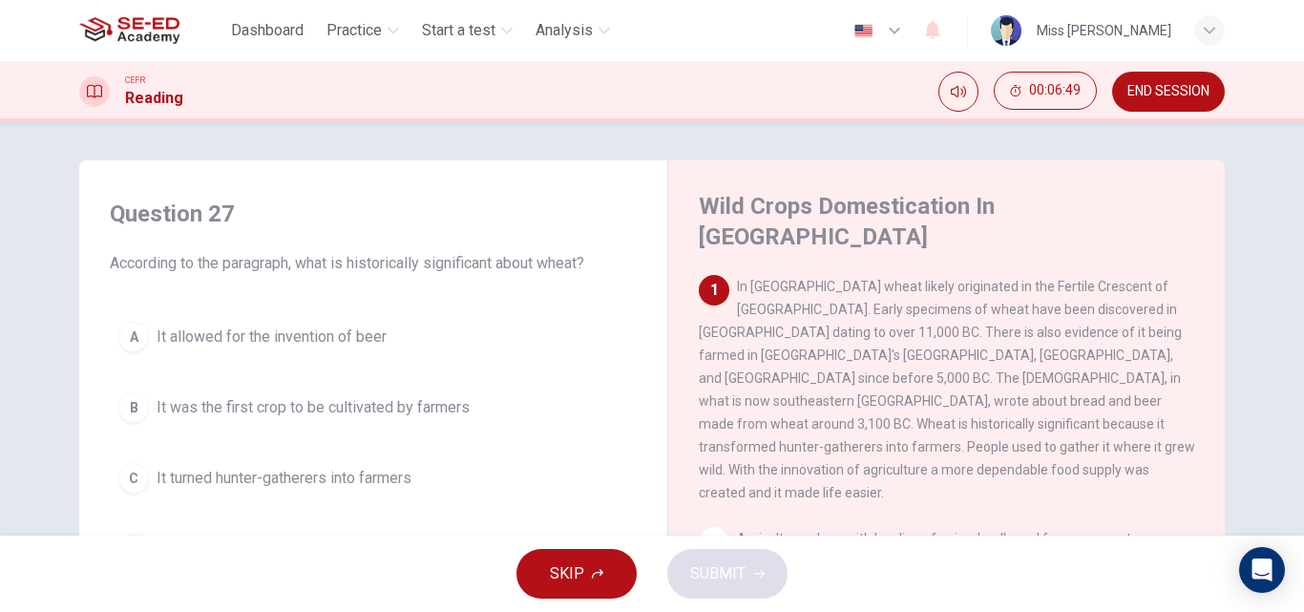
click at [343, 411] on span "It was the first crop to be cultivated by farmers" at bounding box center [313, 407] width 313 height 23
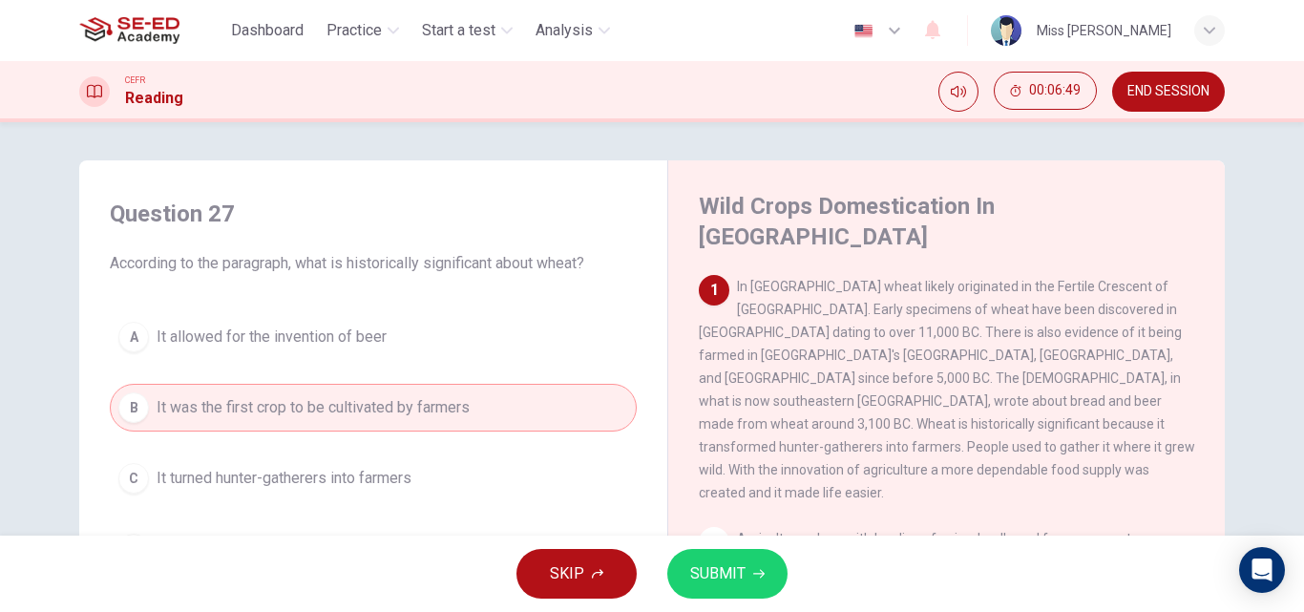
click at [753, 576] on icon "button" at bounding box center [758, 573] width 11 height 11
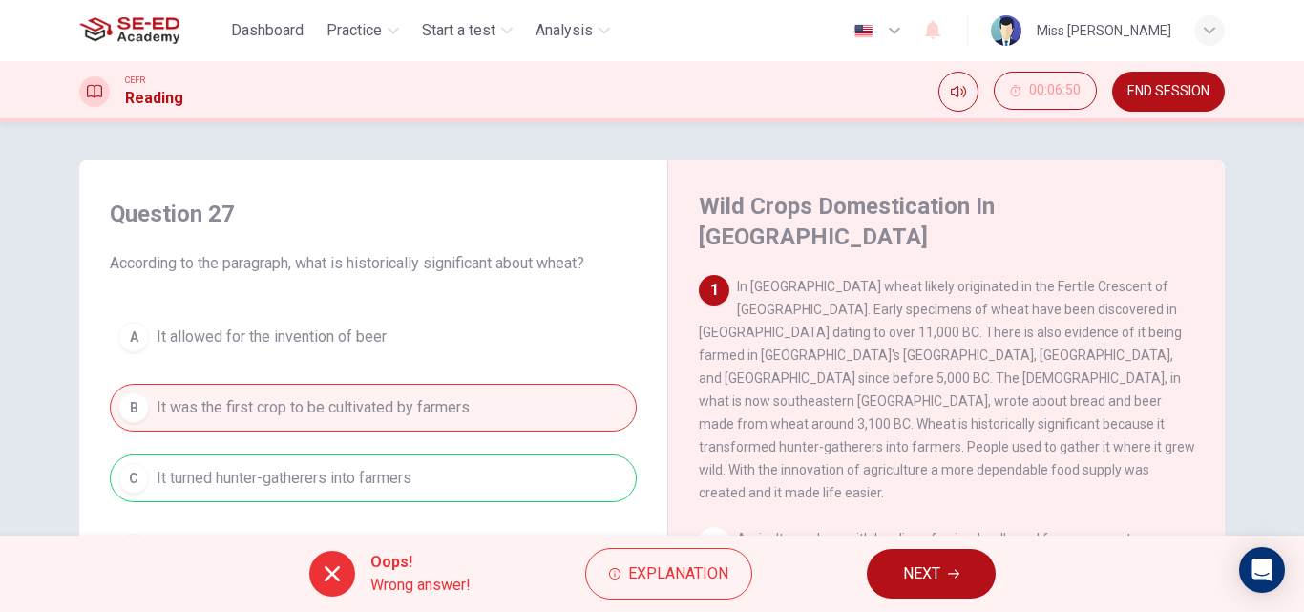
click at [943, 570] on button "NEXT" at bounding box center [931, 574] width 129 height 50
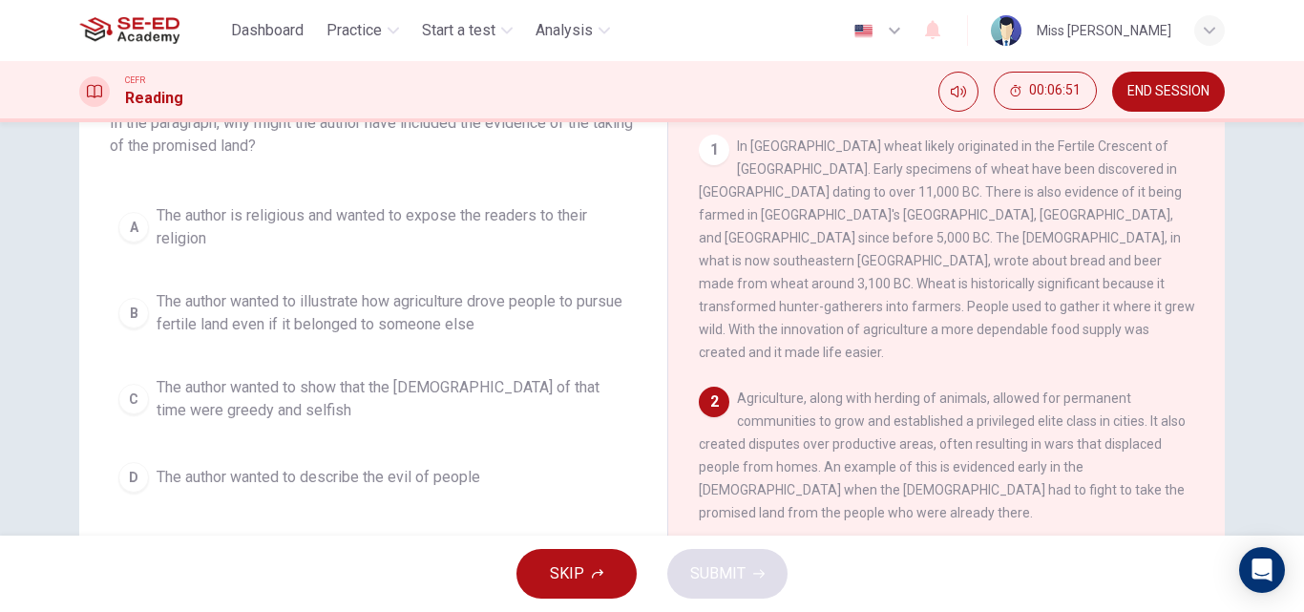
scroll to position [191, 0]
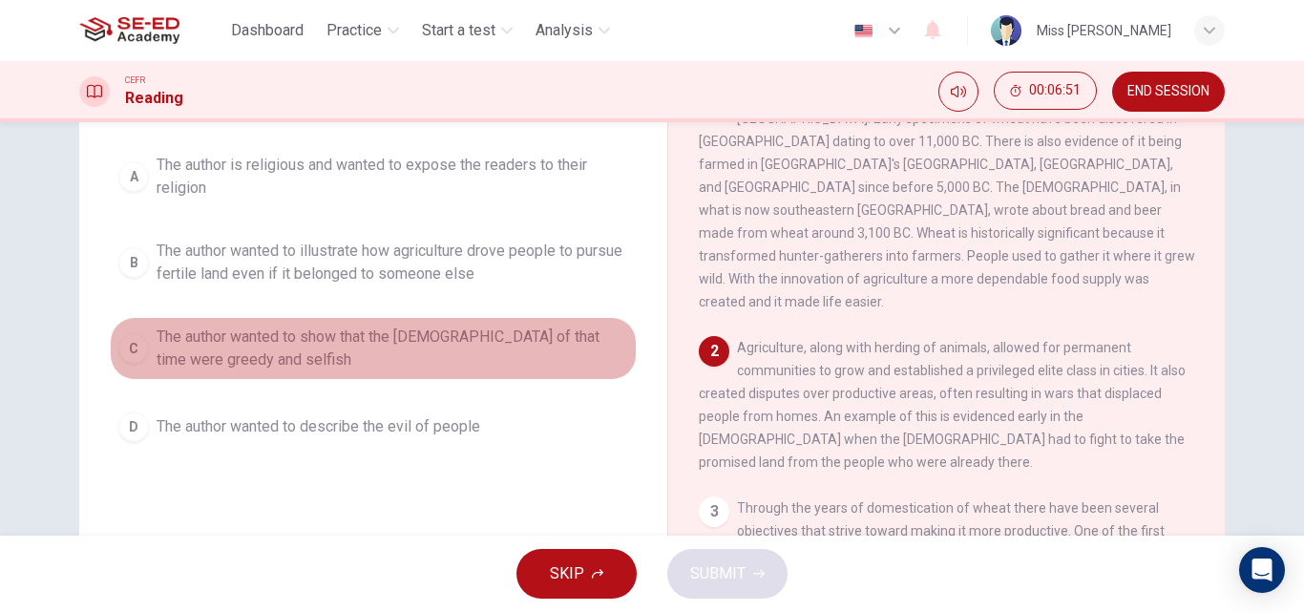
drag, startPoint x: 348, startPoint y: 358, endPoint x: 353, endPoint y: 343, distance: 16.0
click at [348, 356] on span "The author wanted to show that the Israelites of that time were greedy and self…" at bounding box center [393, 349] width 472 height 46
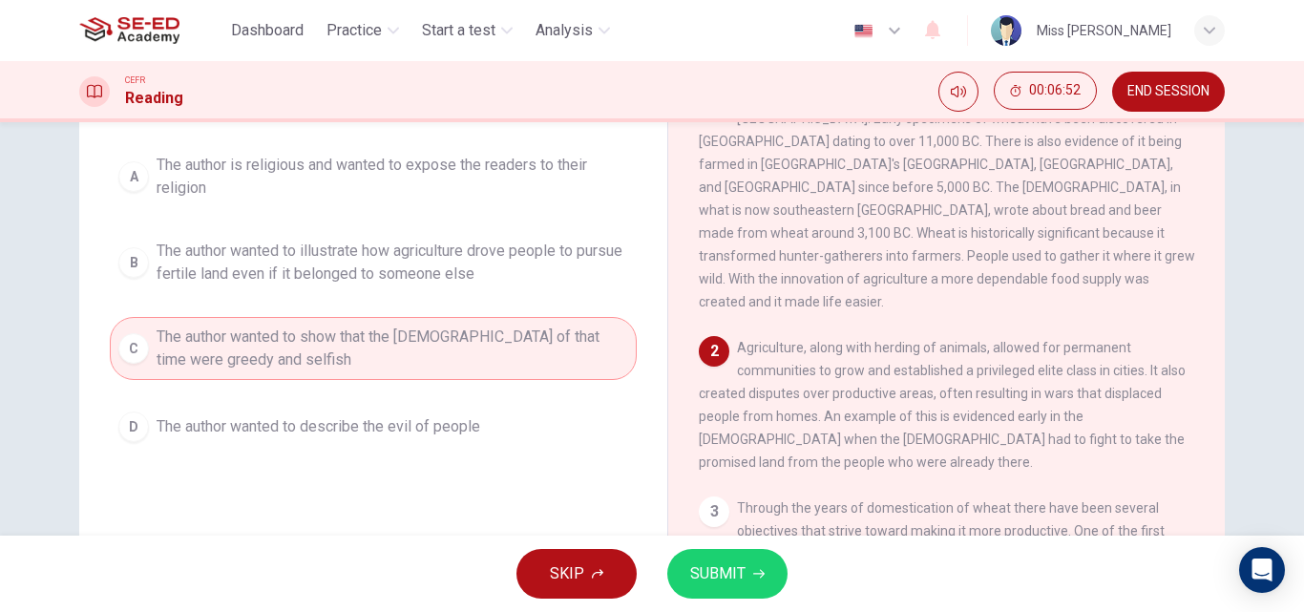
click at [740, 571] on span "SUBMIT" at bounding box center [717, 573] width 55 height 27
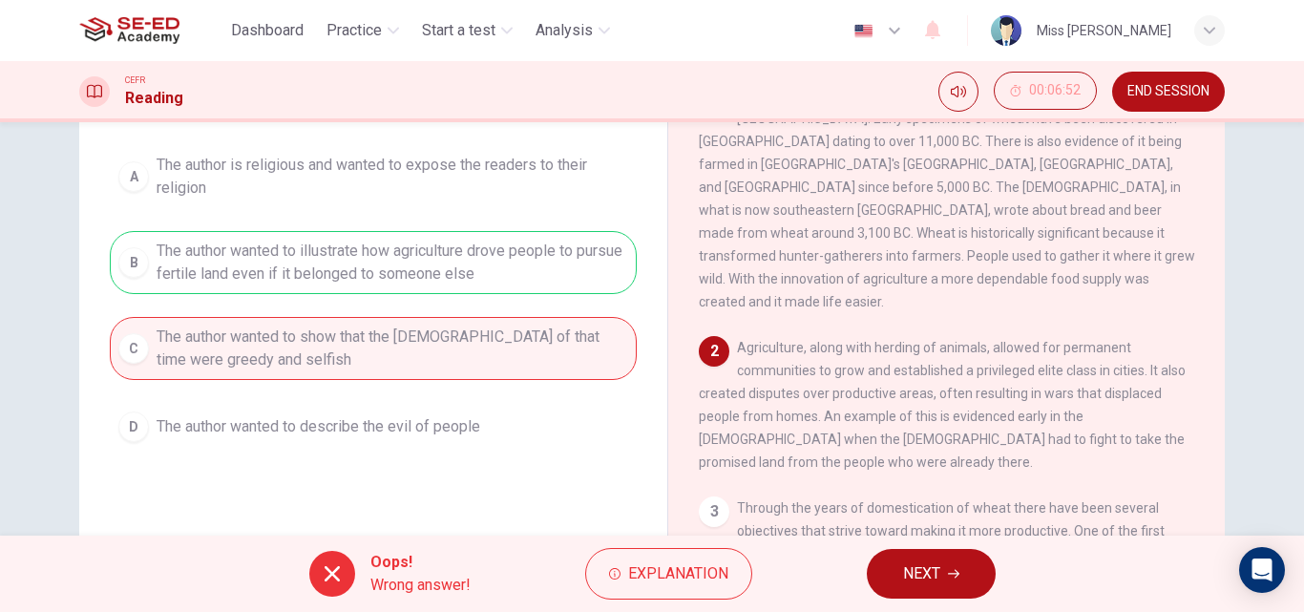
click at [935, 576] on span "NEXT" at bounding box center [921, 573] width 37 height 27
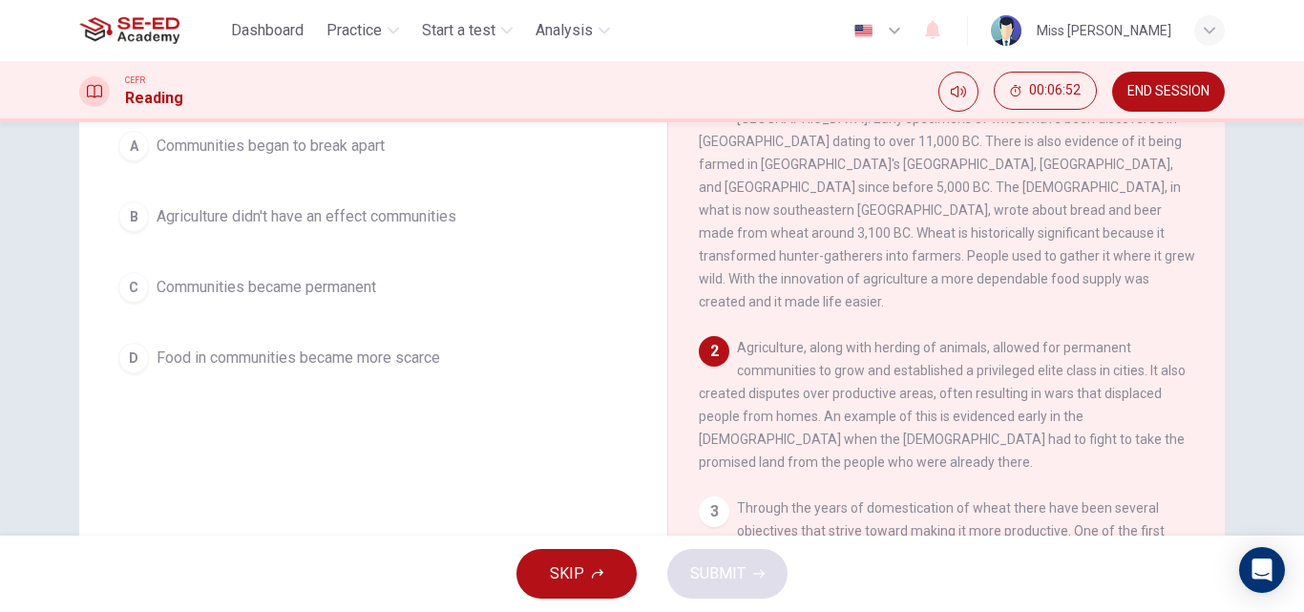
scroll to position [168, 0]
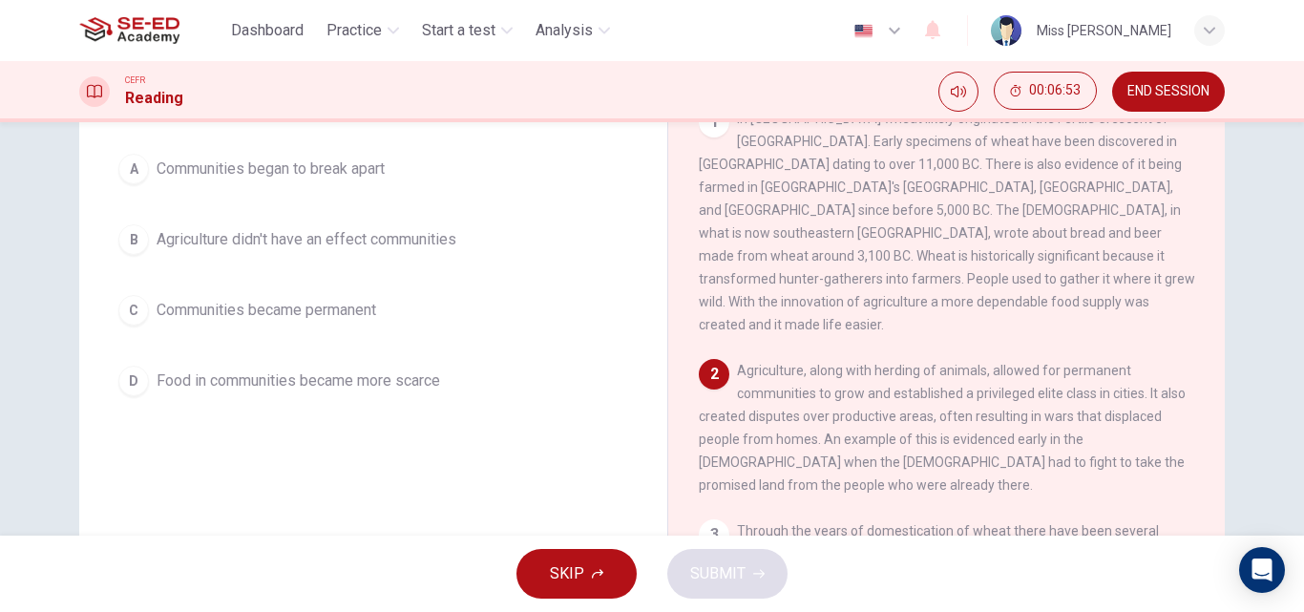
click at [306, 315] on span "Communities became permanent" at bounding box center [267, 310] width 220 height 23
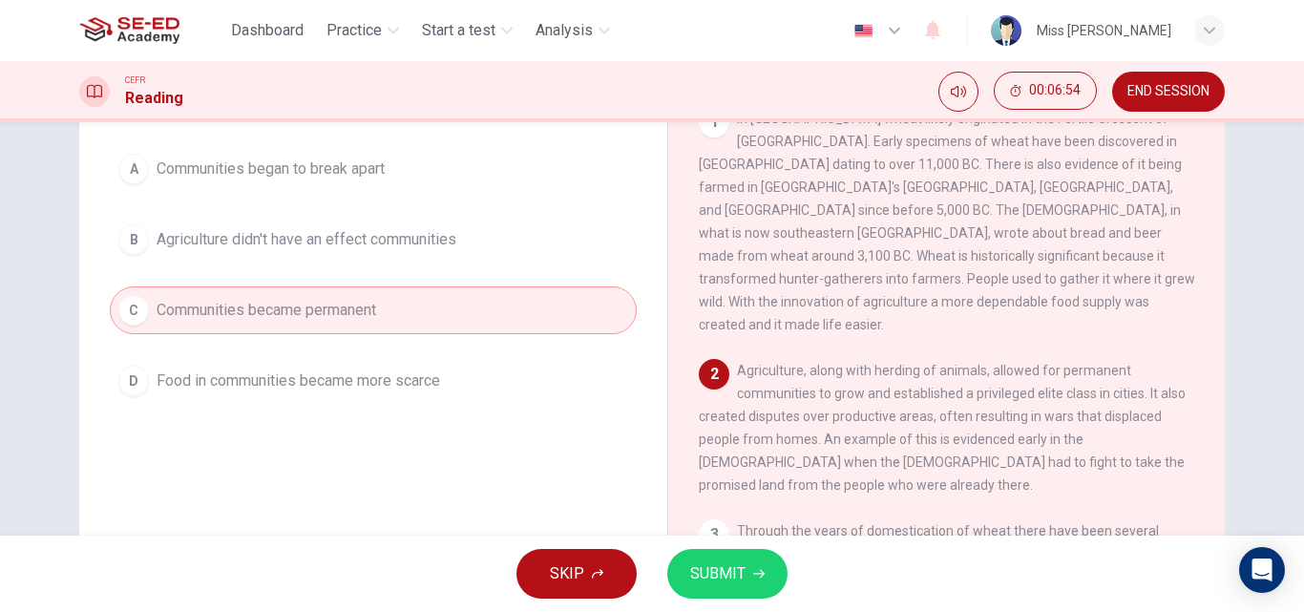
click at [720, 576] on span "SUBMIT" at bounding box center [717, 573] width 55 height 27
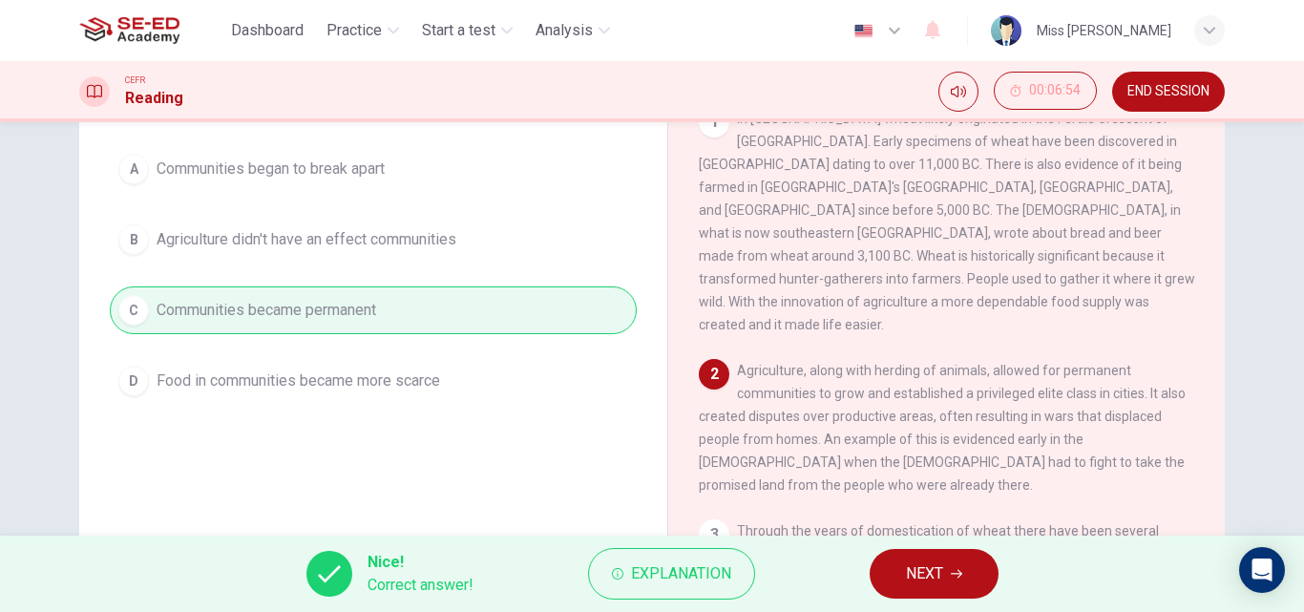
click at [943, 577] on span "NEXT" at bounding box center [924, 573] width 37 height 27
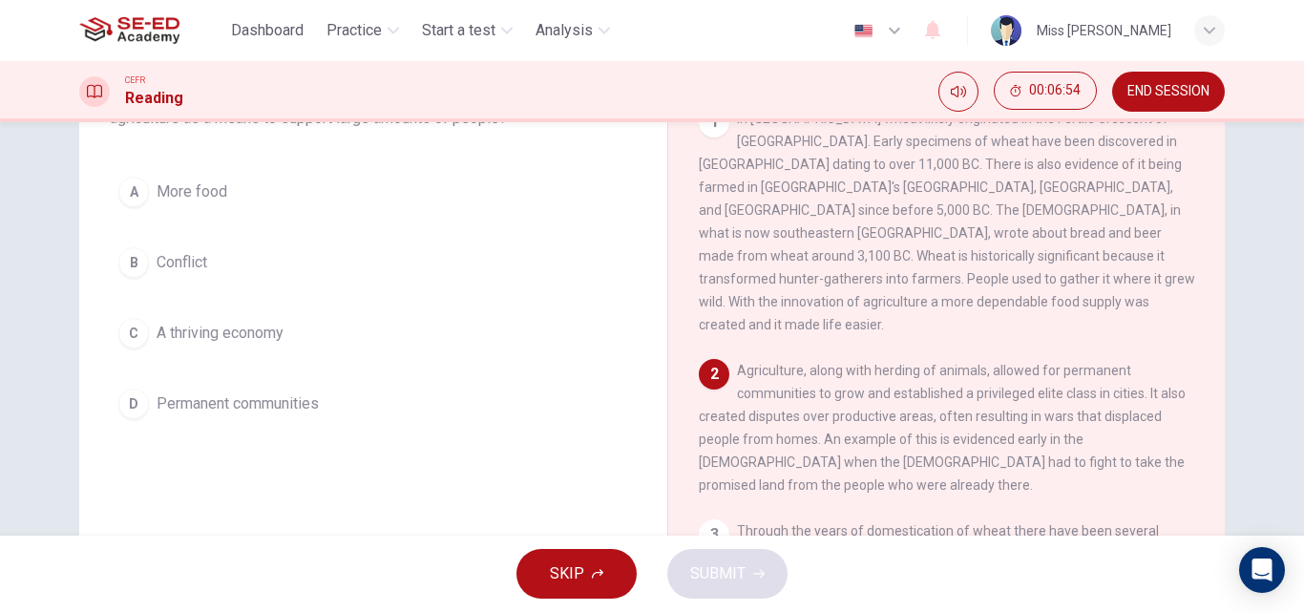
scroll to position [191, 0]
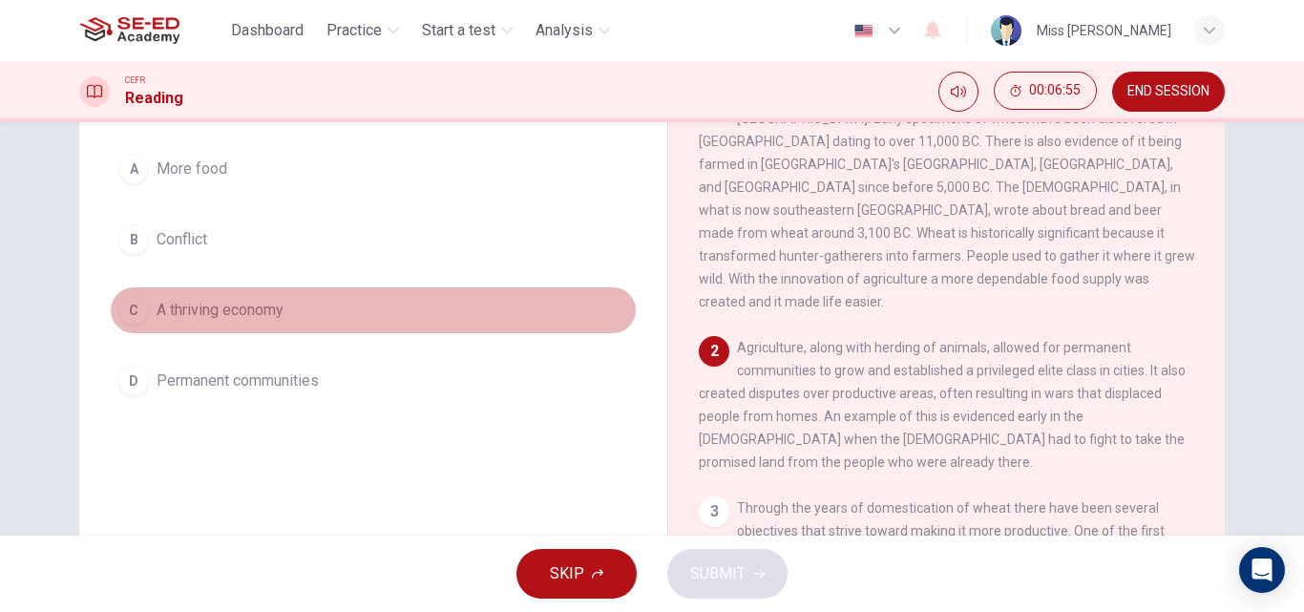
click at [297, 316] on button "C A thriving economy" at bounding box center [373, 310] width 527 height 48
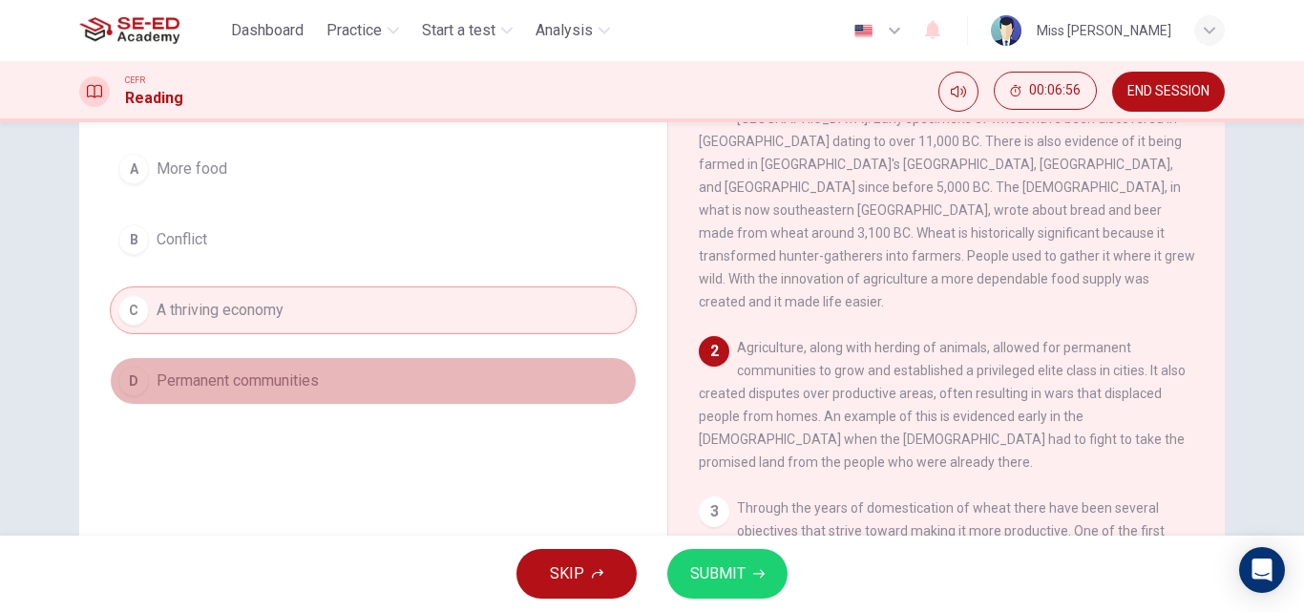
click at [310, 386] on span "Permanent communities" at bounding box center [238, 380] width 162 height 23
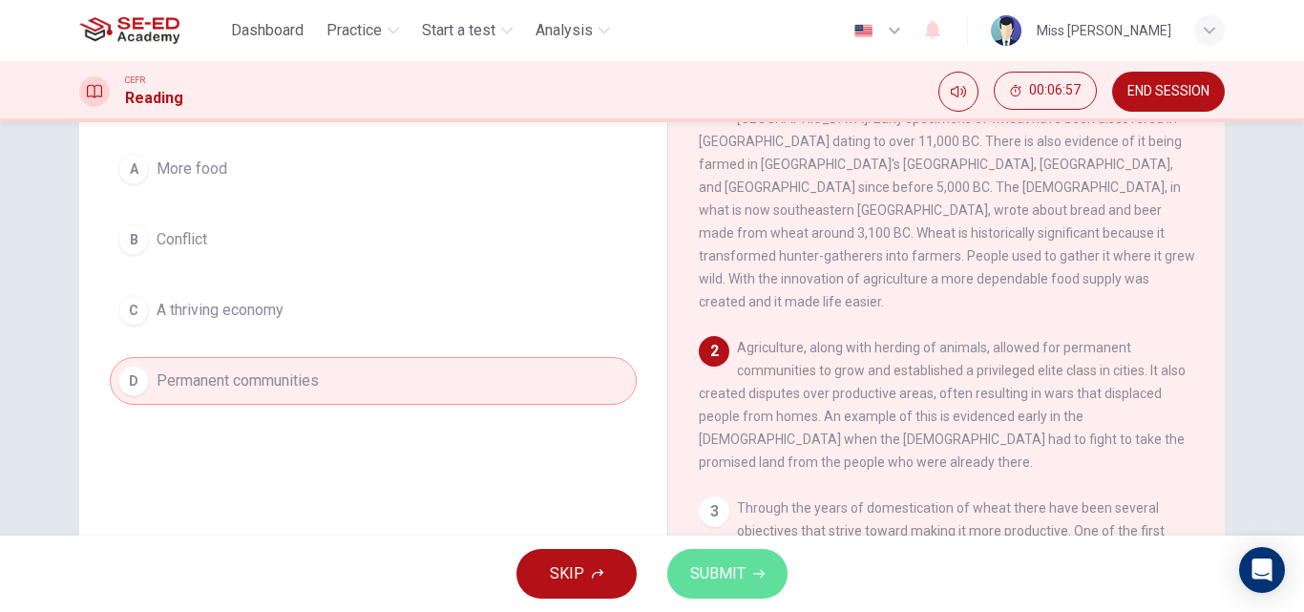
click at [728, 579] on span "SUBMIT" at bounding box center [717, 573] width 55 height 27
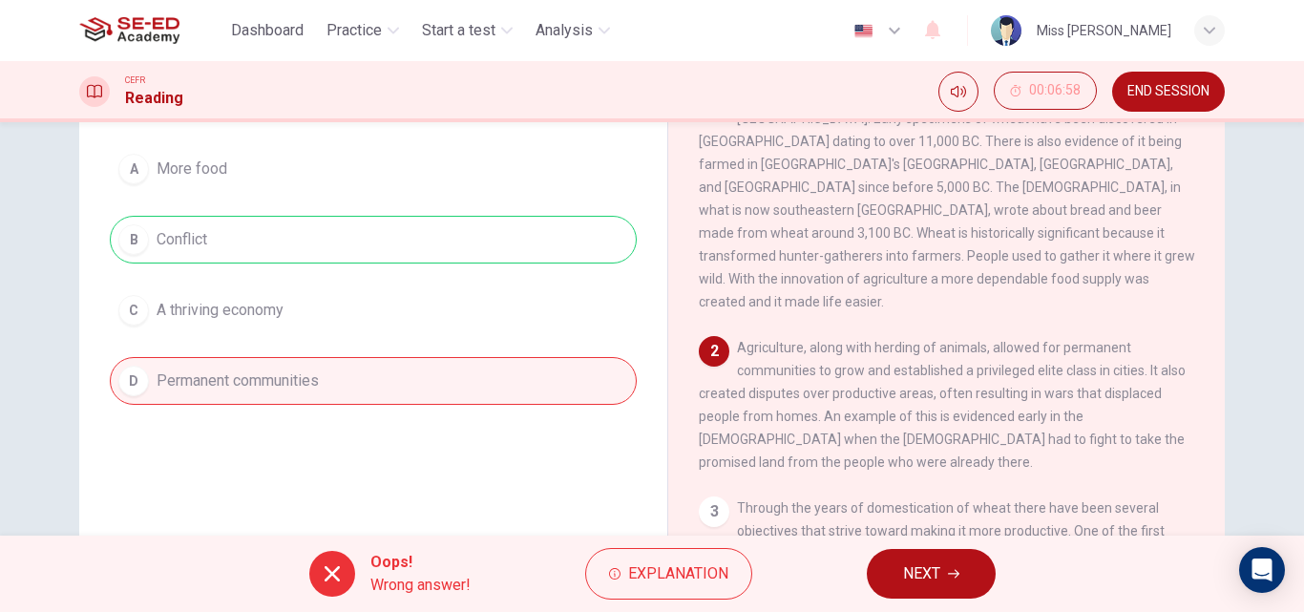
click at [933, 565] on span "NEXT" at bounding box center [921, 573] width 37 height 27
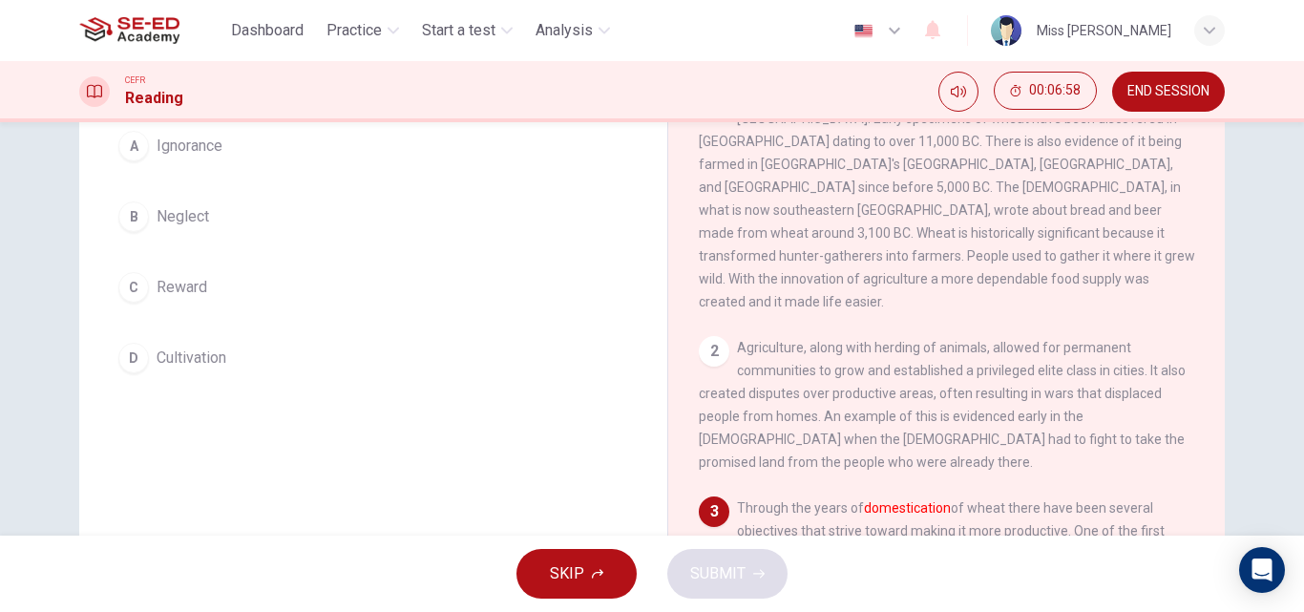
scroll to position [168, 0]
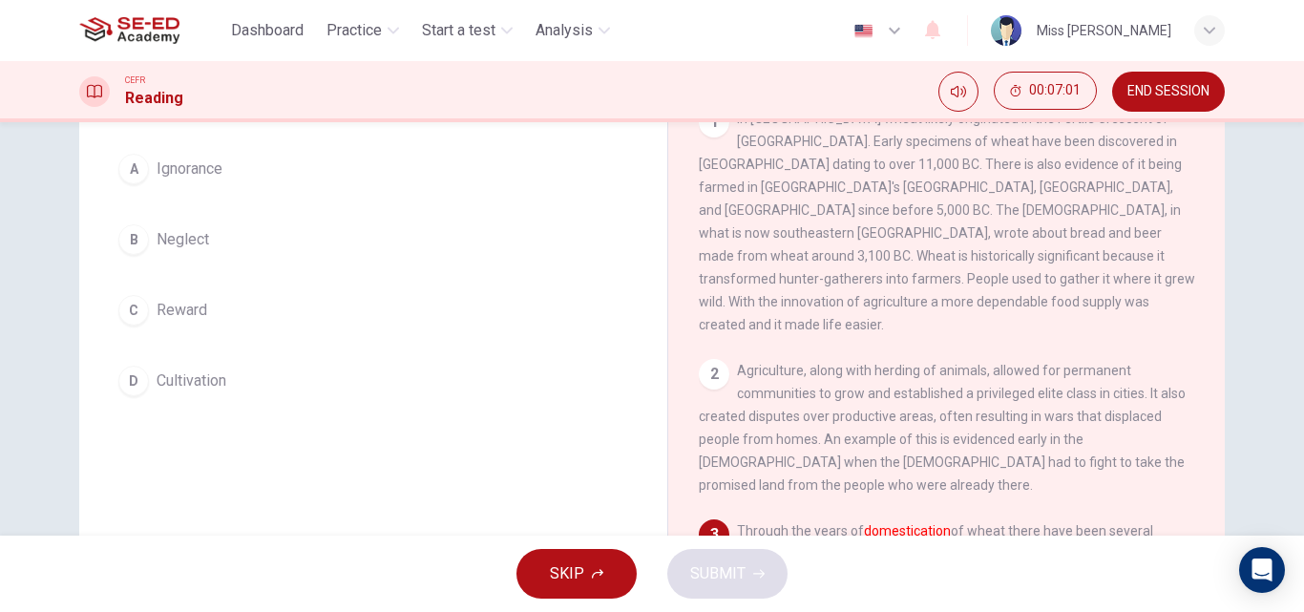
click at [225, 177] on button "A Ignorance" at bounding box center [373, 169] width 527 height 48
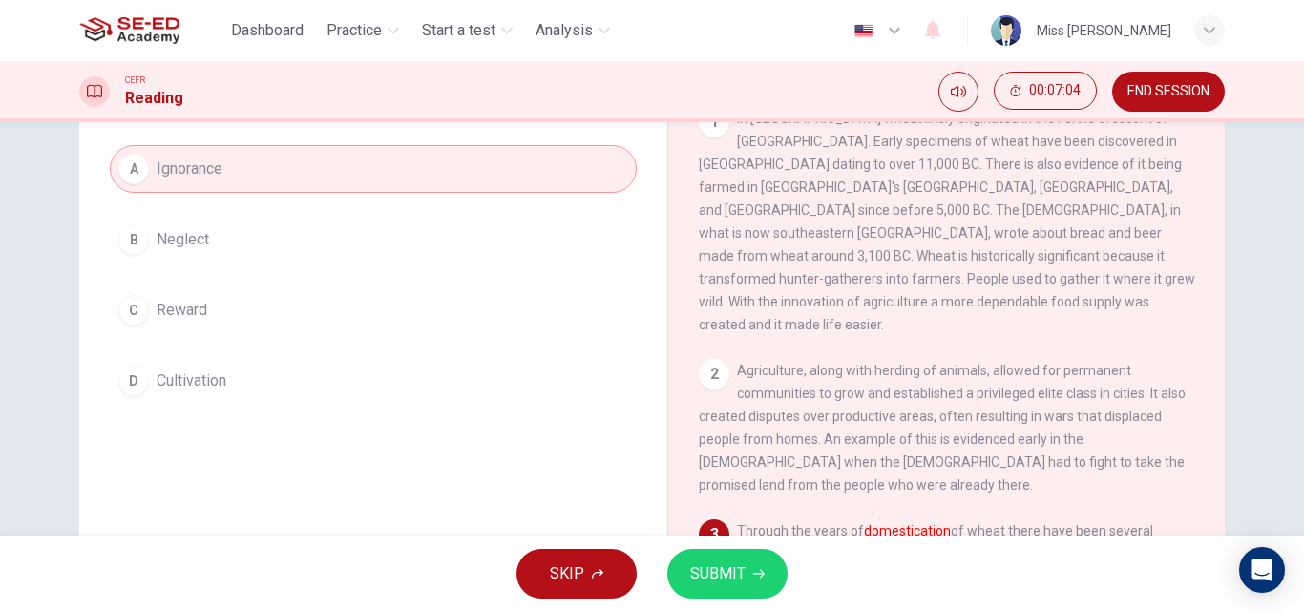
click at [740, 571] on span "SUBMIT" at bounding box center [717, 573] width 55 height 27
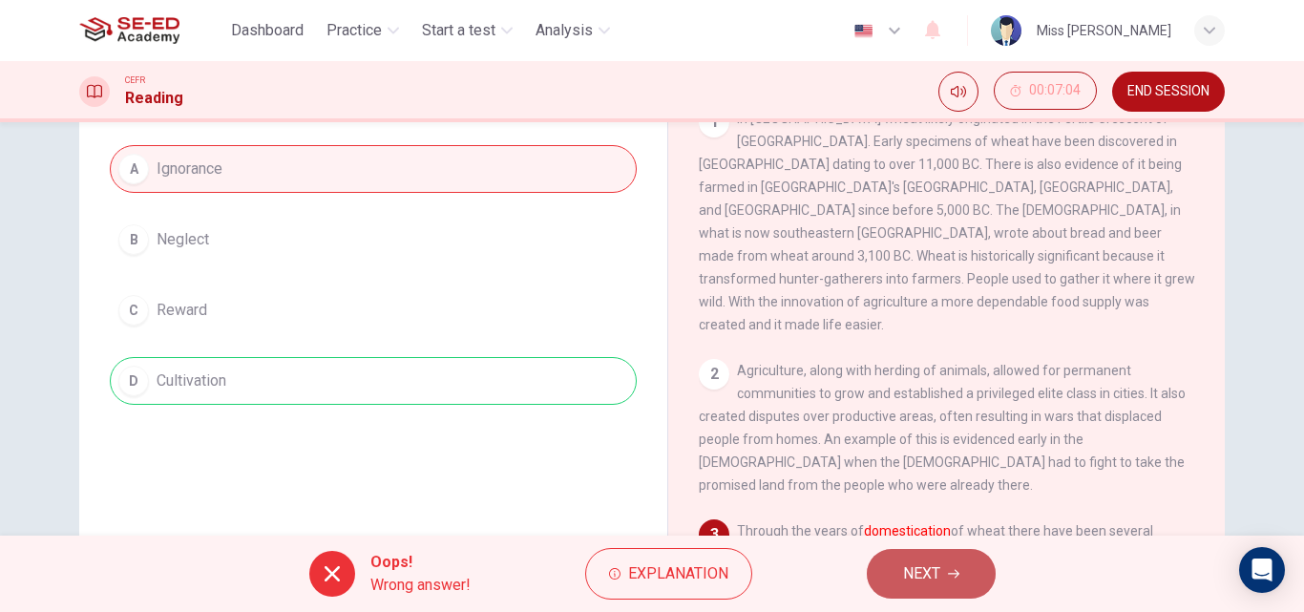
click at [976, 576] on button "NEXT" at bounding box center [931, 574] width 129 height 50
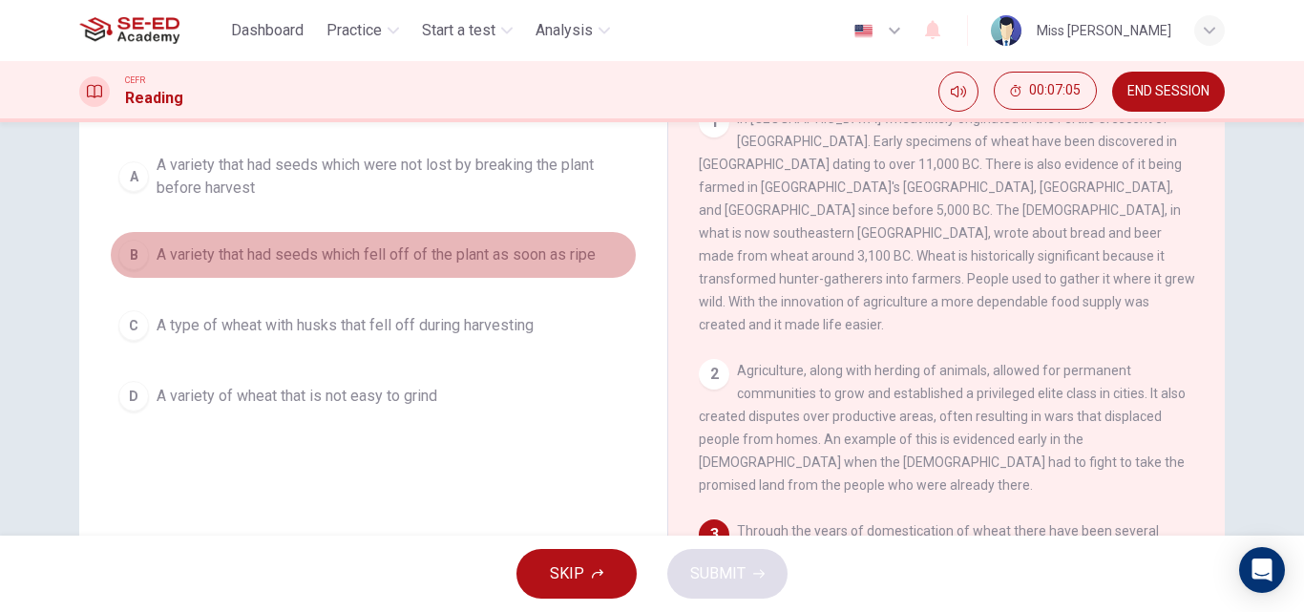
click at [376, 246] on span "A variety that had seeds which fell off of the plant as soon as ripe" at bounding box center [376, 254] width 439 height 23
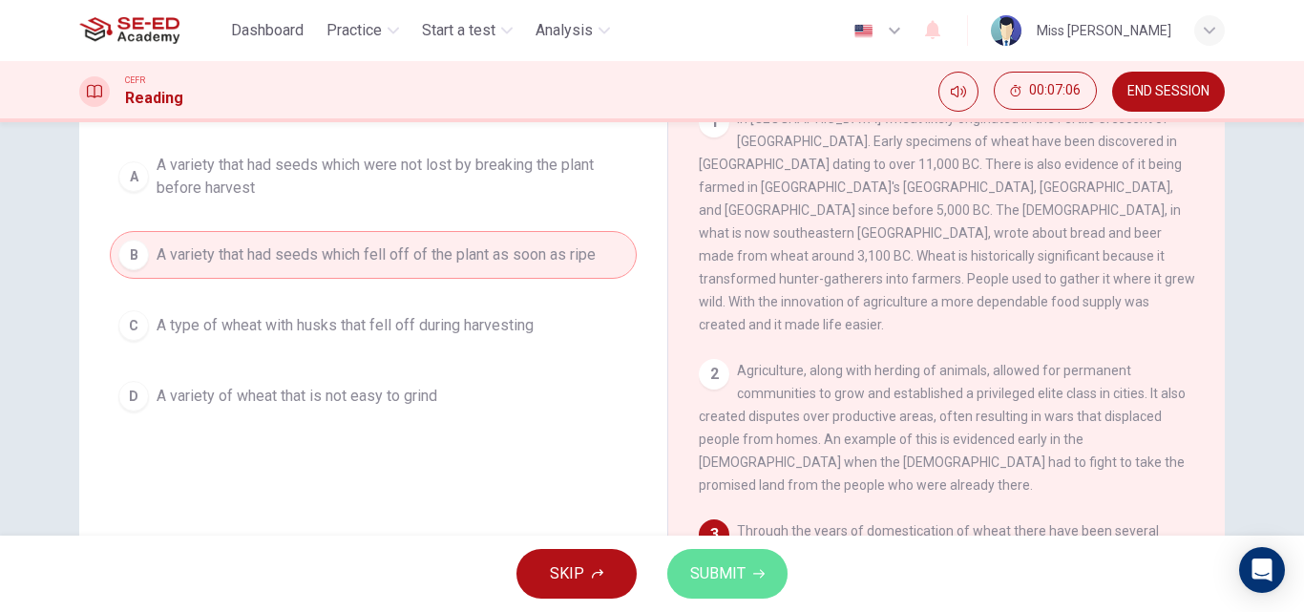
click at [741, 578] on span "SUBMIT" at bounding box center [717, 573] width 55 height 27
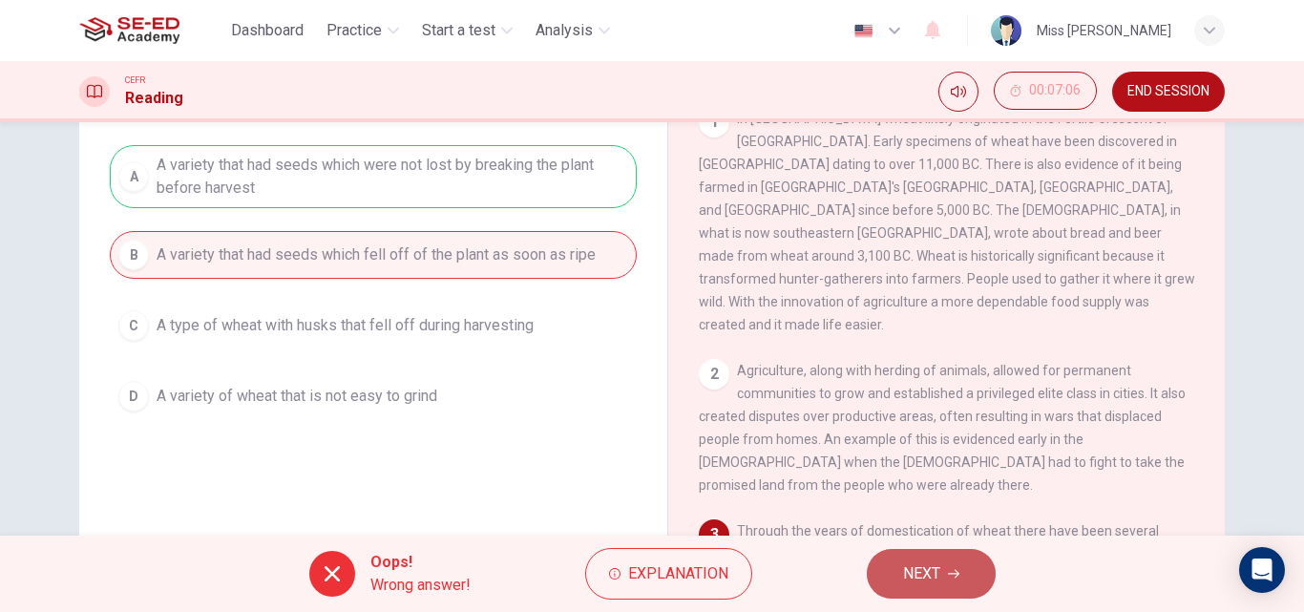
click at [976, 578] on button "NEXT" at bounding box center [931, 574] width 129 height 50
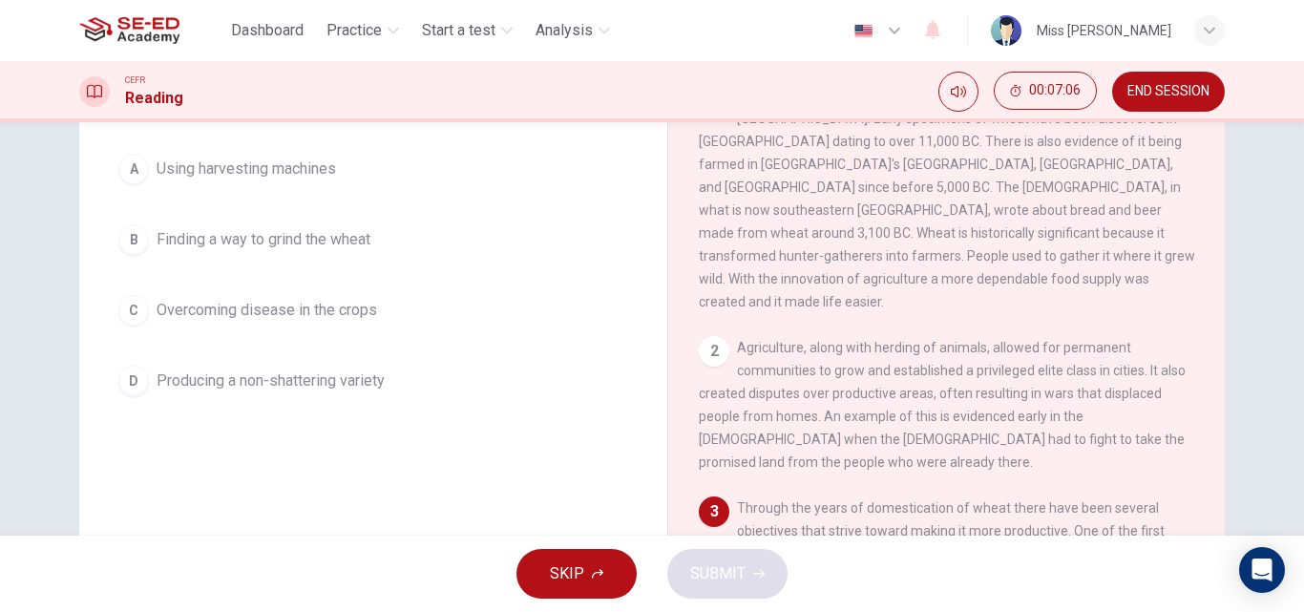
click at [209, 151] on button "A Using harvesting machines" at bounding box center [373, 169] width 527 height 48
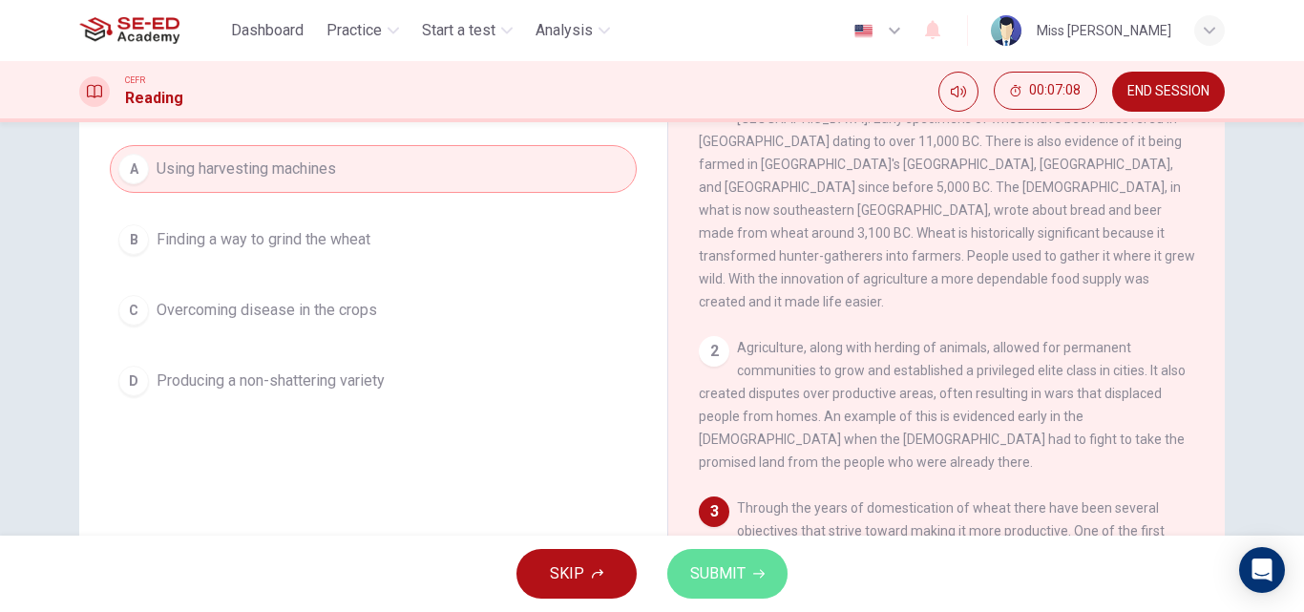
click at [747, 569] on button "SUBMIT" at bounding box center [727, 574] width 120 height 50
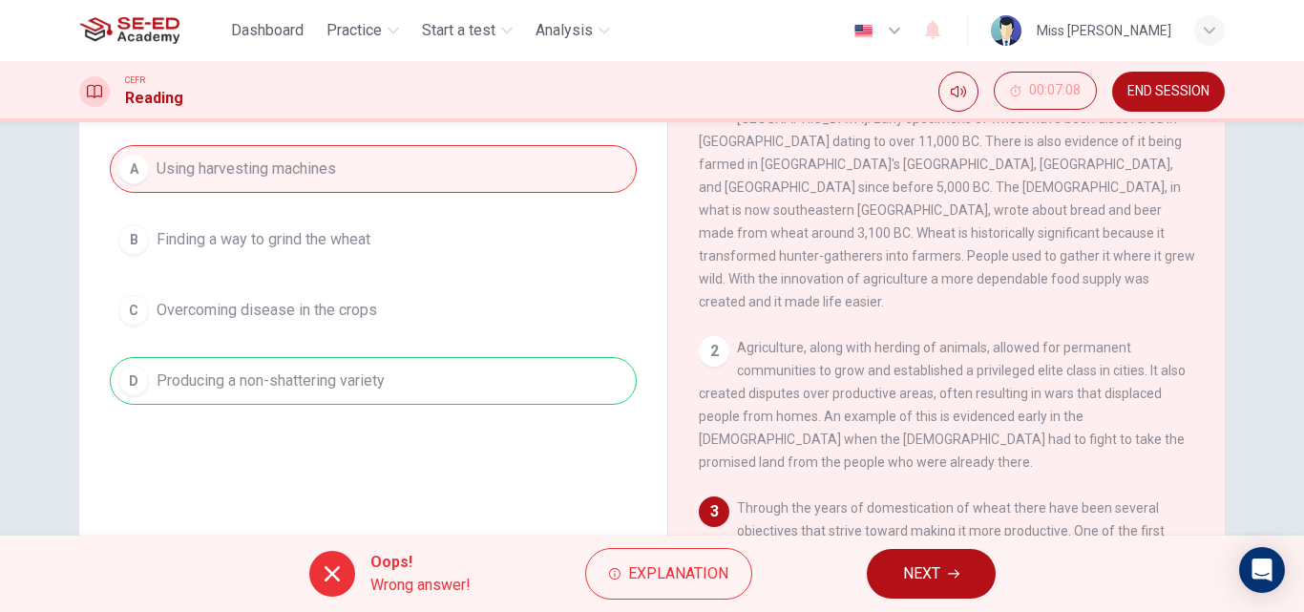
click at [905, 580] on span "NEXT" at bounding box center [921, 573] width 37 height 27
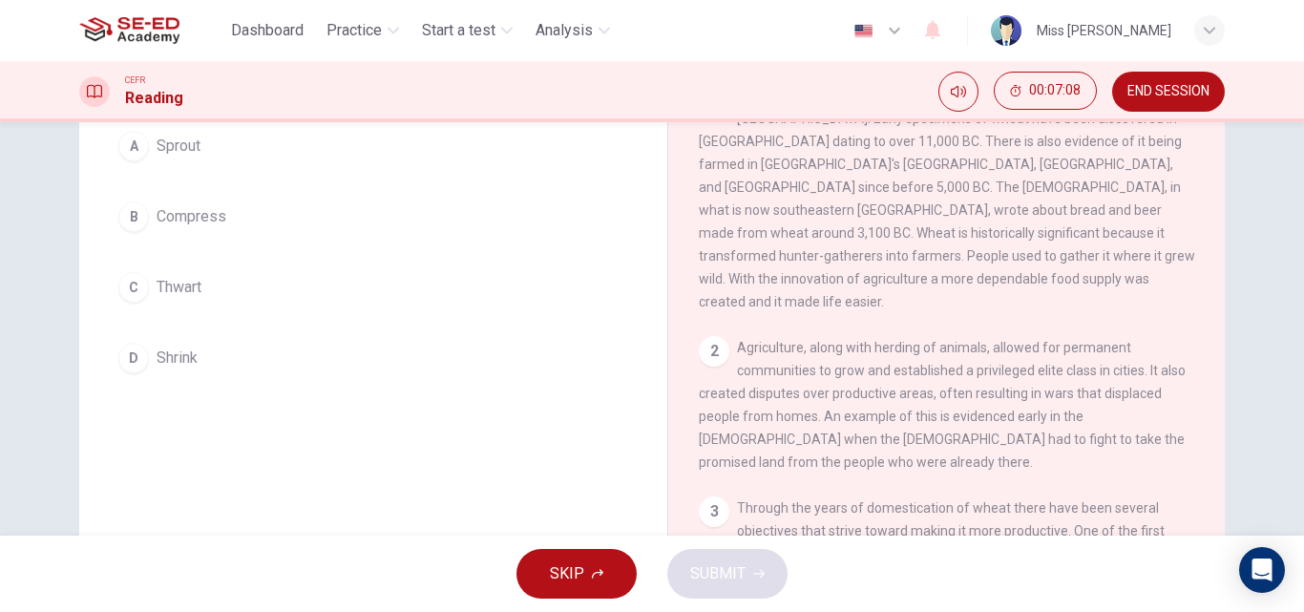
scroll to position [168, 0]
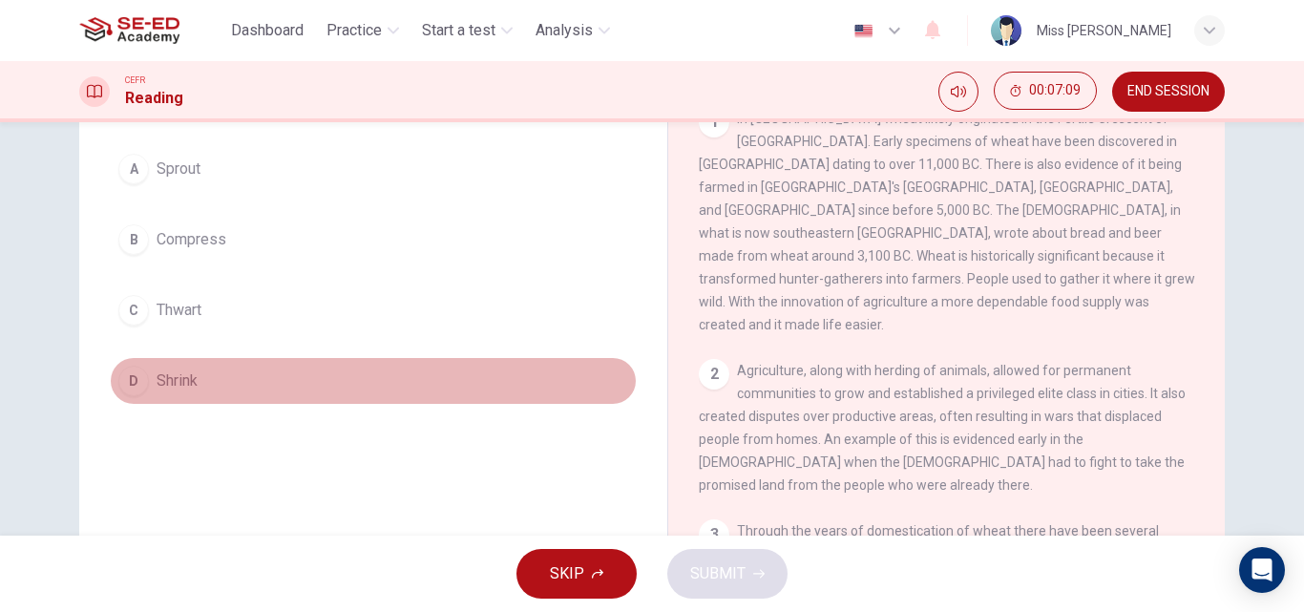
click at [210, 395] on button "D Shrink" at bounding box center [373, 381] width 527 height 48
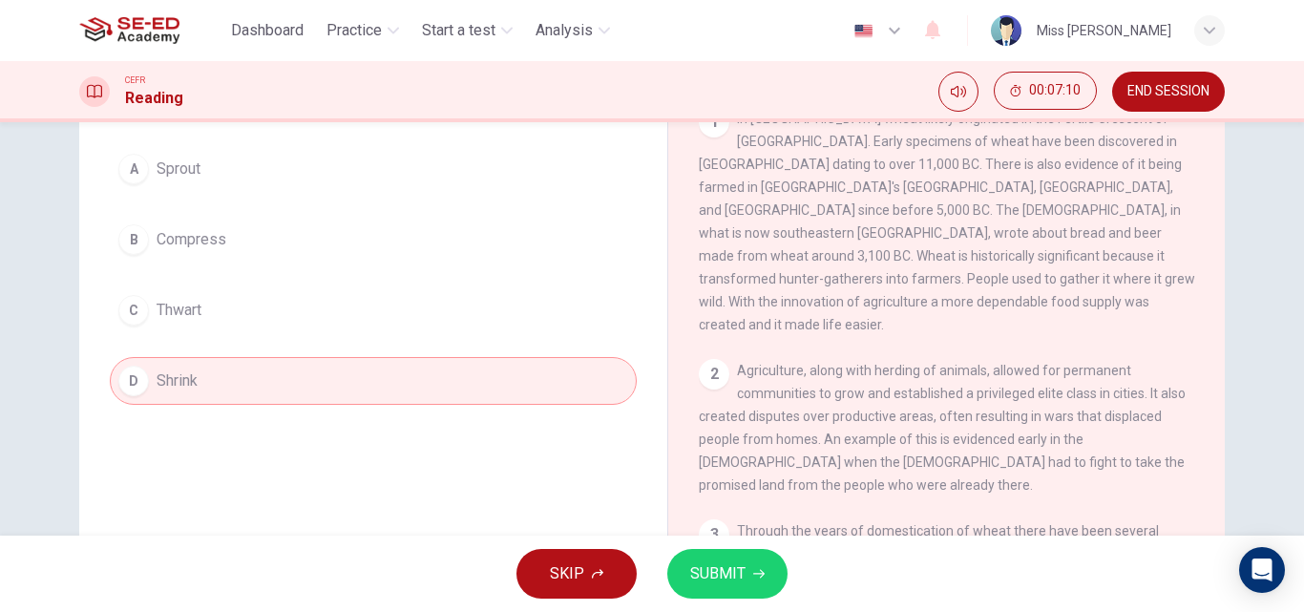
click at [211, 175] on button "A Sprout" at bounding box center [373, 169] width 527 height 48
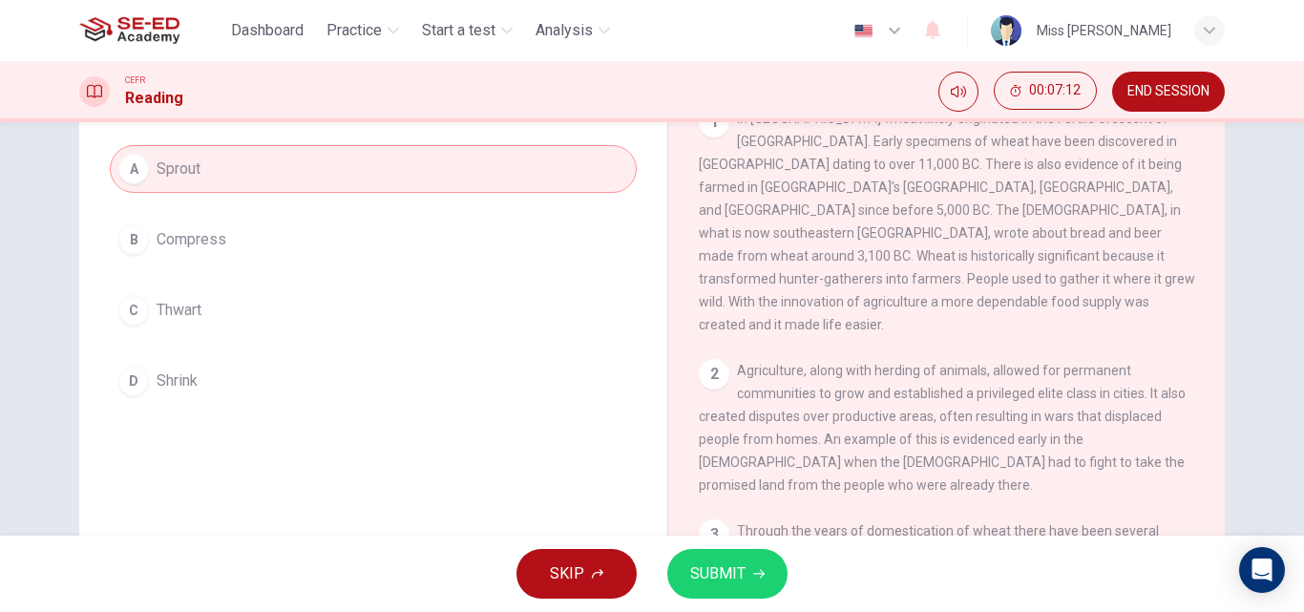
click at [718, 588] on button "SUBMIT" at bounding box center [727, 574] width 120 height 50
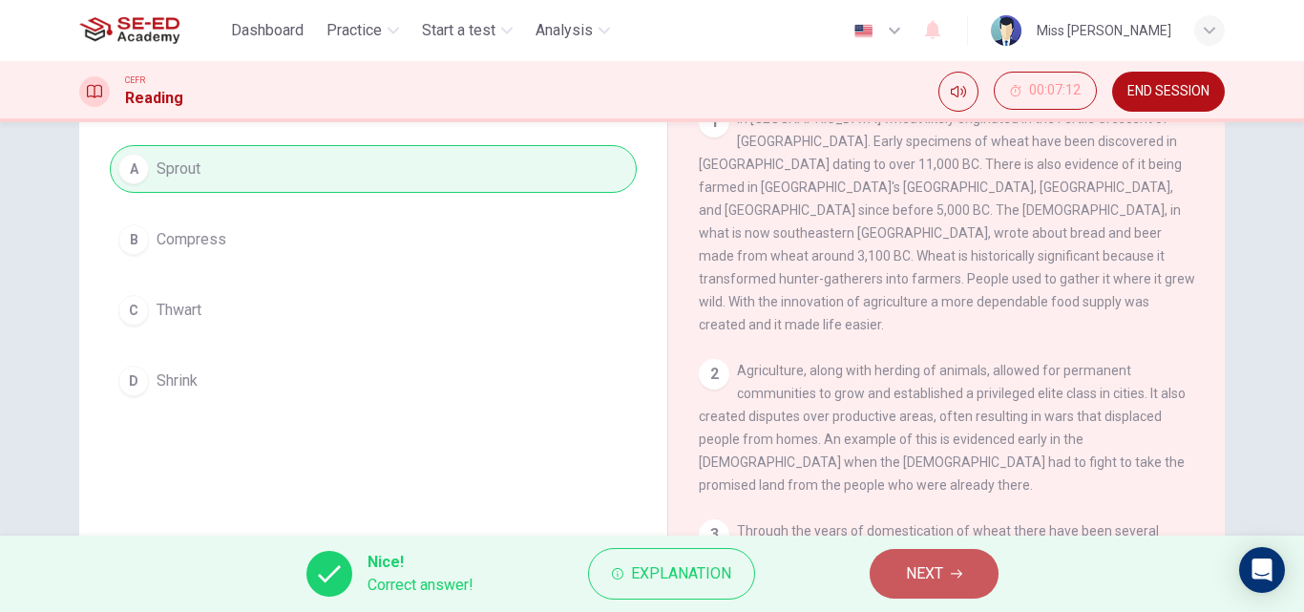
click at [917, 574] on span "NEXT" at bounding box center [924, 573] width 37 height 27
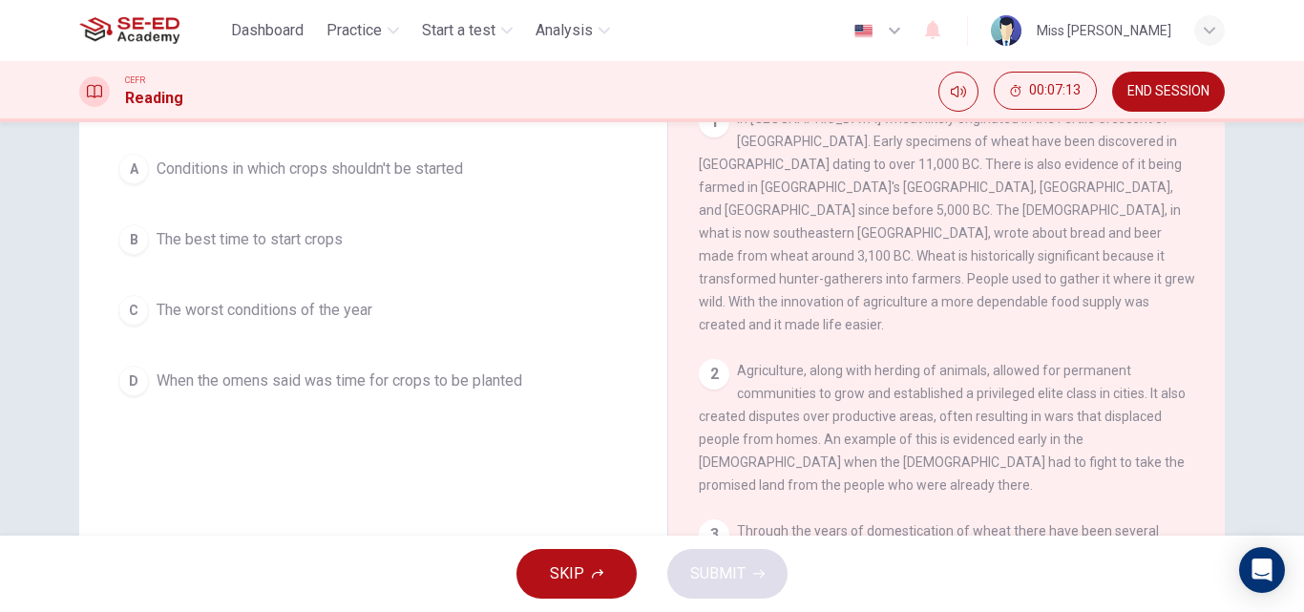
click at [270, 318] on span "The worst conditions of the year" at bounding box center [265, 310] width 216 height 23
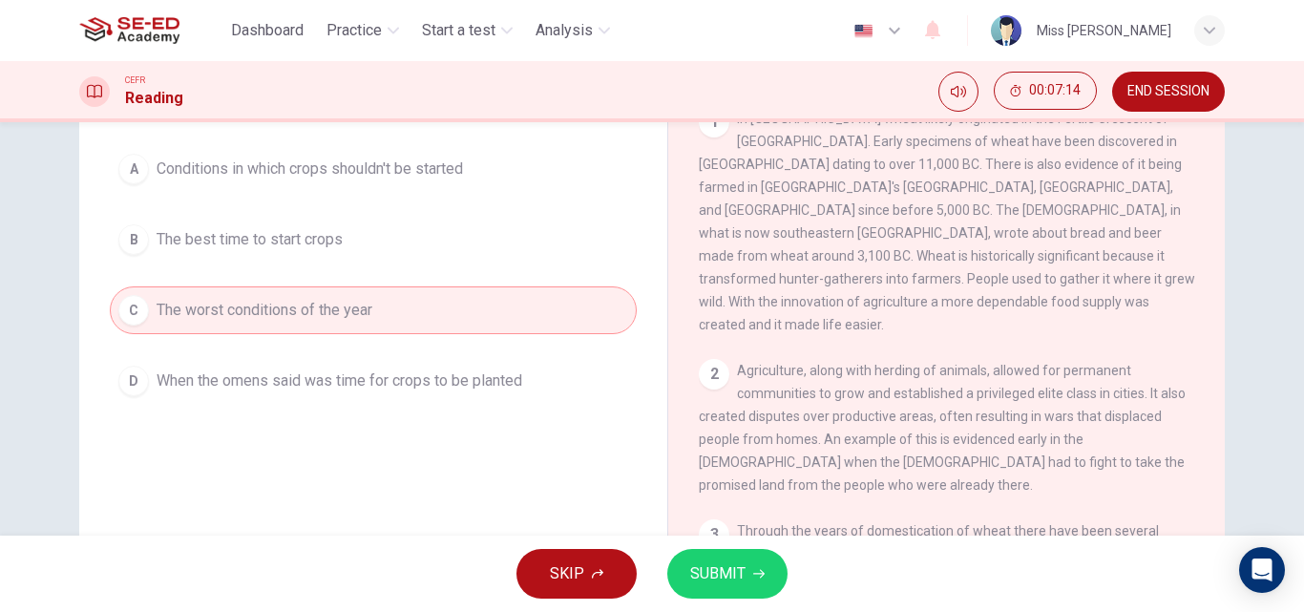
click at [710, 576] on span "SUBMIT" at bounding box center [717, 573] width 55 height 27
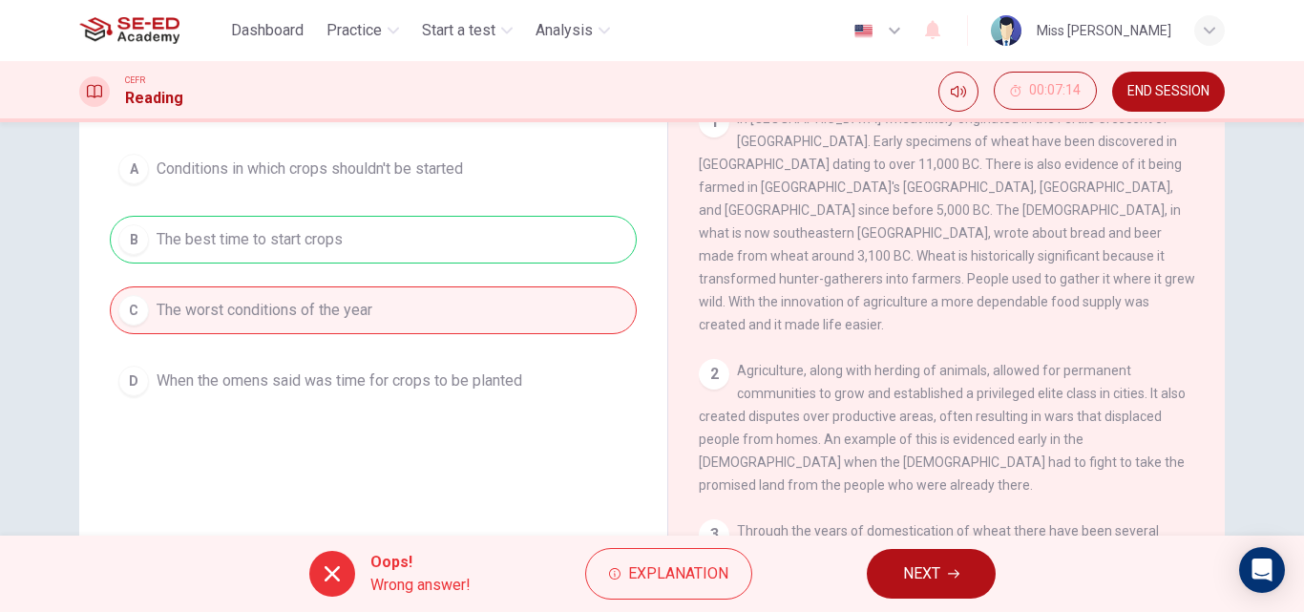
click at [907, 570] on span "NEXT" at bounding box center [921, 573] width 37 height 27
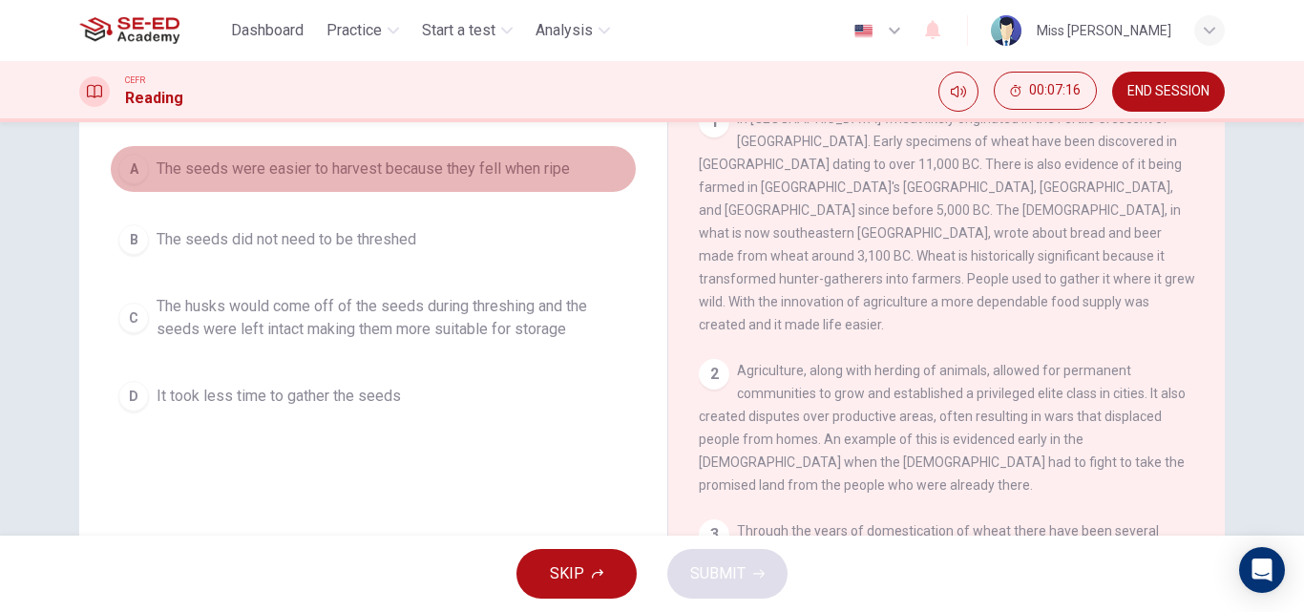
click at [214, 162] on span "The seeds were easier to harvest because they fell when ripe" at bounding box center [363, 169] width 413 height 23
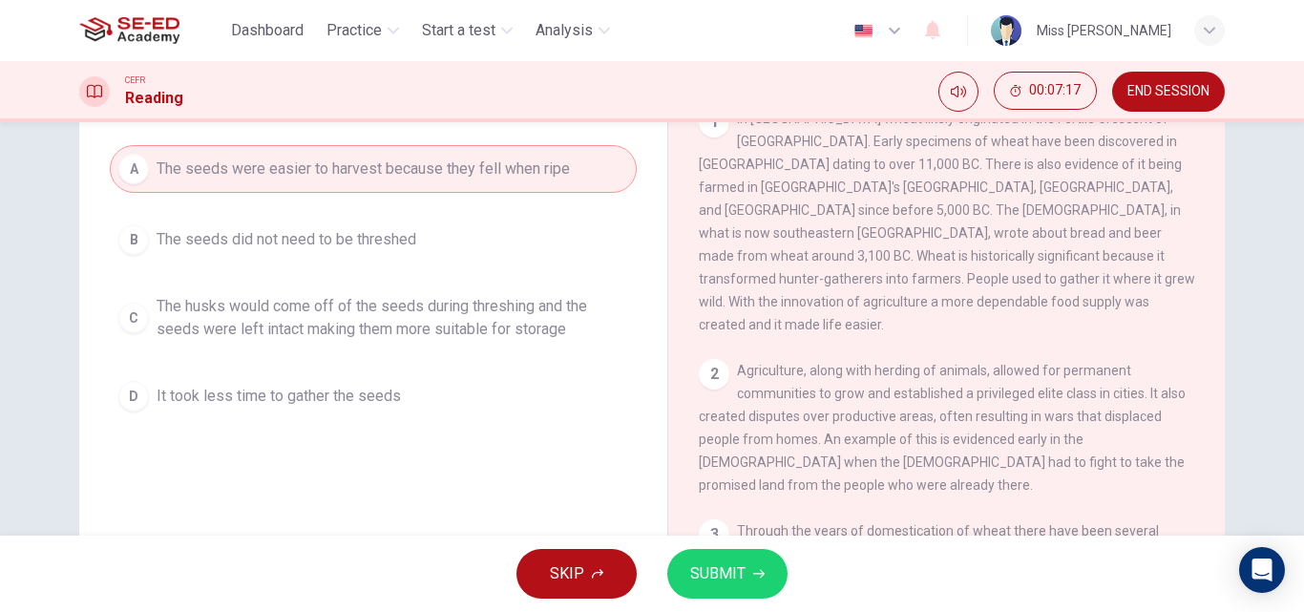
click at [702, 574] on span "SUBMIT" at bounding box center [717, 573] width 55 height 27
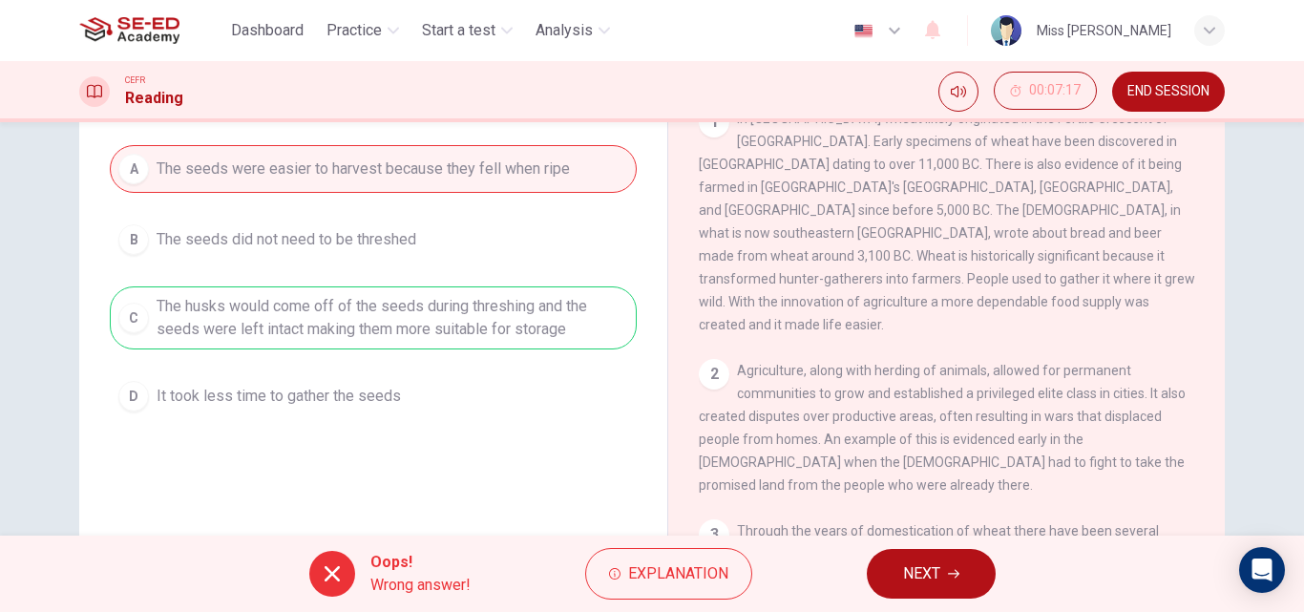
click at [946, 577] on button "NEXT" at bounding box center [931, 574] width 129 height 50
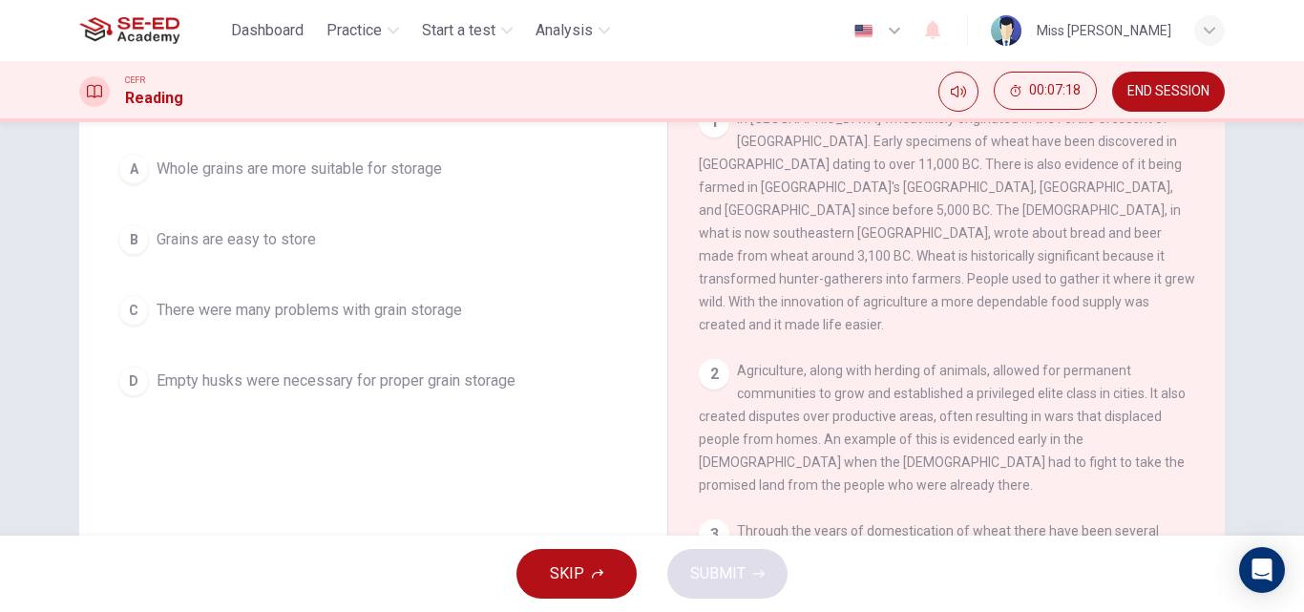
drag, startPoint x: 948, startPoint y: 237, endPoint x: 1032, endPoint y: 392, distance: 176.9
click at [1028, 408] on div "1 In Southwest Asia wheat likely originated in the Fertile Crescent of the Midd…" at bounding box center [959, 397] width 521 height 580
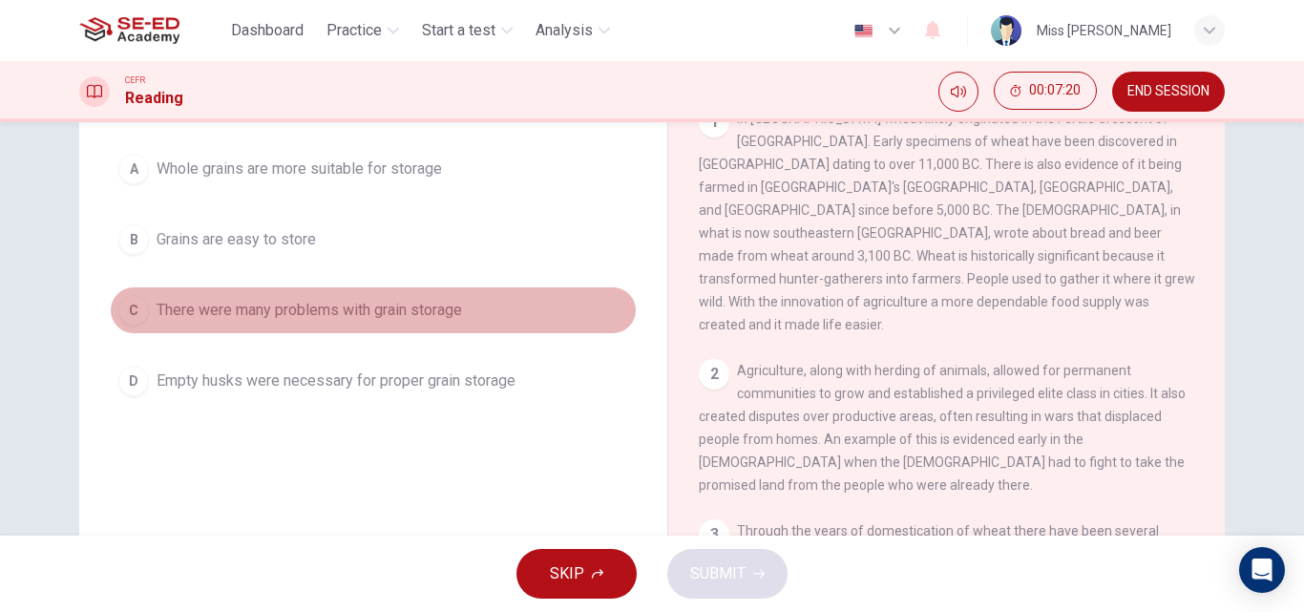
click at [221, 302] on span "There were many problems with grain storage" at bounding box center [310, 310] width 306 height 23
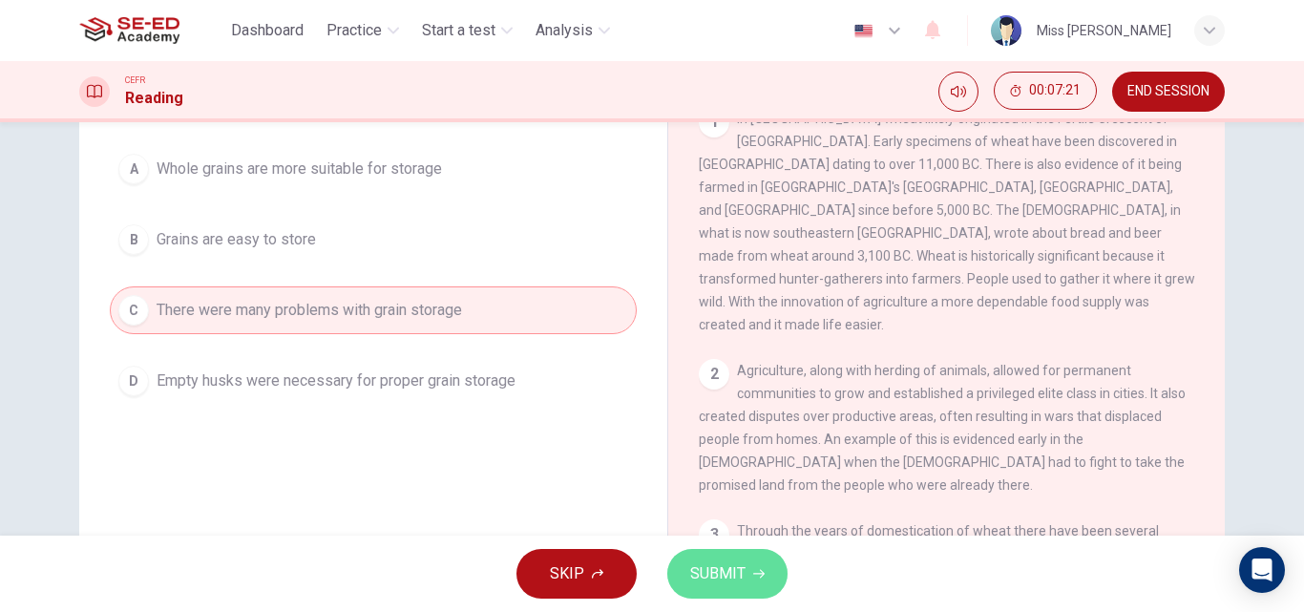
click at [714, 578] on span "SUBMIT" at bounding box center [717, 573] width 55 height 27
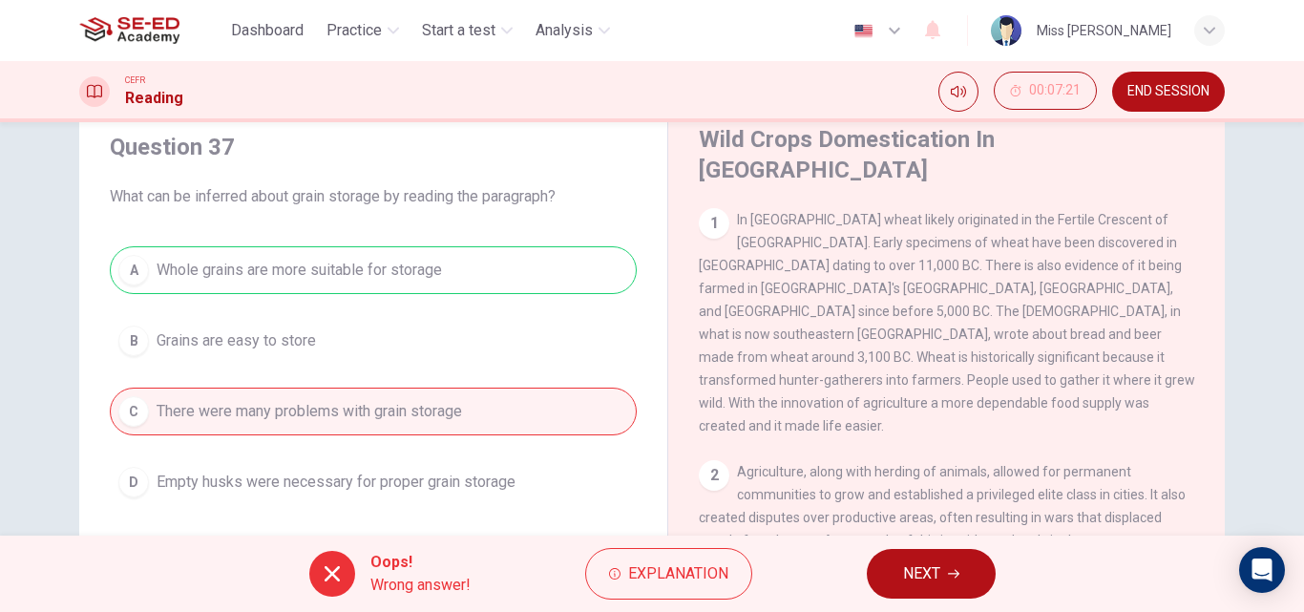
scroll to position [0, 0]
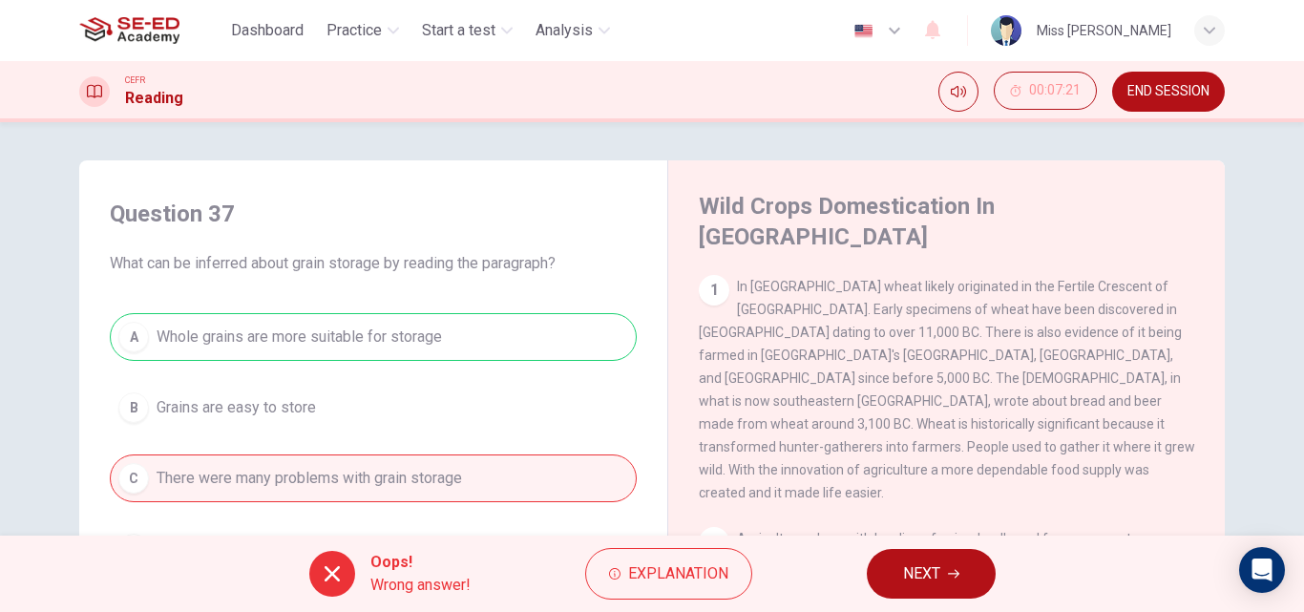
click at [1166, 87] on span "END SESSION" at bounding box center [1169, 91] width 82 height 15
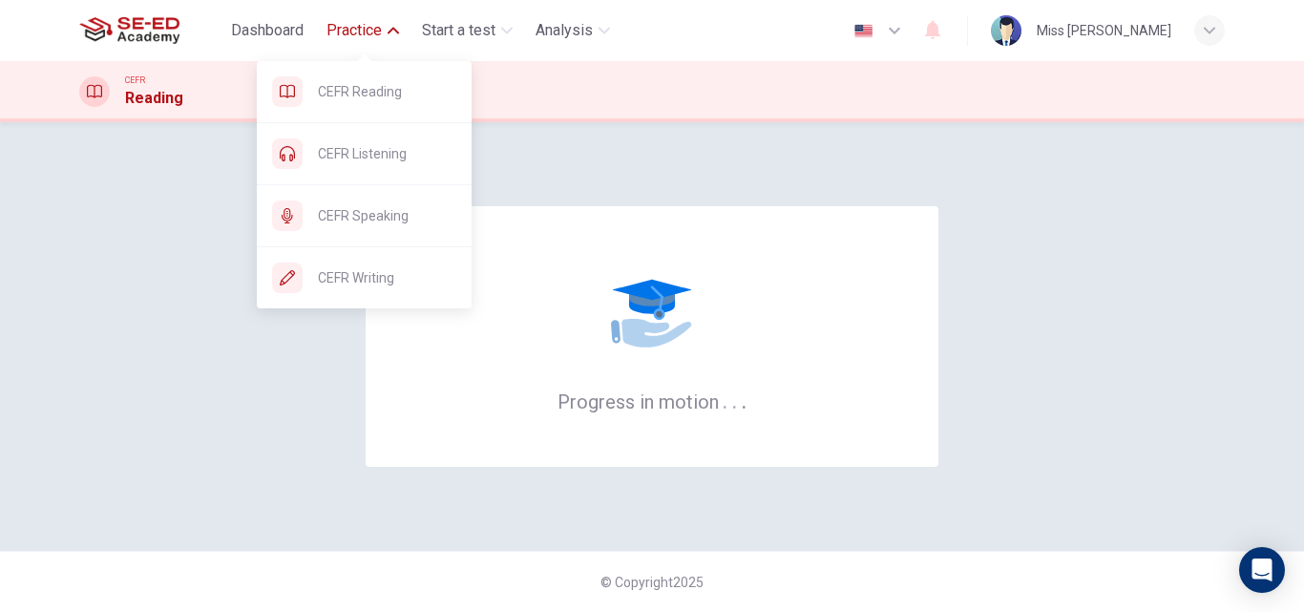
click at [367, 28] on span "Practice" at bounding box center [354, 30] width 55 height 23
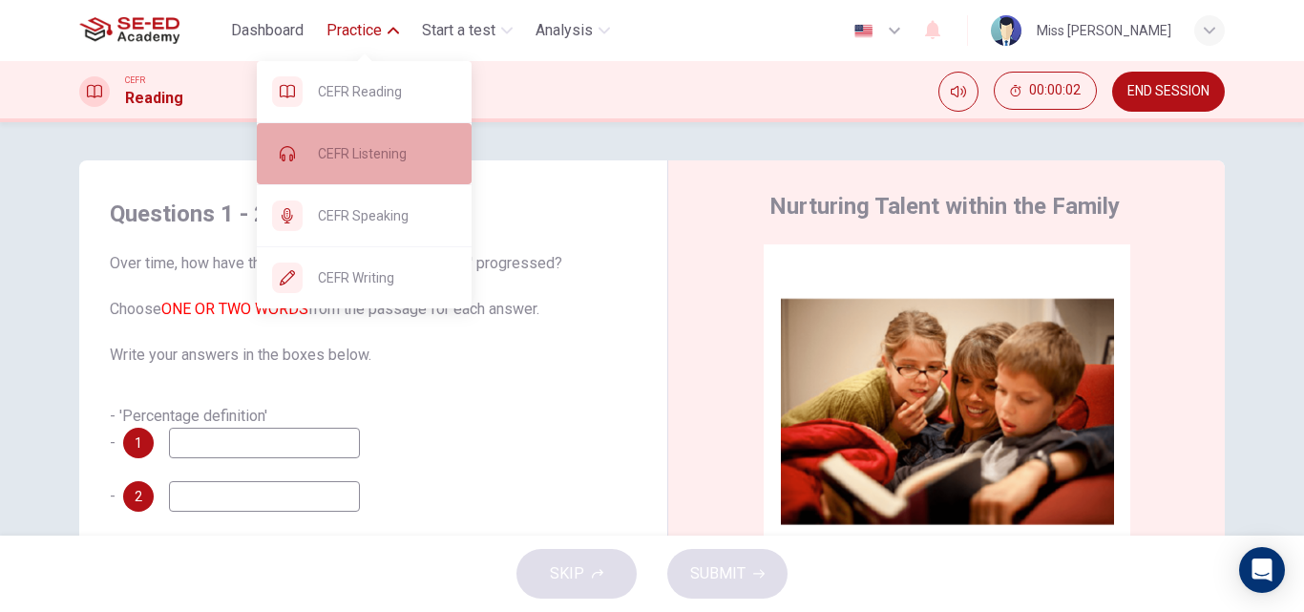
click at [347, 150] on span "CEFR Listening" at bounding box center [387, 153] width 138 height 23
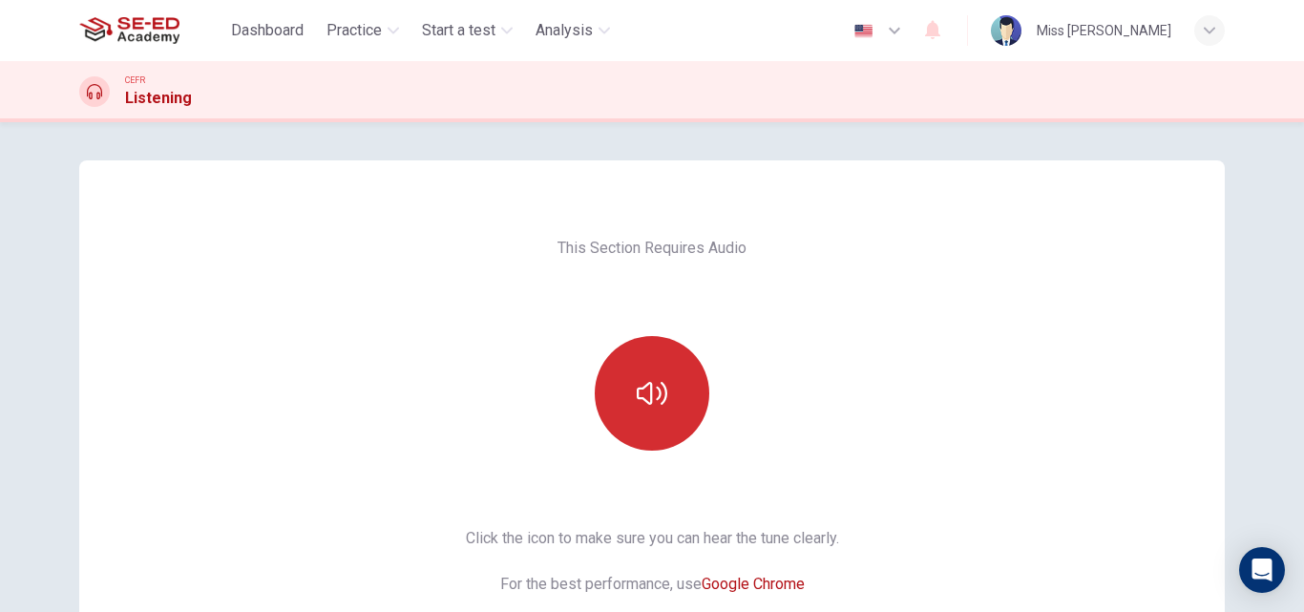
click at [612, 394] on button "button" at bounding box center [652, 393] width 115 height 115
click at [637, 394] on icon "button" at bounding box center [652, 393] width 31 height 31
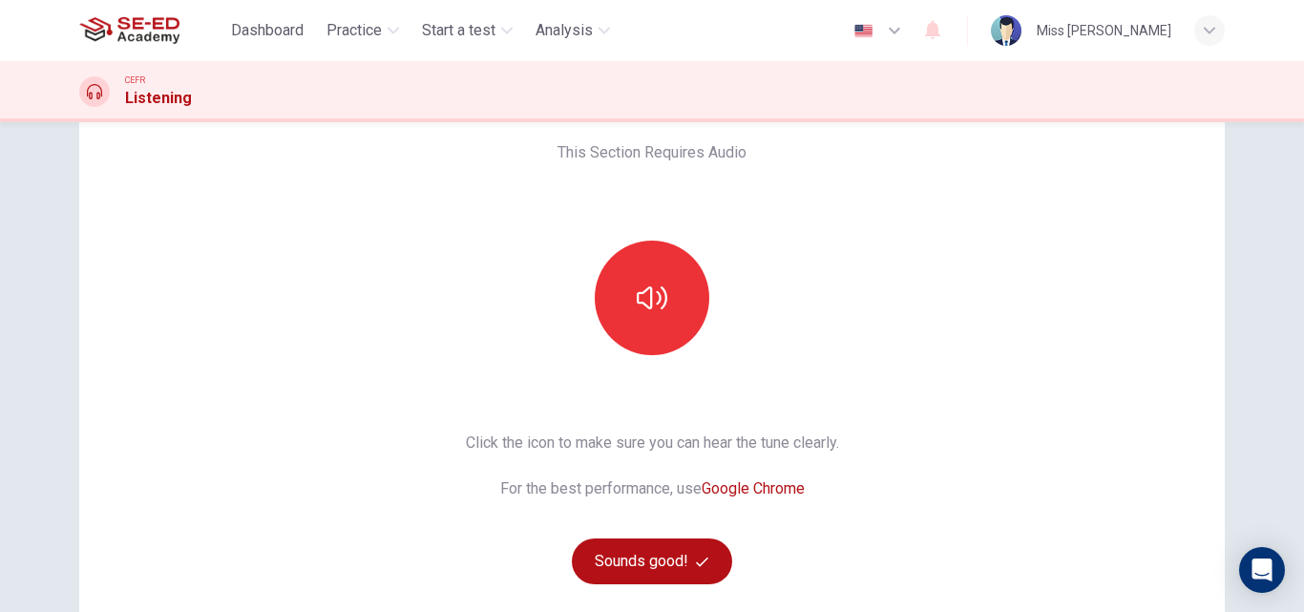
scroll to position [191, 0]
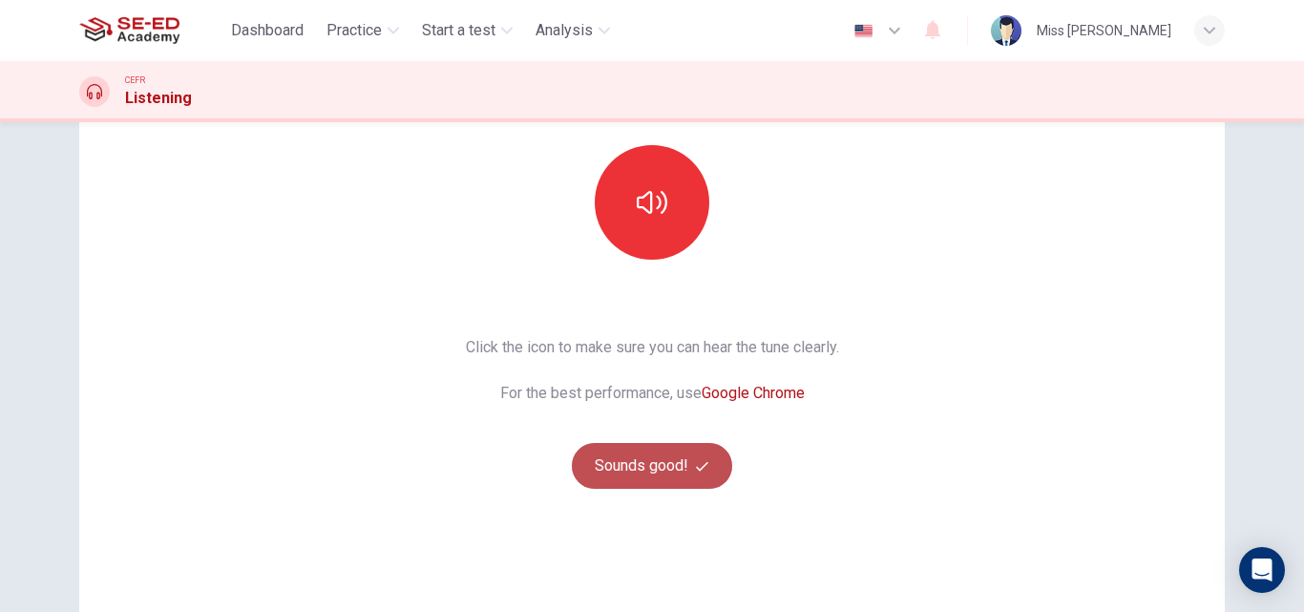
click at [702, 472] on icon "button" at bounding box center [702, 466] width 12 height 12
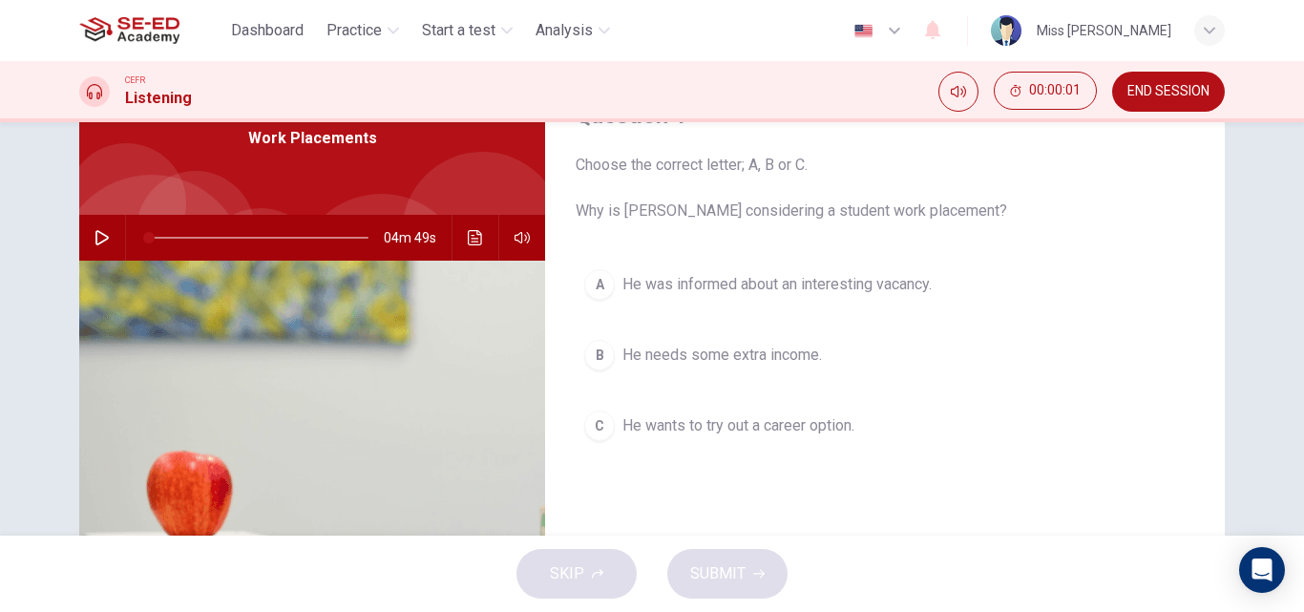
scroll to position [95, 0]
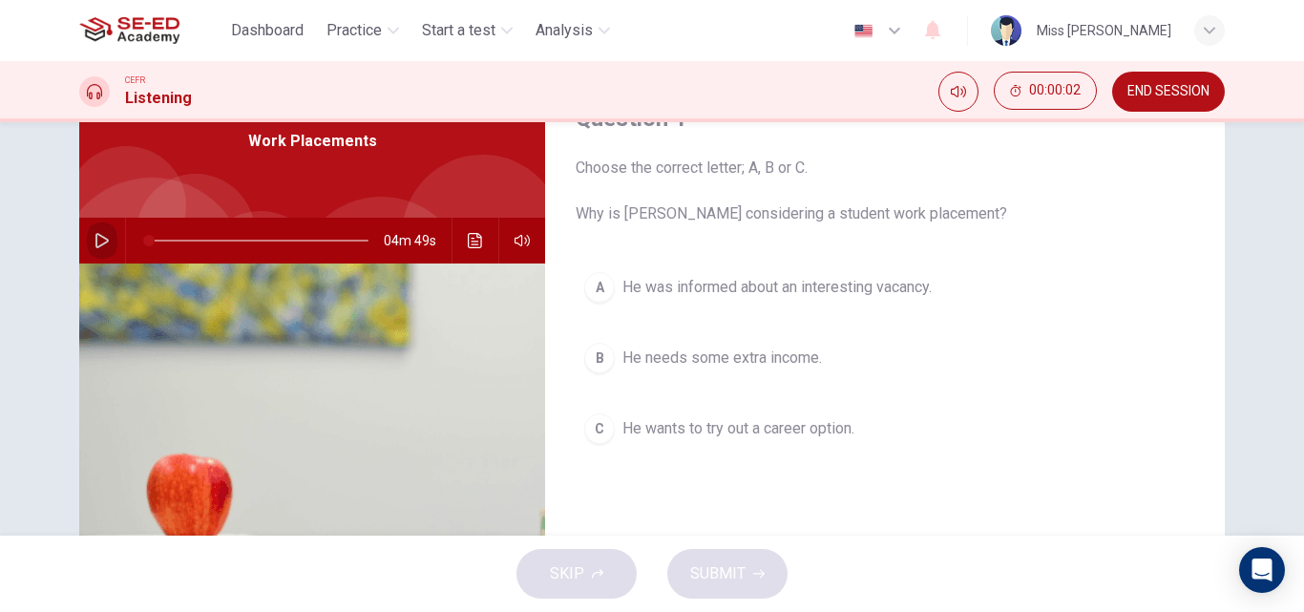
click at [95, 238] on icon "button" at bounding box center [102, 240] width 15 height 15
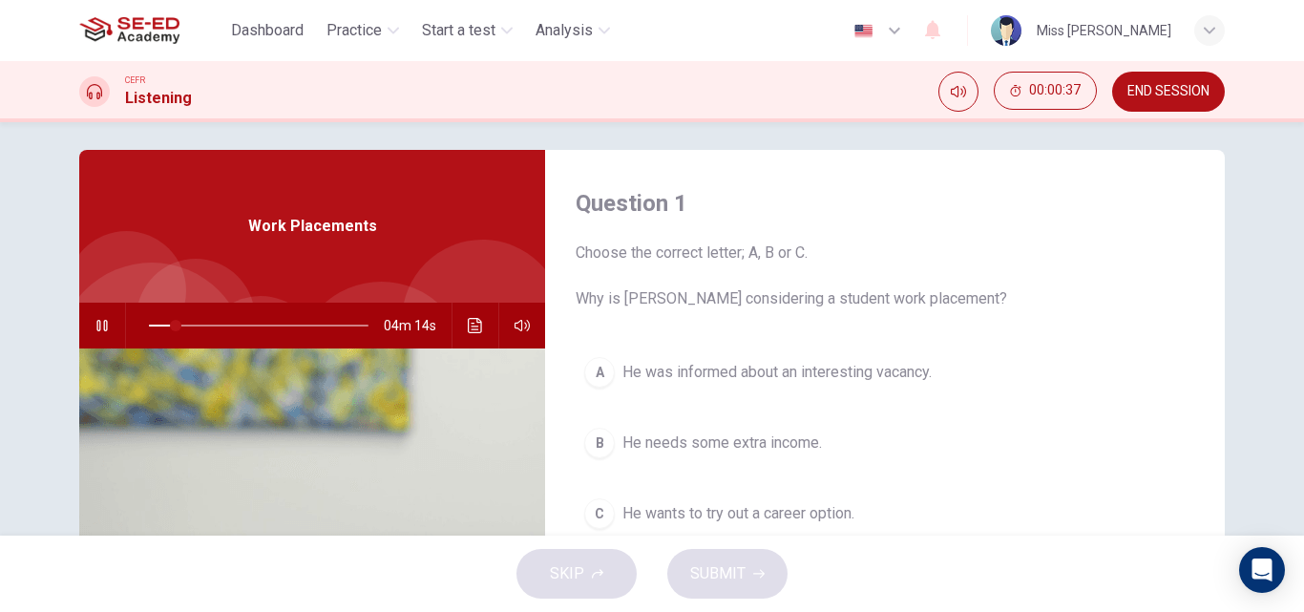
scroll to position [0, 0]
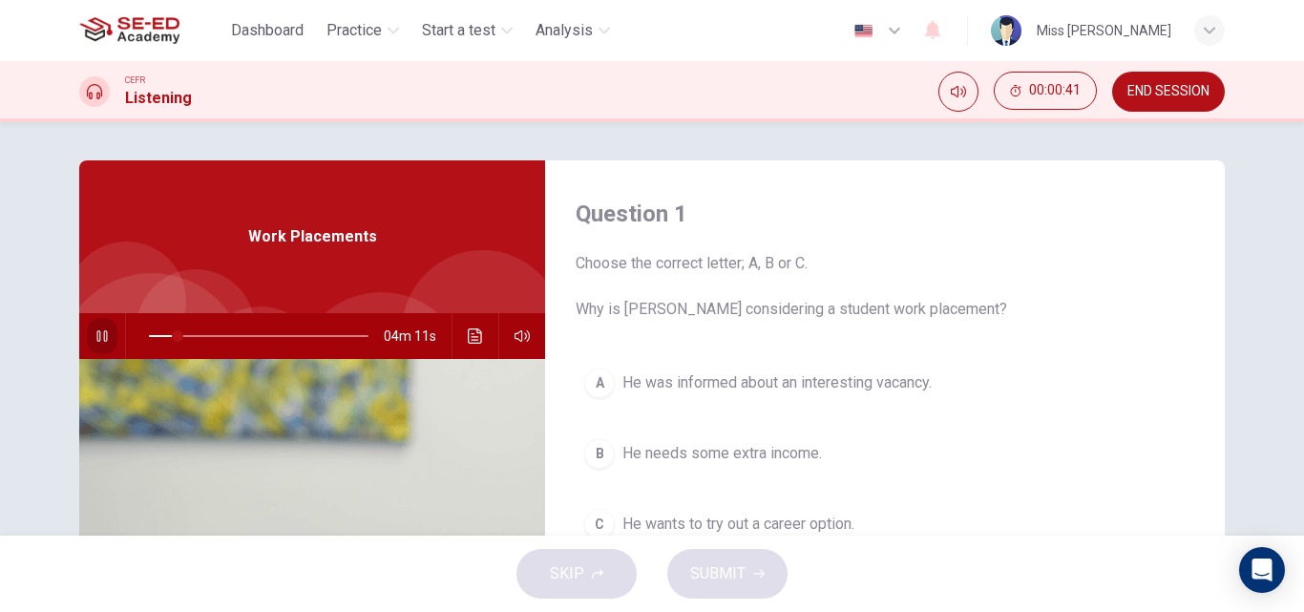
click at [95, 333] on icon "button" at bounding box center [102, 335] width 15 height 15
type input "13"
